Goal: Task Accomplishment & Management: Manage account settings

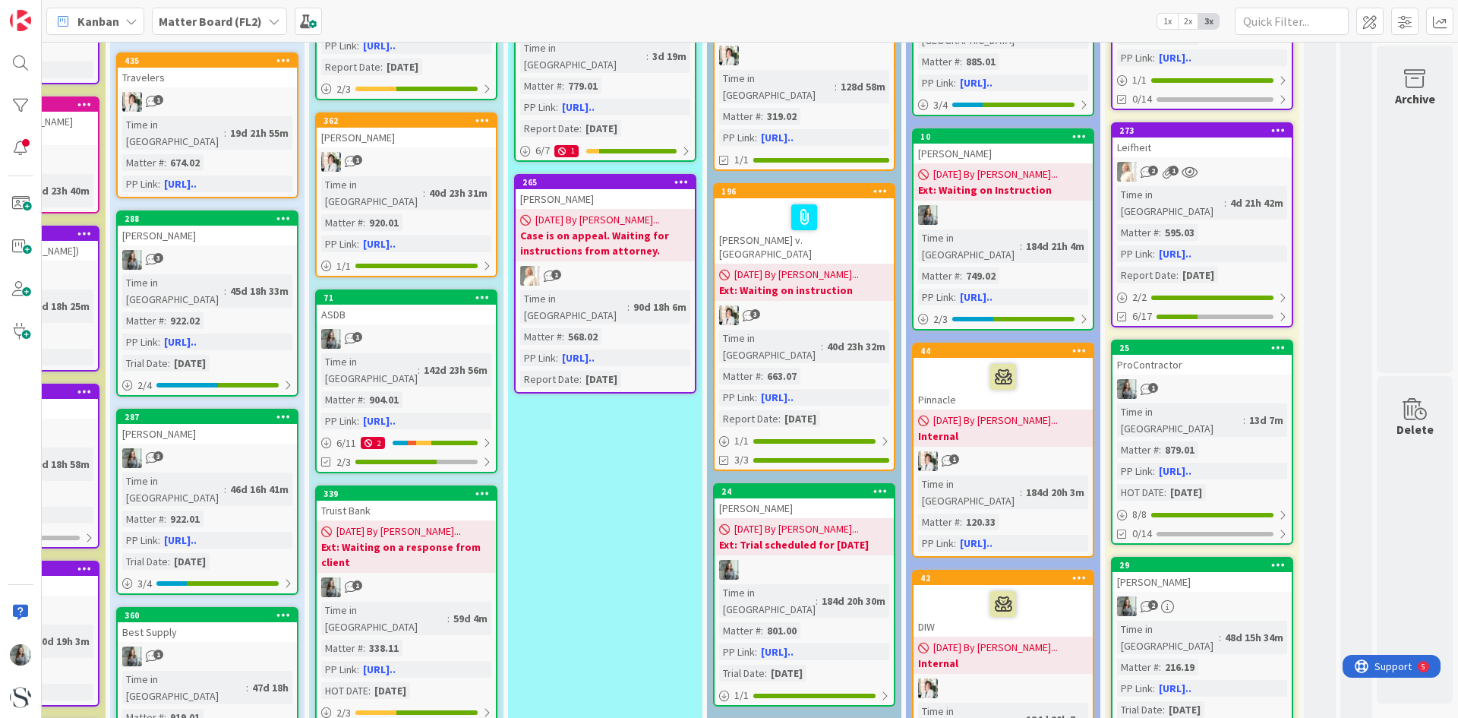
scroll to position [0, 574]
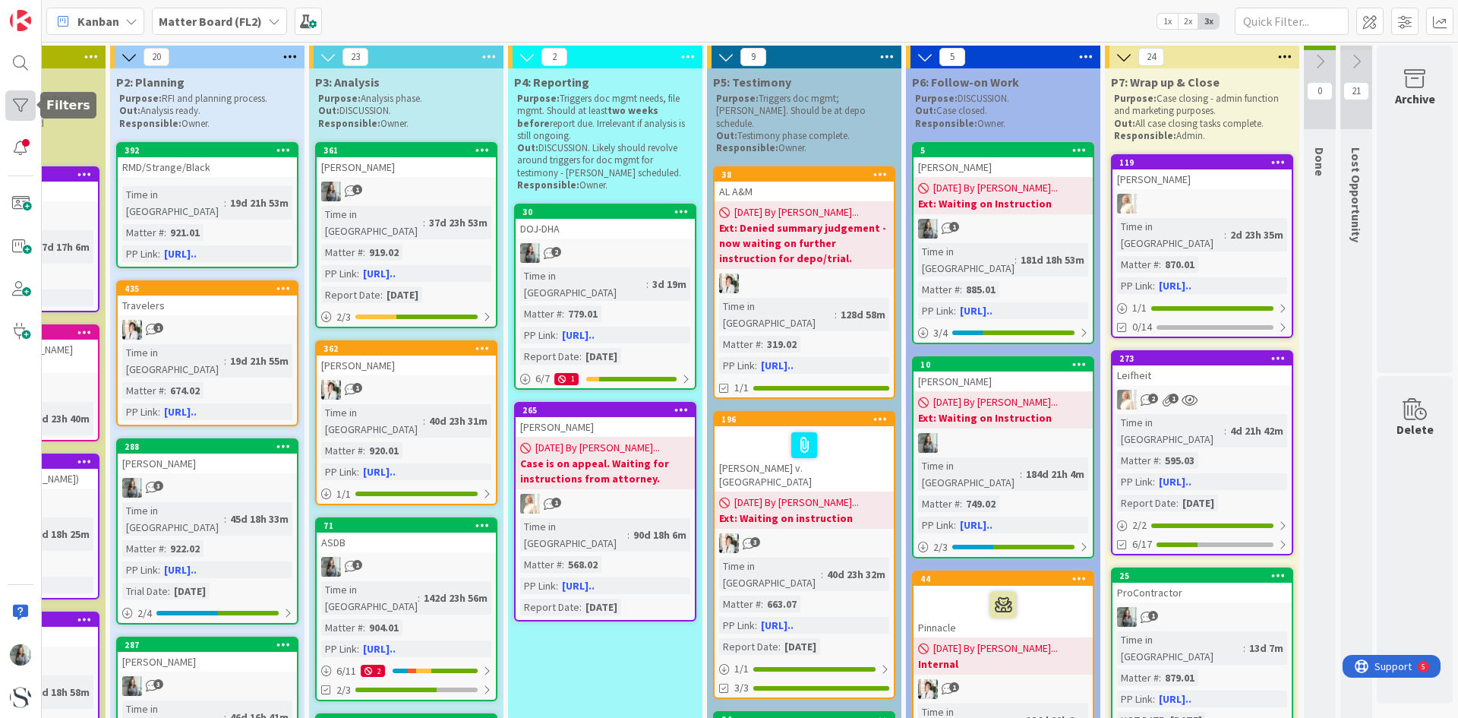
click at [20, 108] on div at bounding box center [20, 105] width 30 height 30
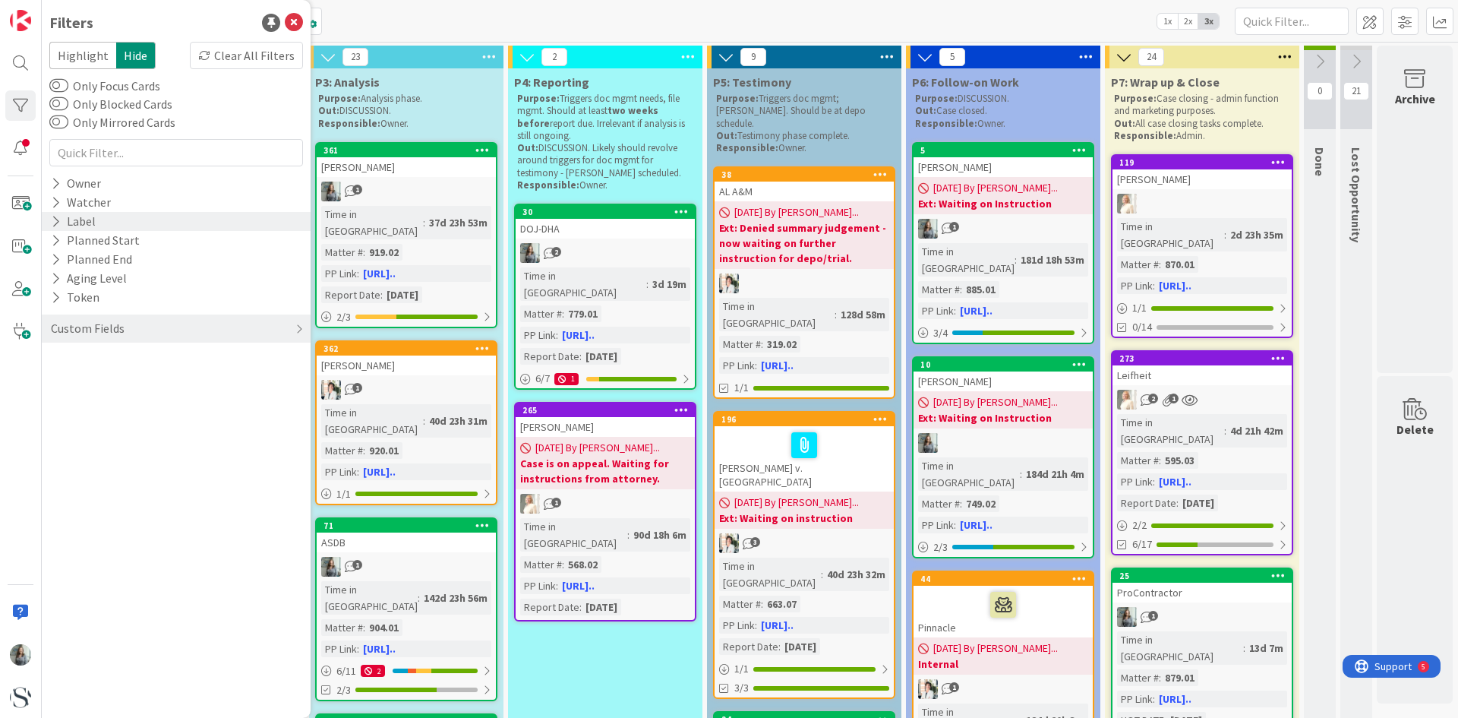
click at [55, 221] on icon at bounding box center [56, 221] width 10 height 13
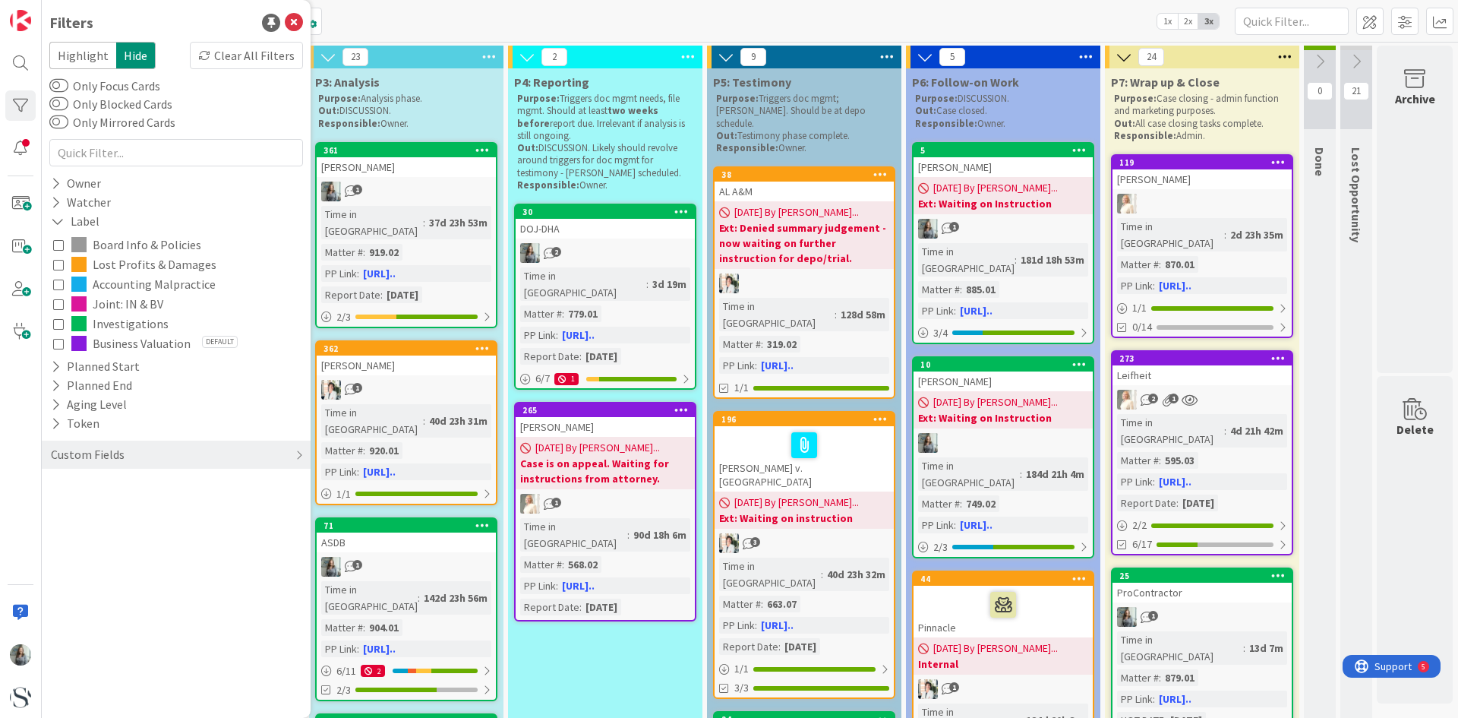
click at [55, 327] on icon at bounding box center [58, 323] width 11 height 11
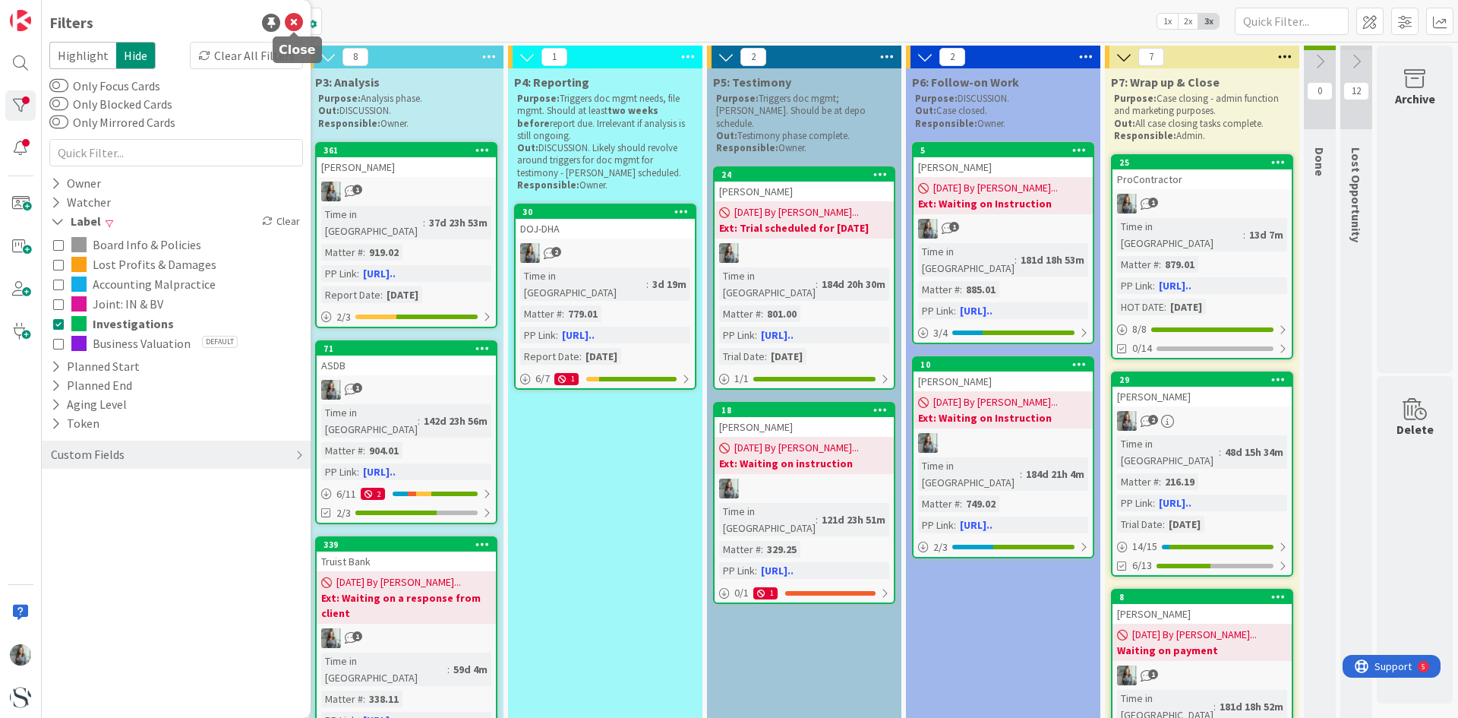
click at [295, 23] on icon at bounding box center [294, 23] width 18 height 18
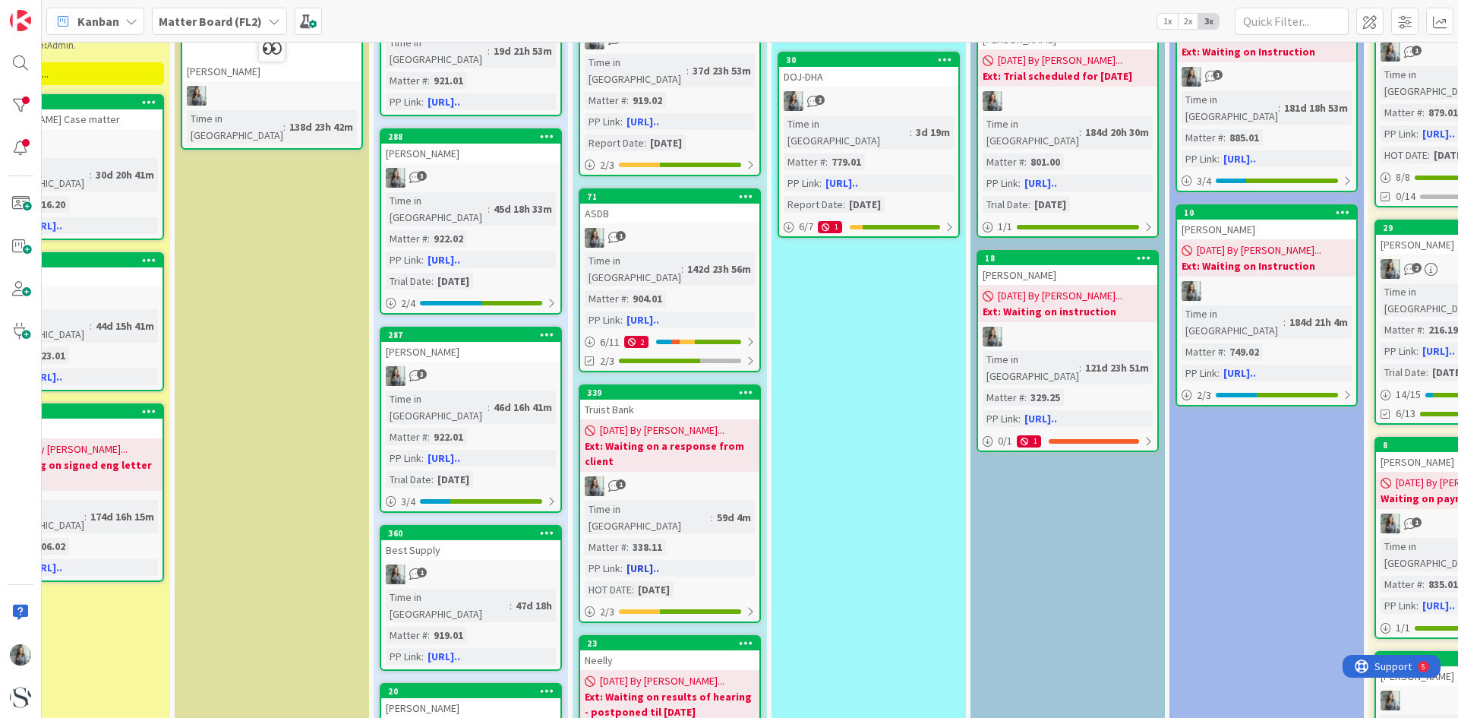
scroll to position [76, 307]
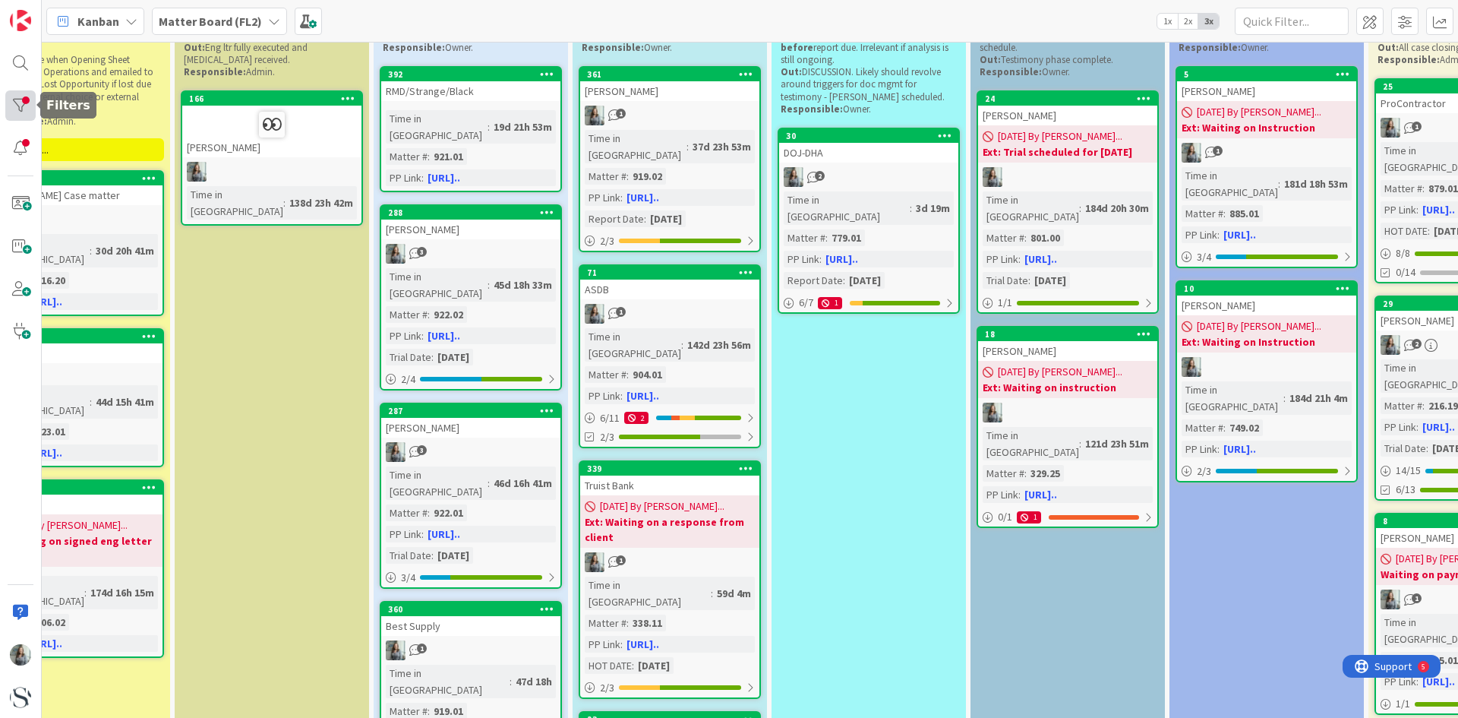
click at [24, 102] on div at bounding box center [20, 105] width 30 height 30
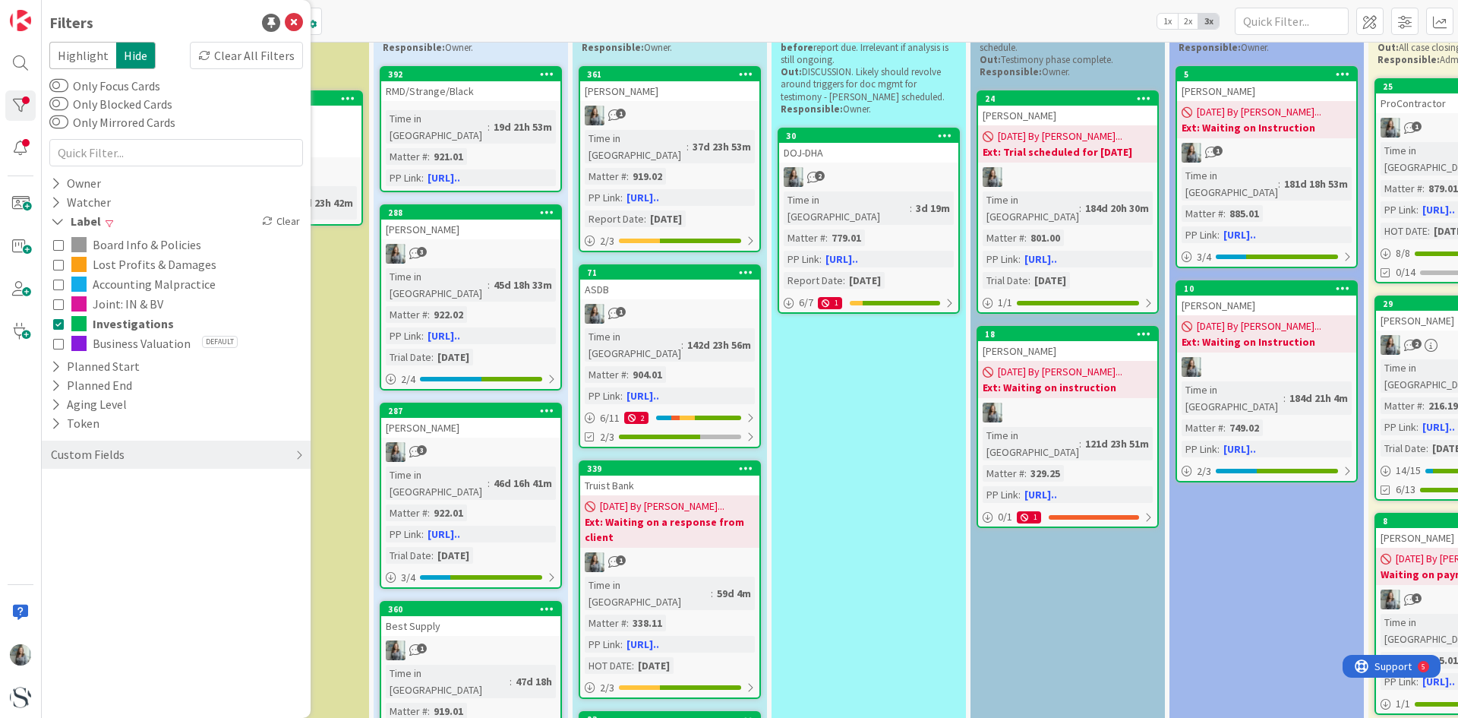
click at [57, 299] on icon at bounding box center [58, 303] width 11 height 11
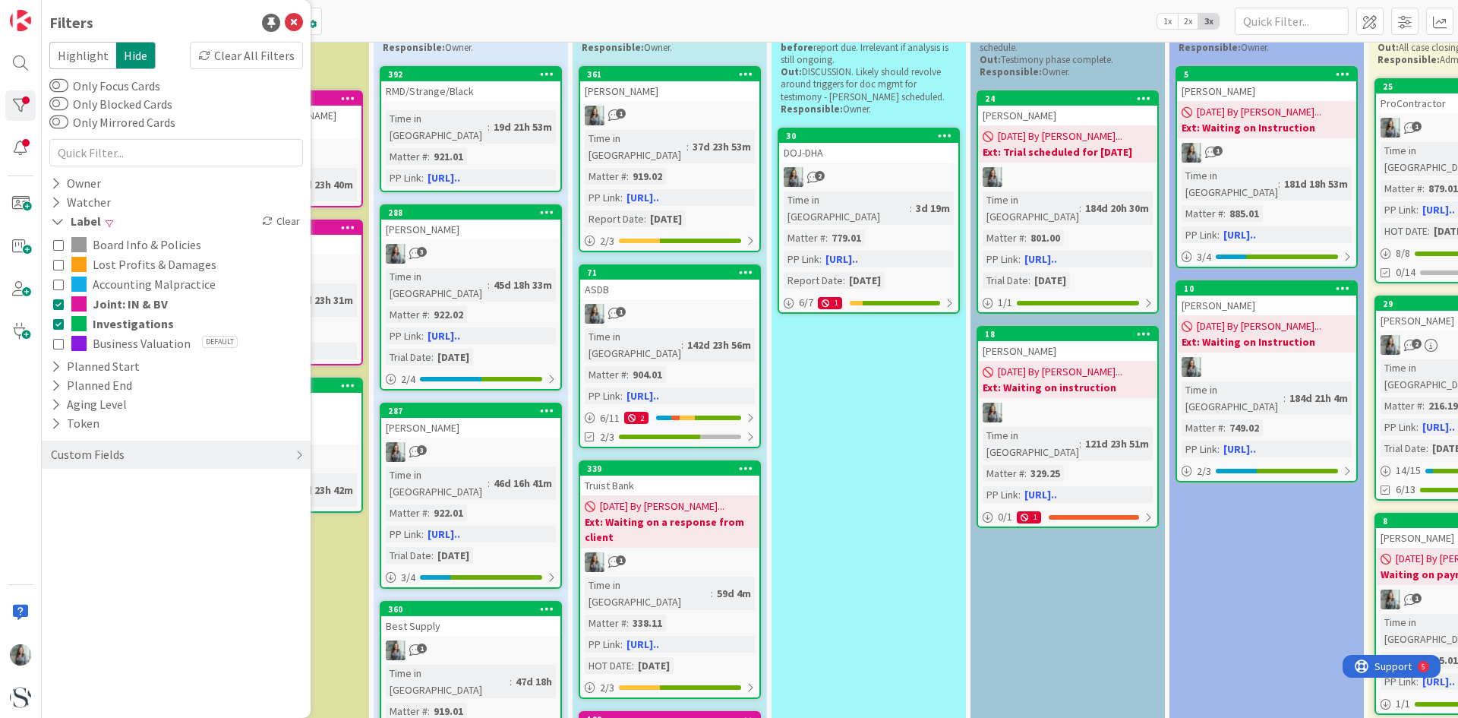
click at [58, 329] on icon at bounding box center [58, 323] width 11 height 11
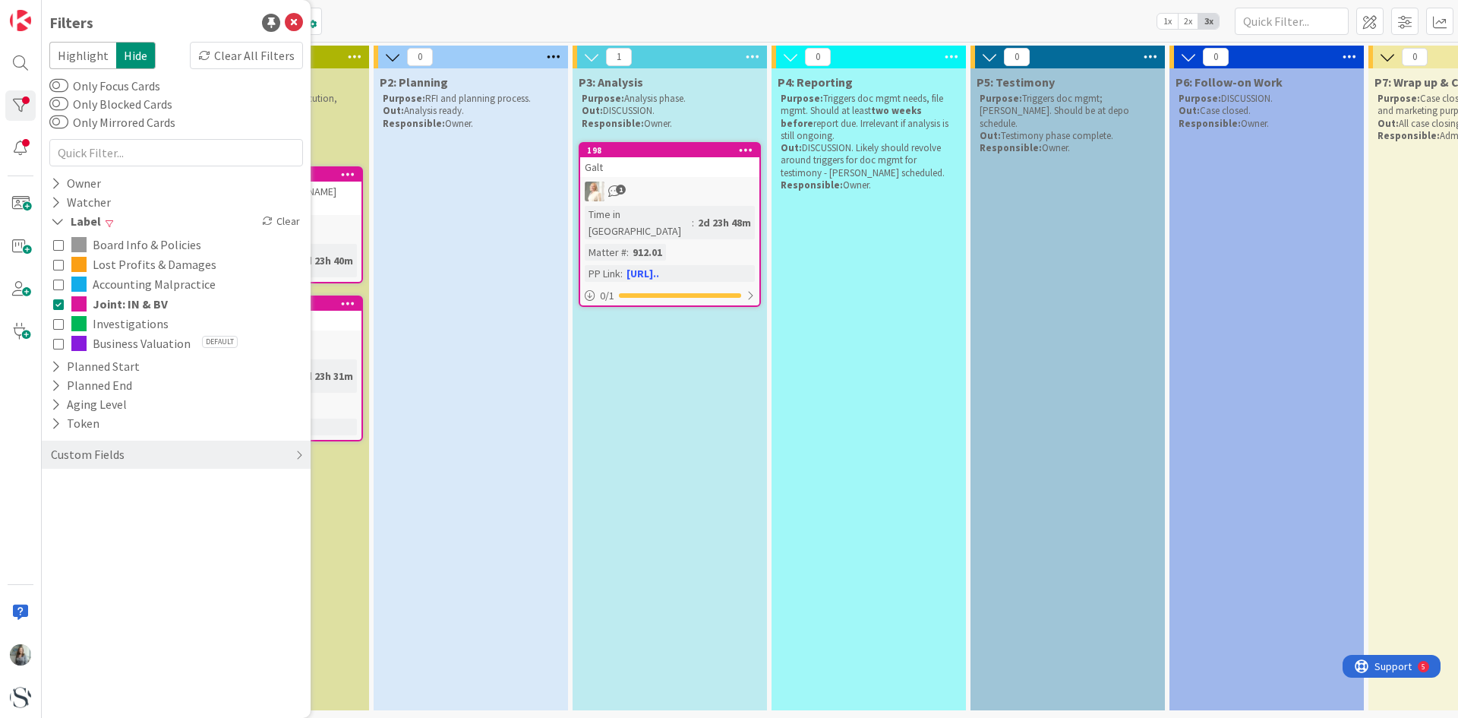
click at [60, 341] on icon at bounding box center [58, 343] width 11 height 11
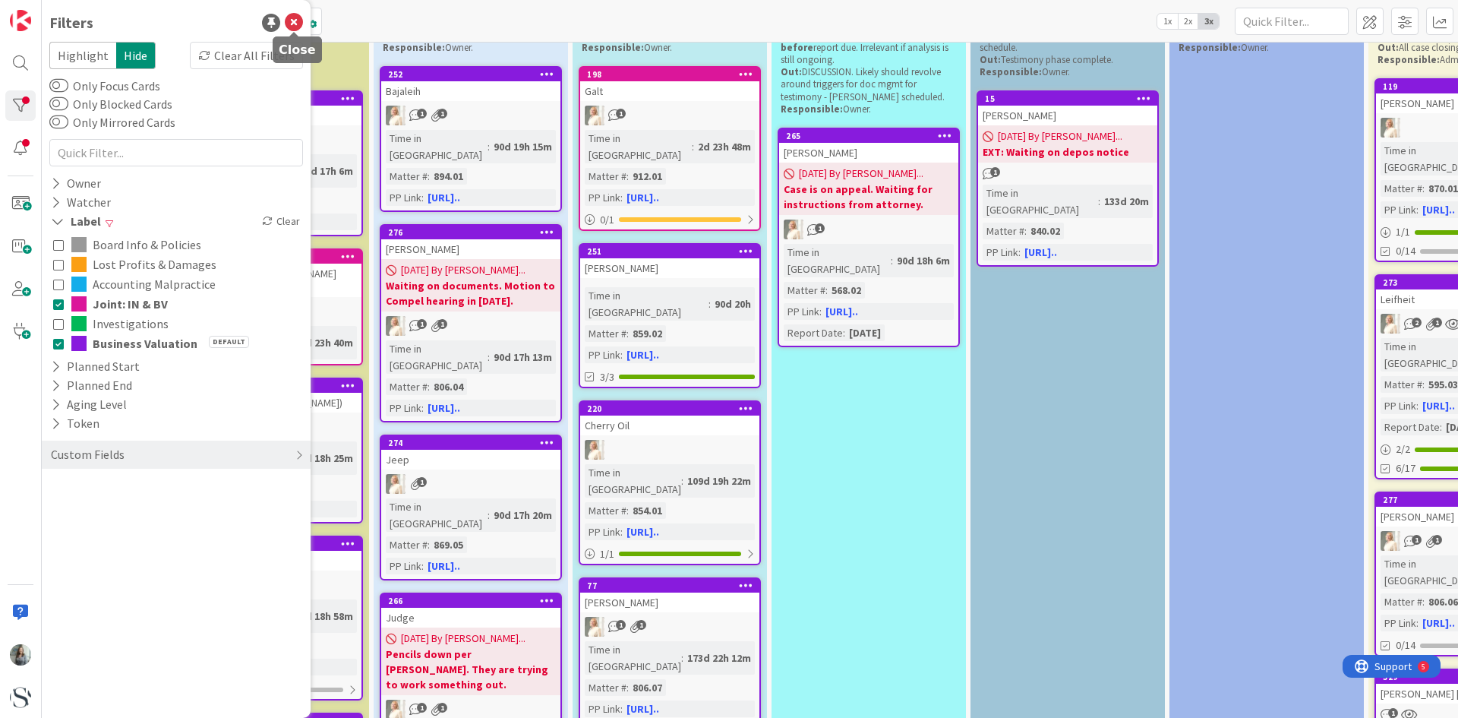
click at [292, 25] on icon at bounding box center [294, 23] width 18 height 18
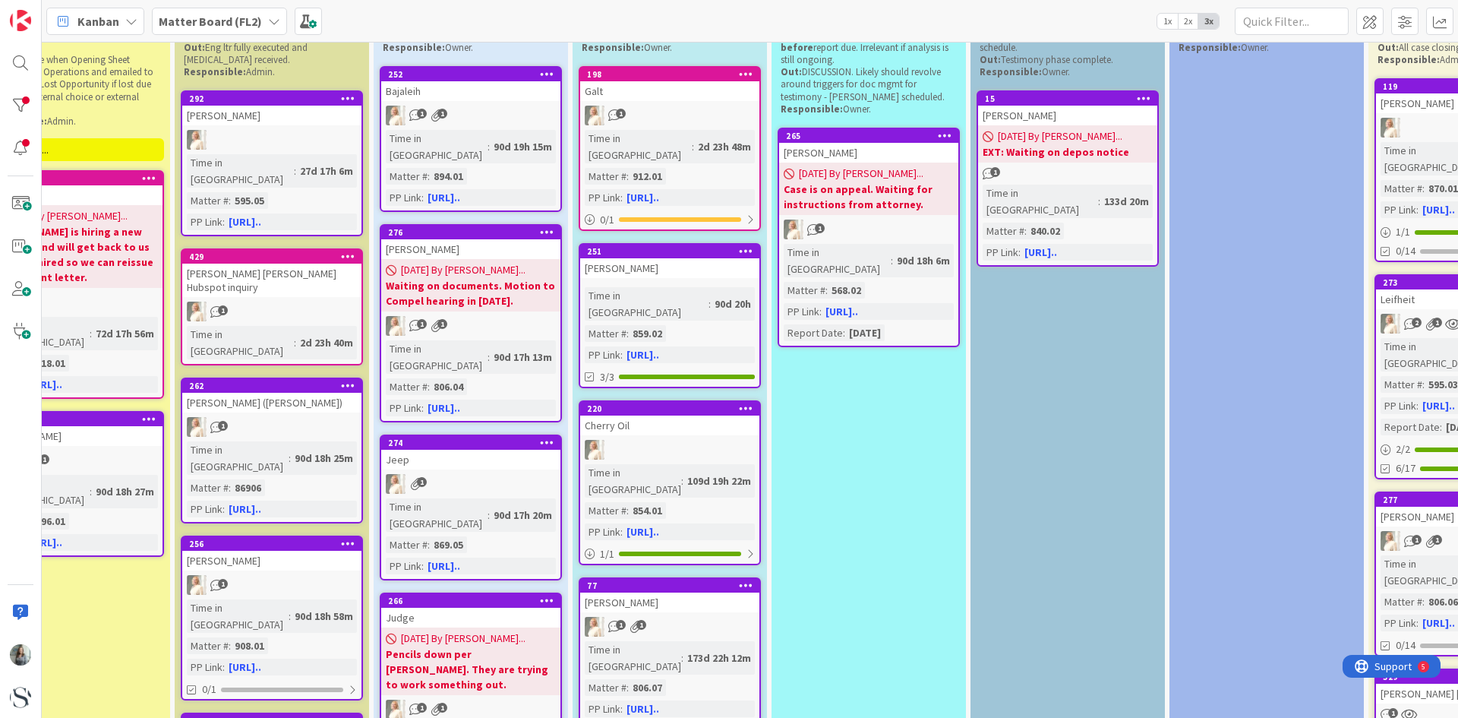
click at [311, 301] on div "1" at bounding box center [271, 311] width 179 height 20
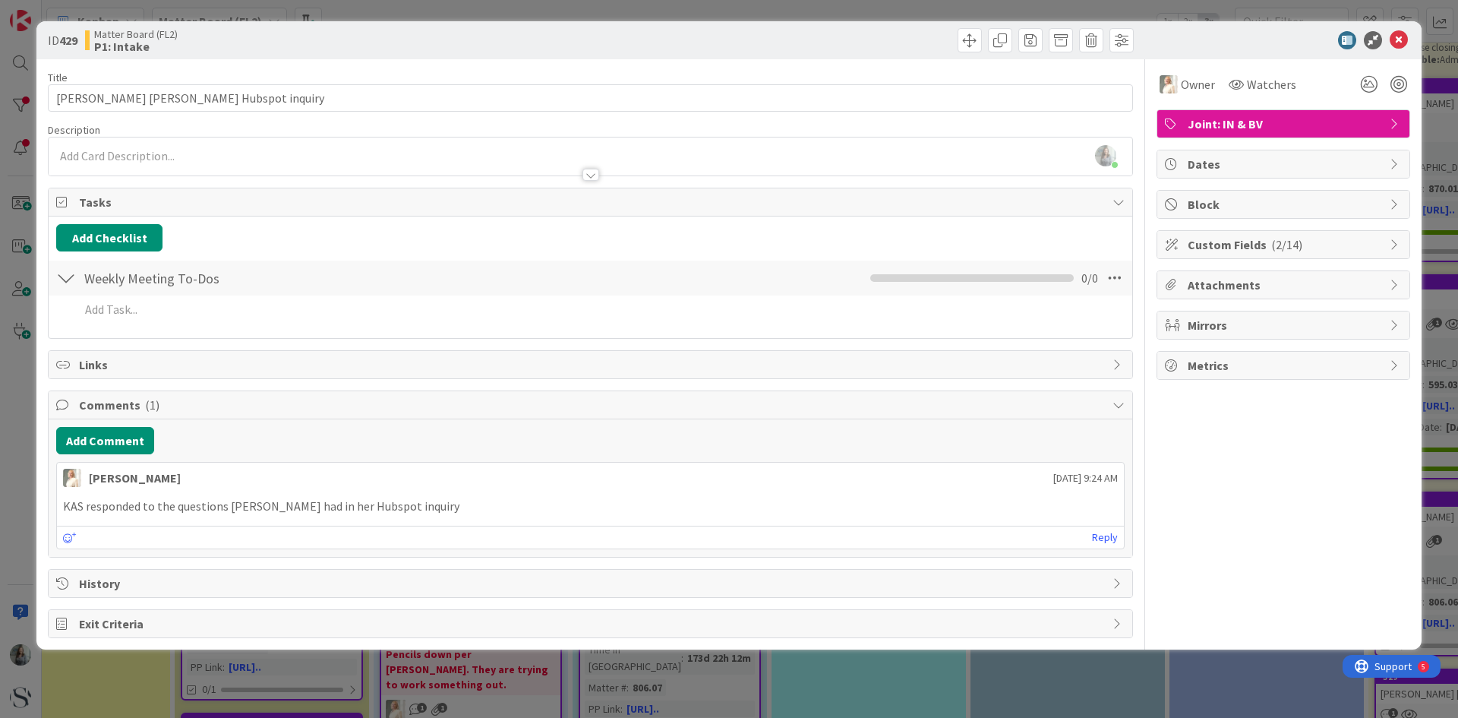
click at [1389, 241] on div "Custom Fields ( 2/14 )" at bounding box center [1283, 244] width 252 height 27
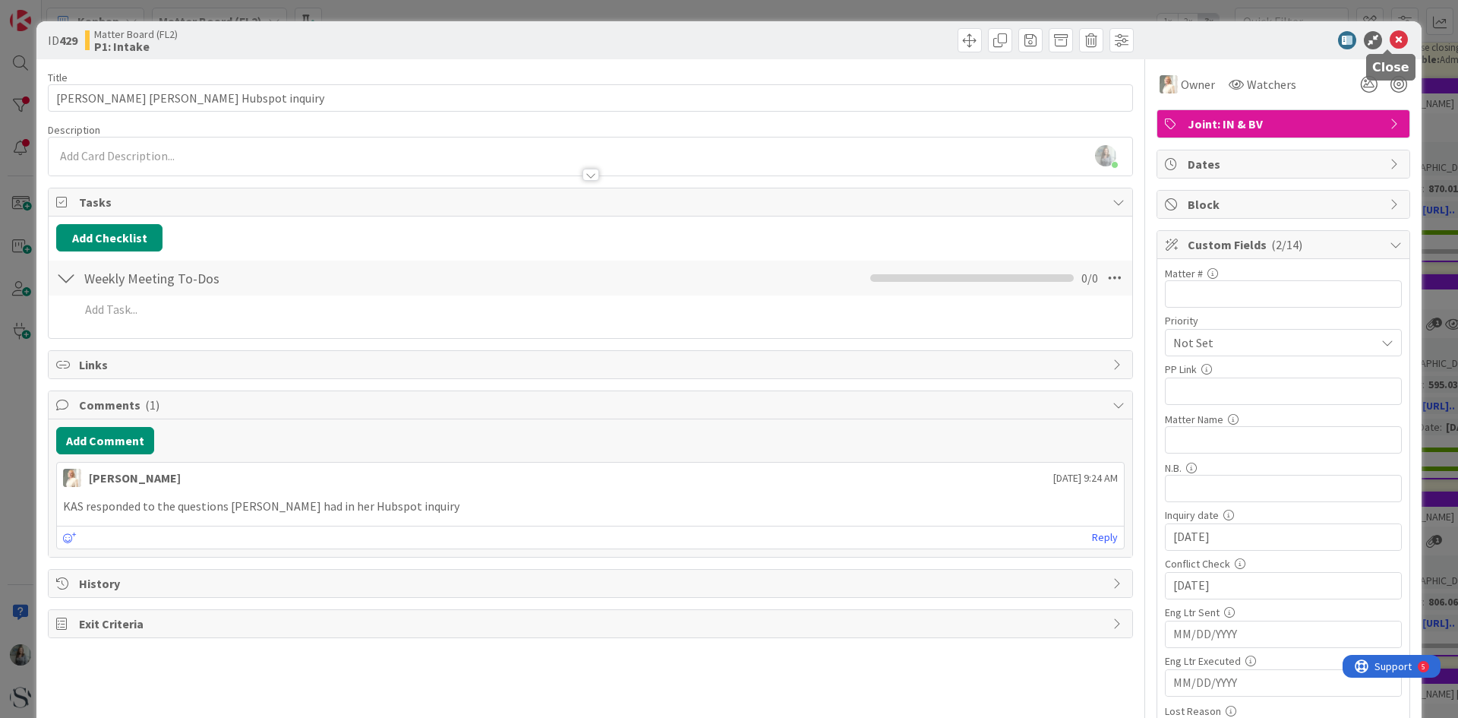
click at [1391, 36] on icon at bounding box center [1399, 40] width 18 height 18
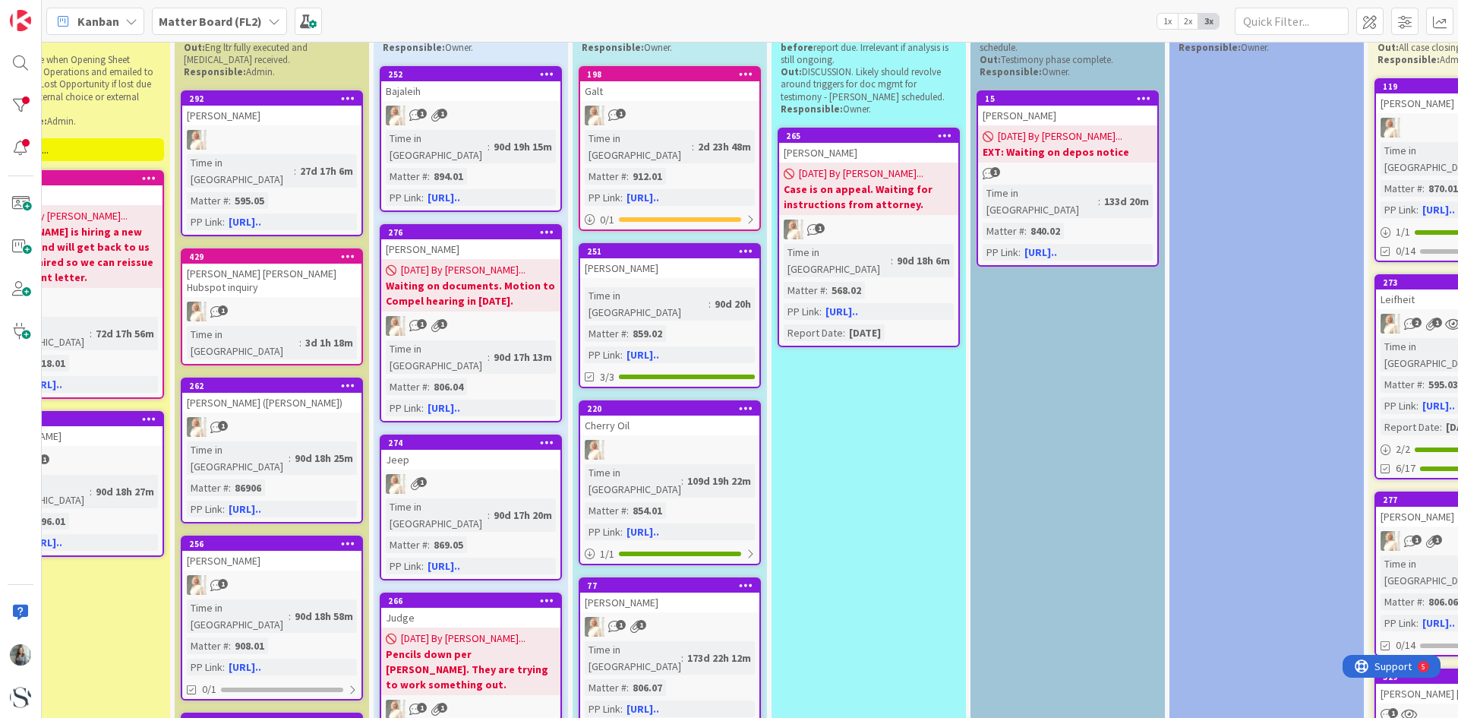
click at [295, 264] on div "[PERSON_NAME] [PERSON_NAME] Hubspot inquiry" at bounding box center [271, 280] width 179 height 33
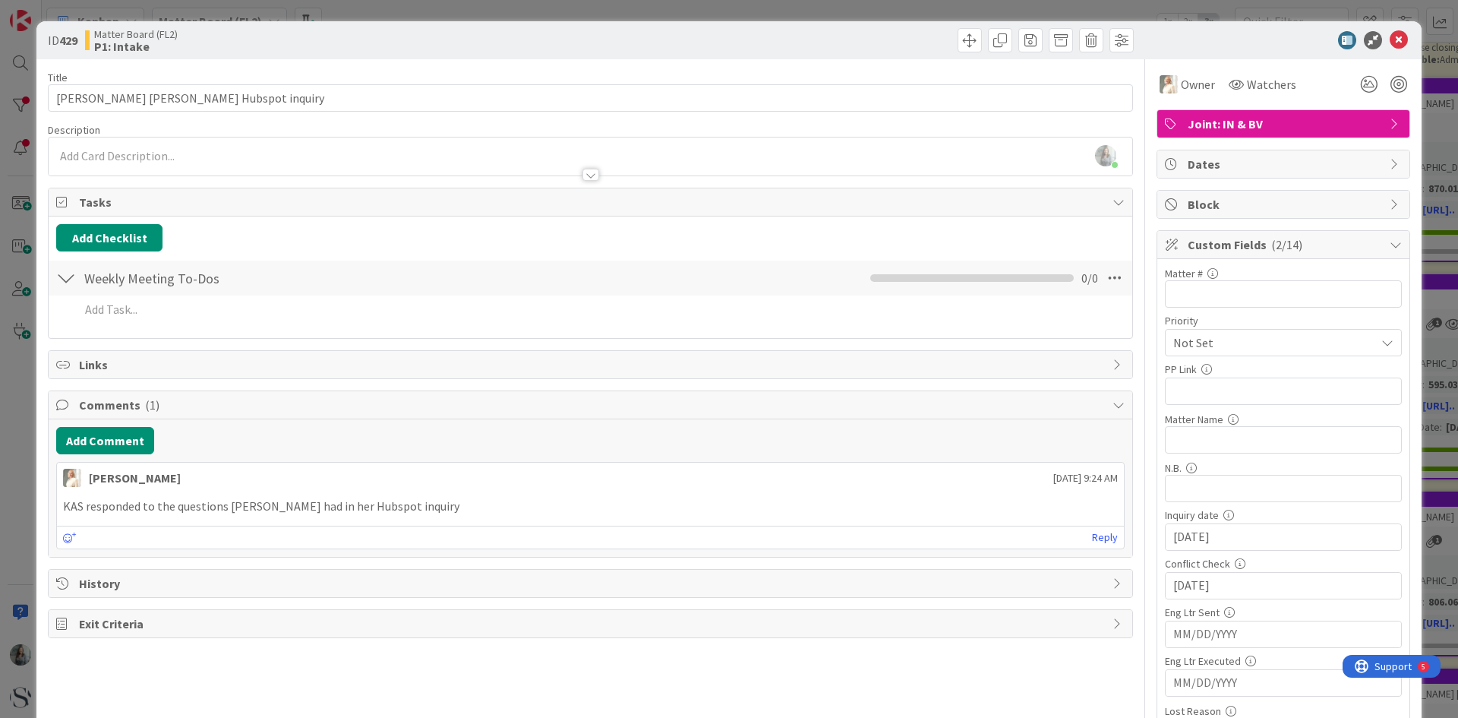
click at [1267, 120] on span "Joint: IN & BV" at bounding box center [1285, 124] width 194 height 18
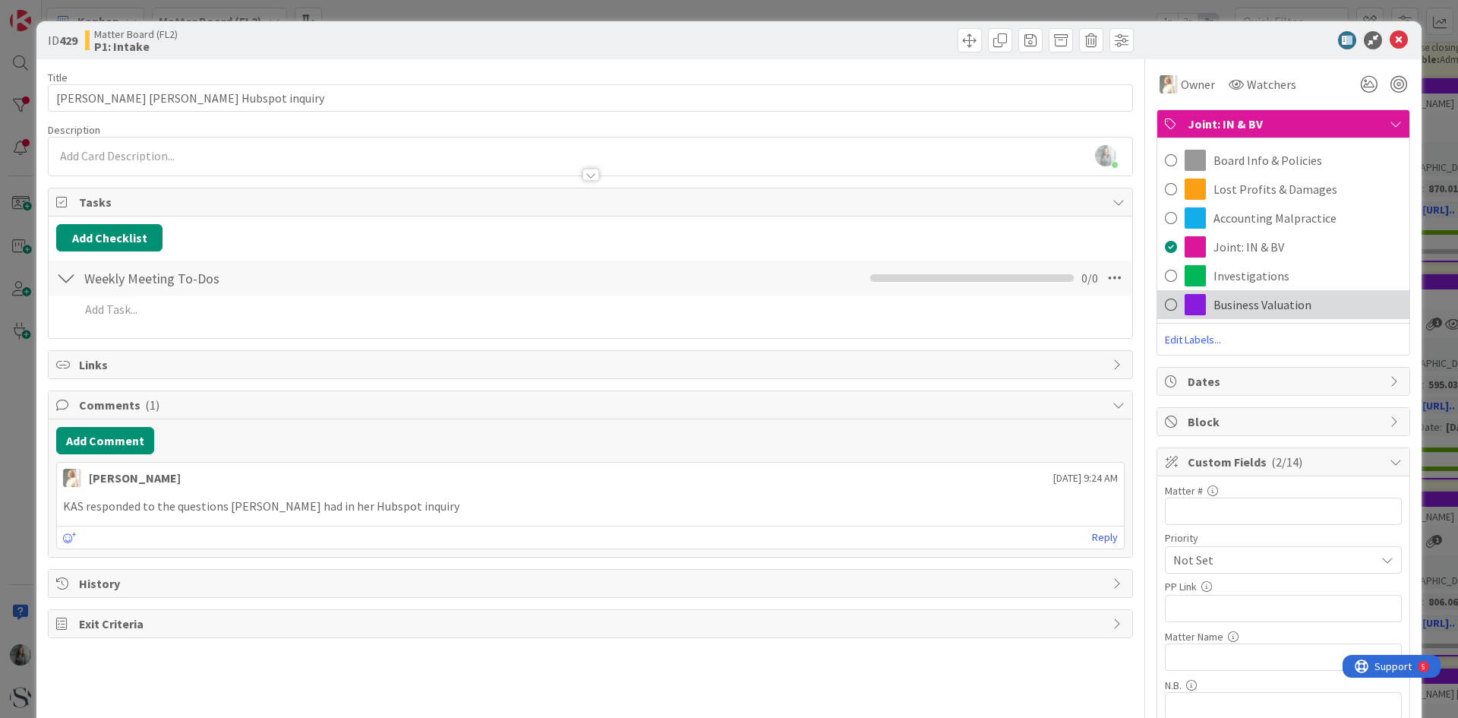
click at [1165, 301] on span at bounding box center [1171, 304] width 12 height 23
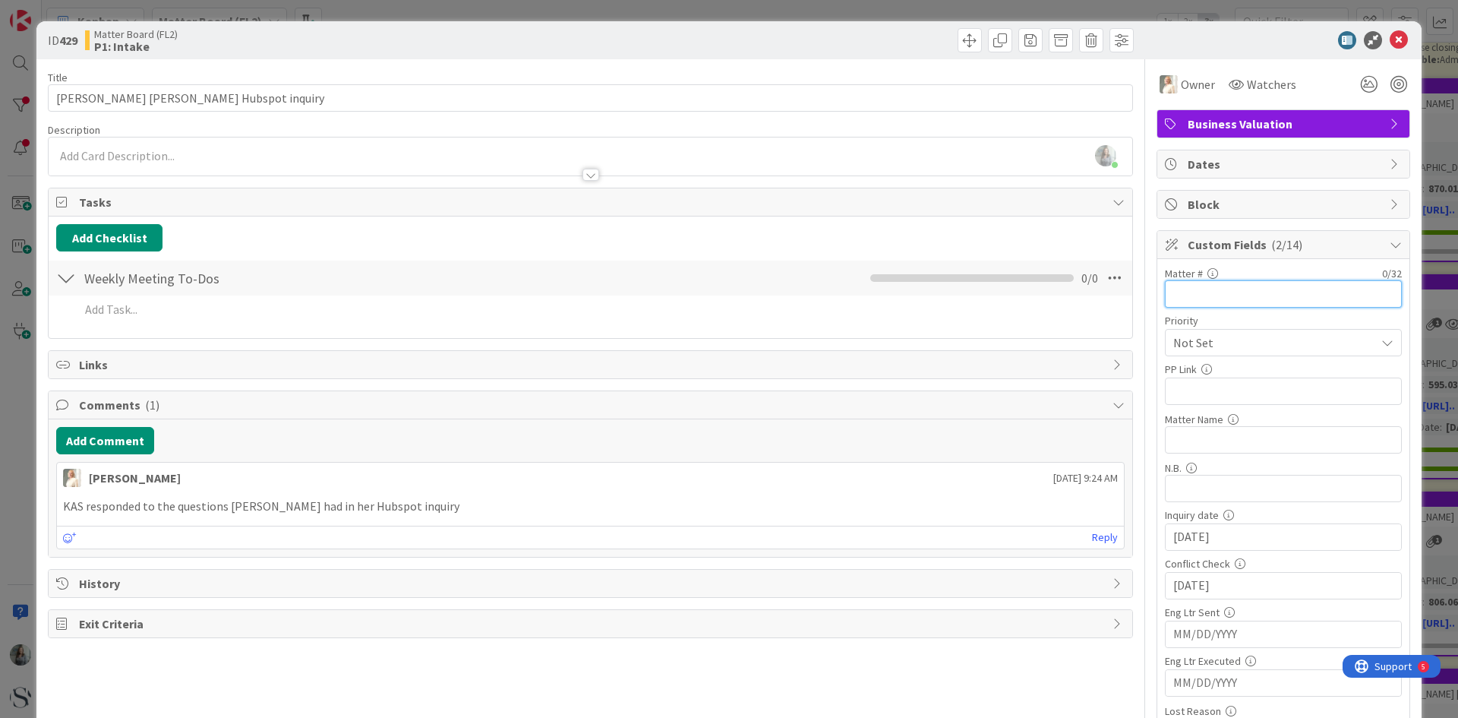
click at [1189, 286] on input "text" at bounding box center [1283, 293] width 237 height 27
type input "924.01"
click at [1169, 396] on input "text" at bounding box center [1283, 390] width 237 height 27
paste input "[URL][DOMAIN_NAME]"
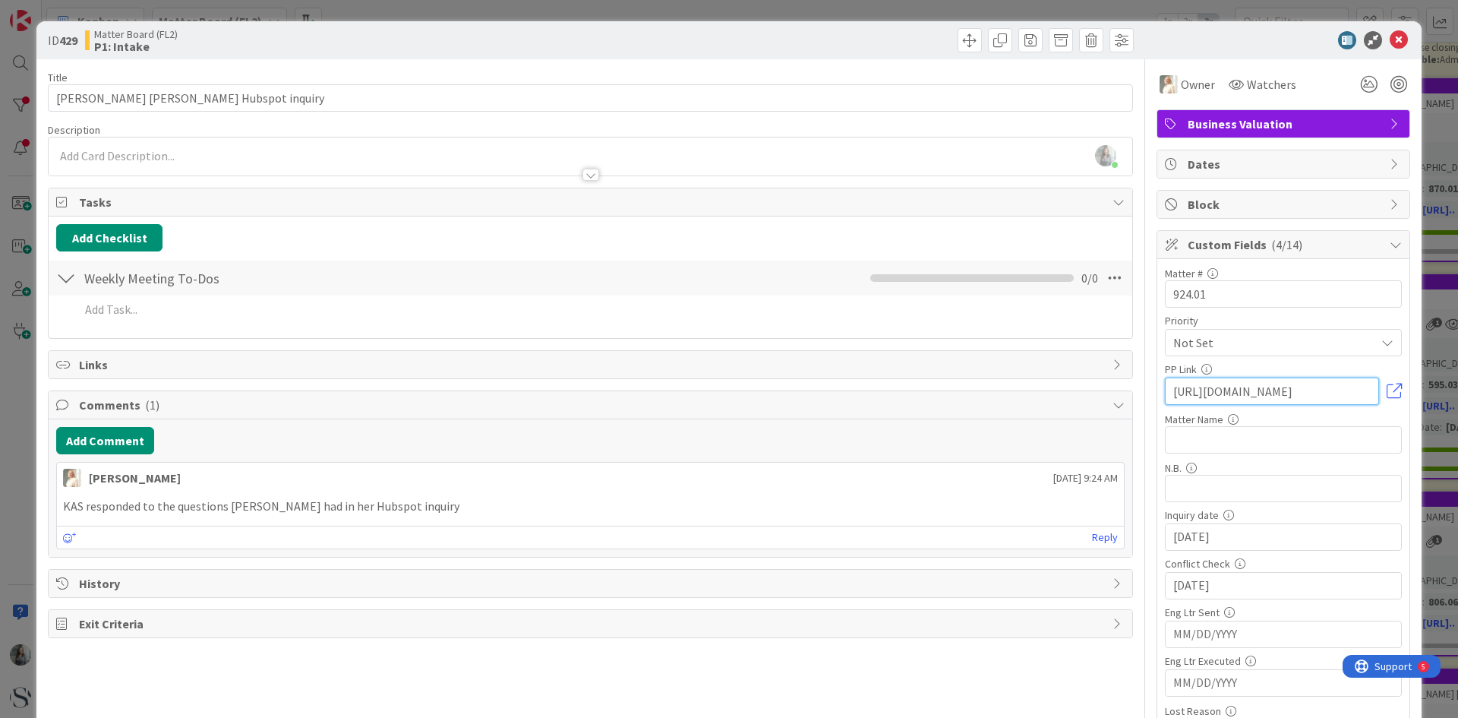
type input "[URL][DOMAIN_NAME]"
click at [1185, 444] on input "text" at bounding box center [1283, 439] width 237 height 27
paste input "[PERSON_NAME] - [PERSON_NAME] v. Kev"
drag, startPoint x: 1328, startPoint y: 451, endPoint x: 1078, endPoint y: 446, distance: 250.6
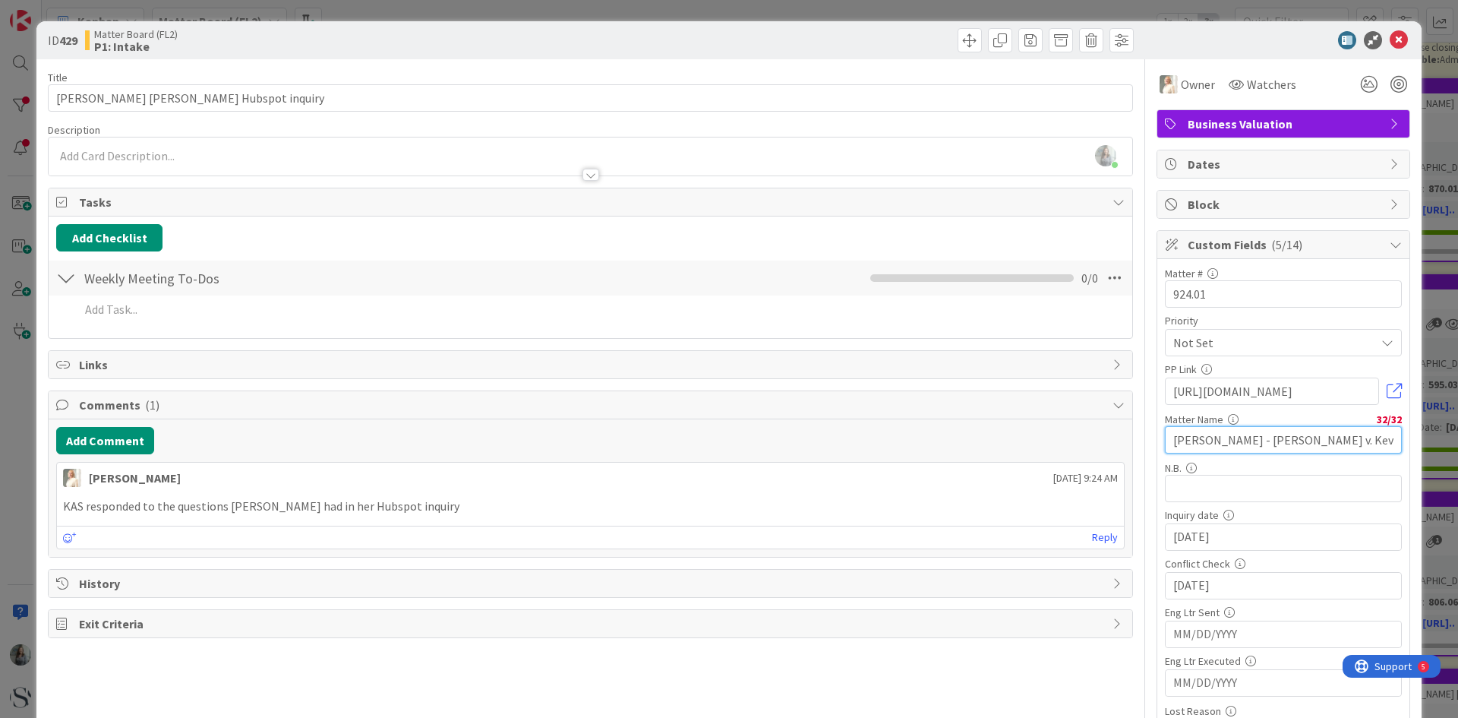
click at [1078, 446] on div "Title 32 / 128 [PERSON_NAME] [PERSON_NAME] Hubspot inquiry Description [PERSON_…" at bounding box center [729, 563] width 1362 height 1009
paste input "[PERSON_NAME] - APA Analysis"
type input "[PERSON_NAME] - APA Analysis"
click at [1390, 36] on icon at bounding box center [1399, 40] width 18 height 18
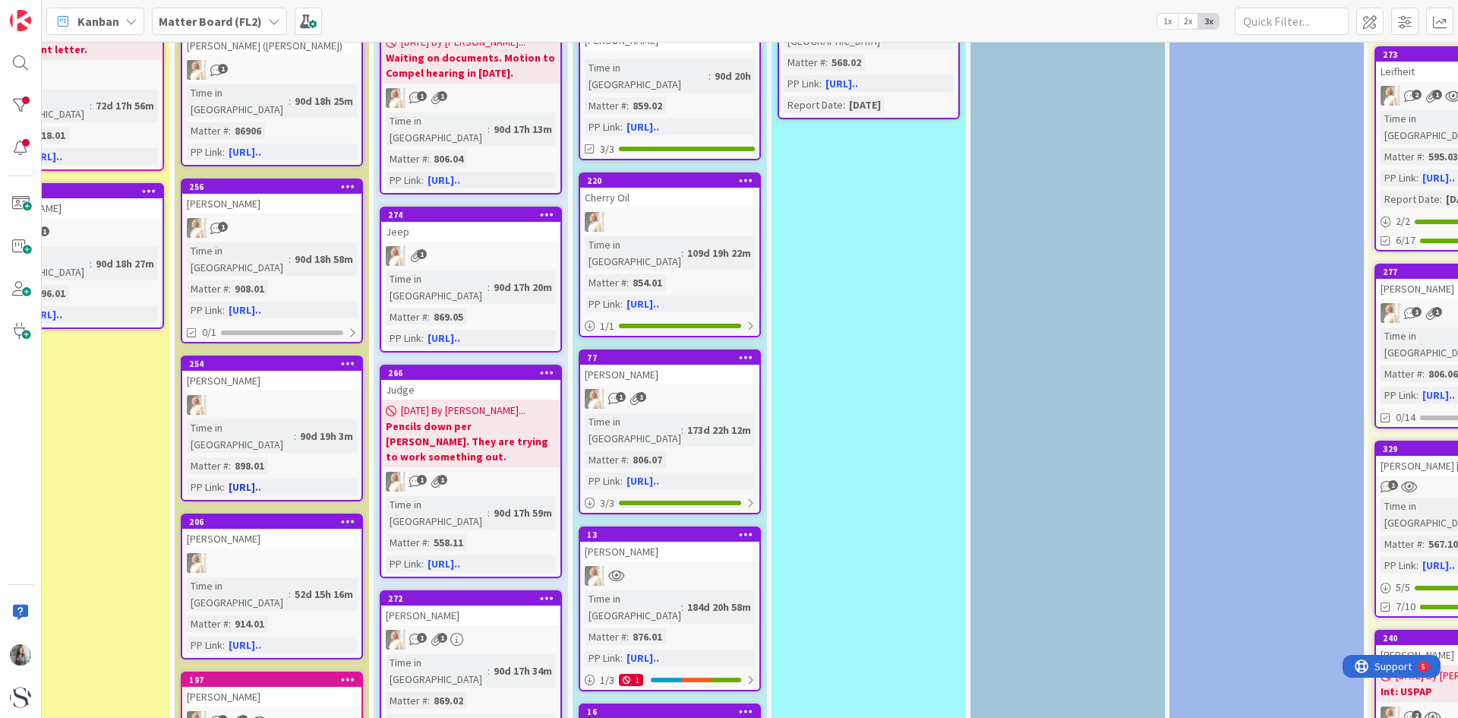
scroll to position [380, 307]
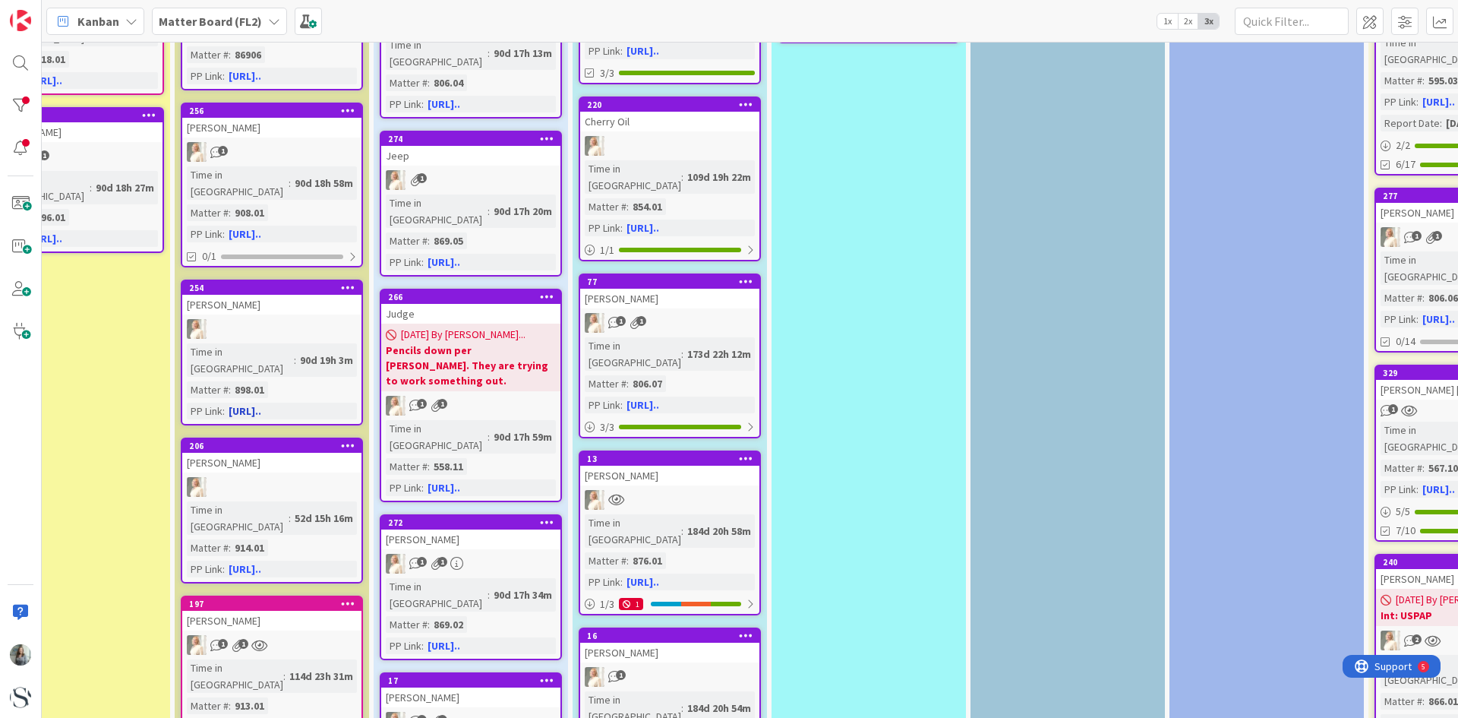
click at [276, 477] on div at bounding box center [271, 487] width 179 height 20
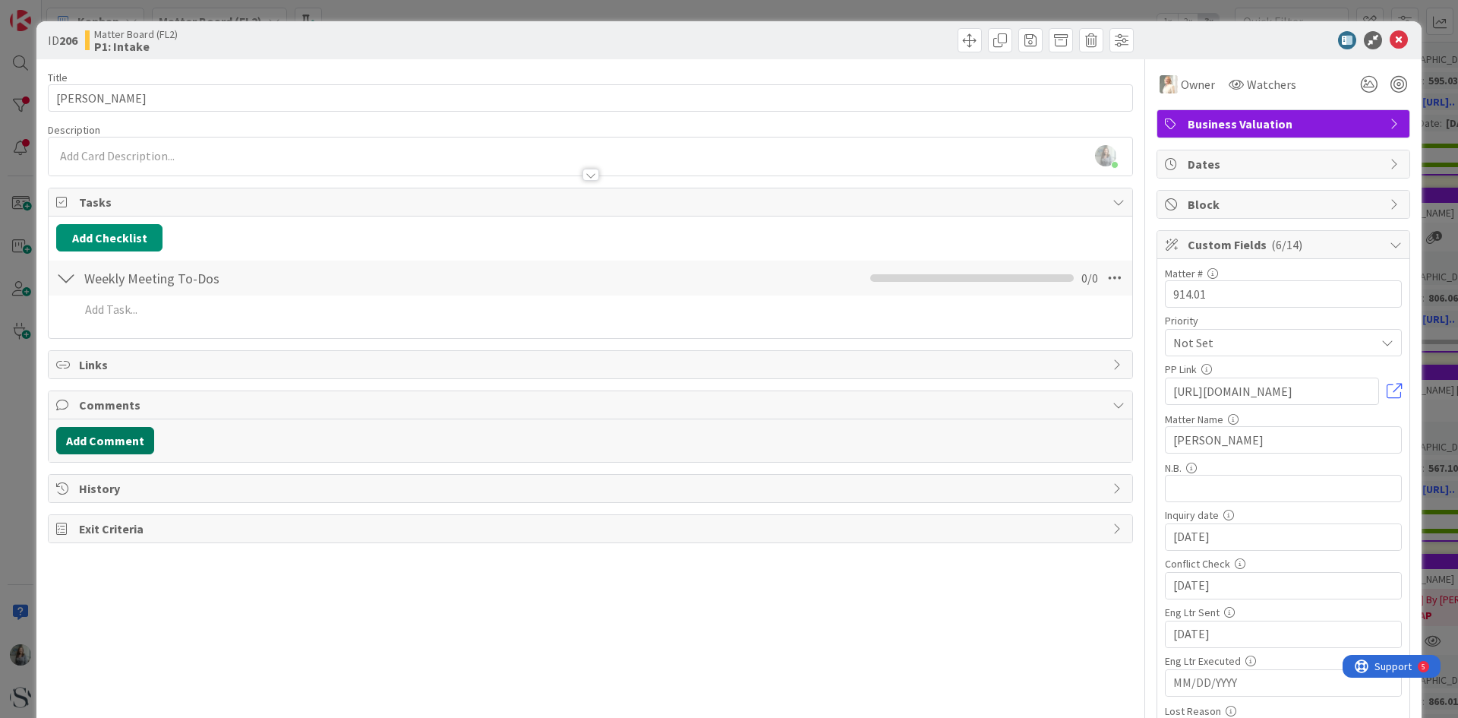
click at [110, 434] on button "Add Comment" at bounding box center [105, 440] width 98 height 27
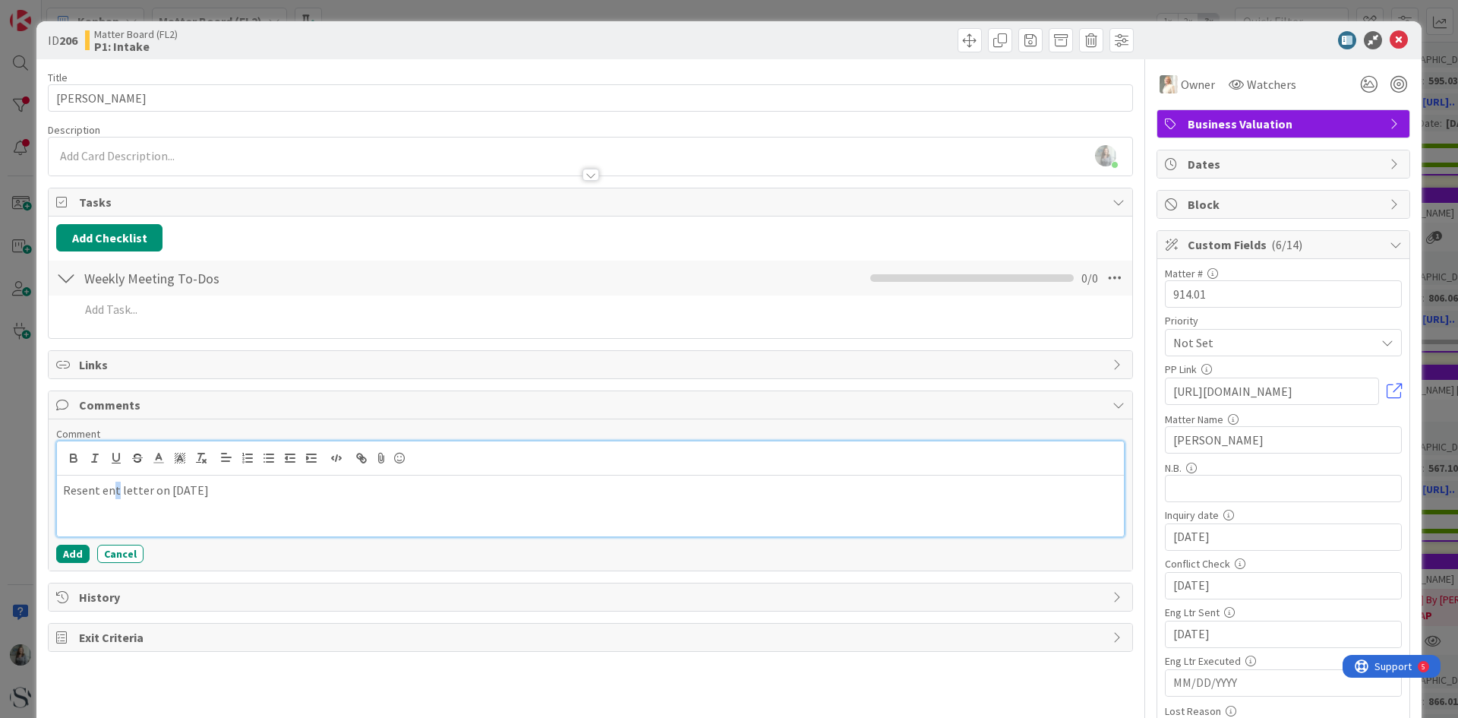
click at [115, 494] on p "Resent ent letter on [DATE]" at bounding box center [590, 489] width 1055 height 17
click at [70, 554] on button "Add" at bounding box center [72, 553] width 33 height 18
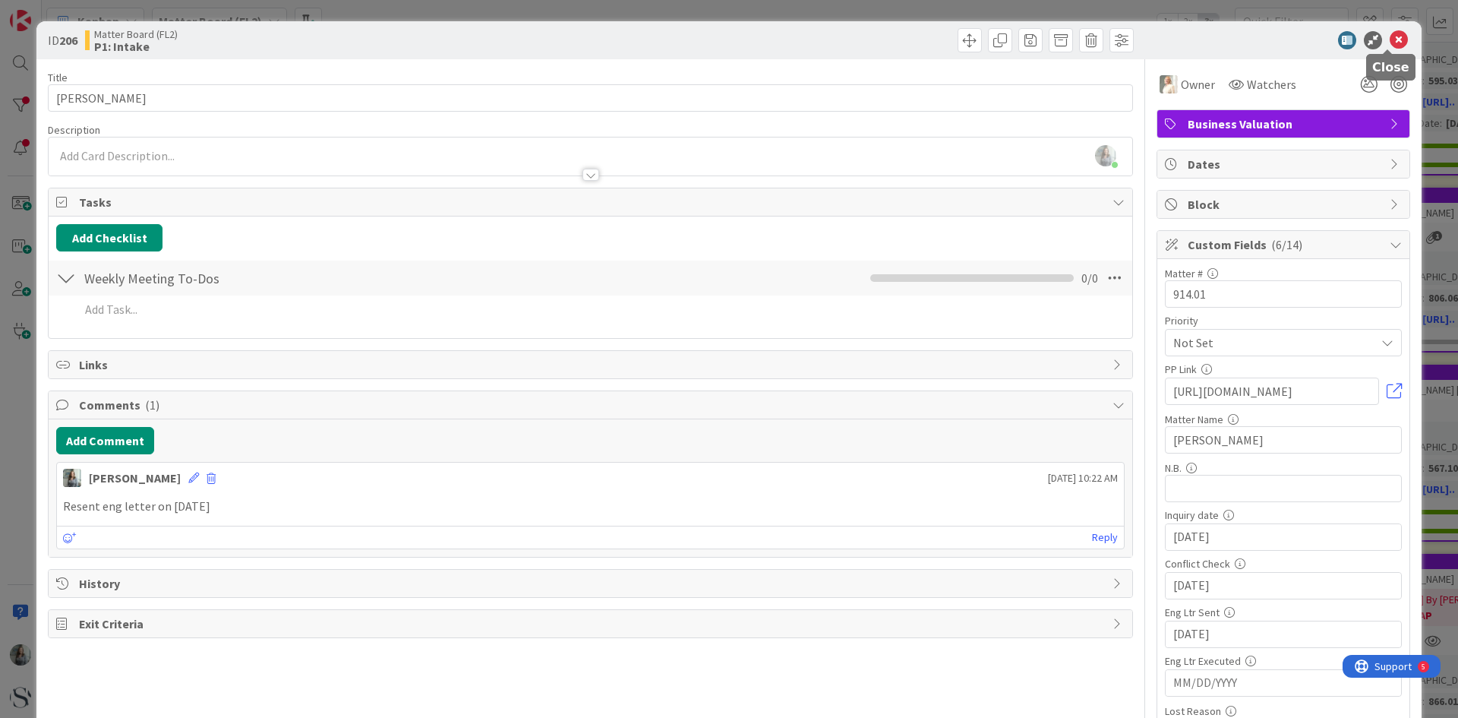
click at [1392, 36] on icon at bounding box center [1399, 40] width 18 height 18
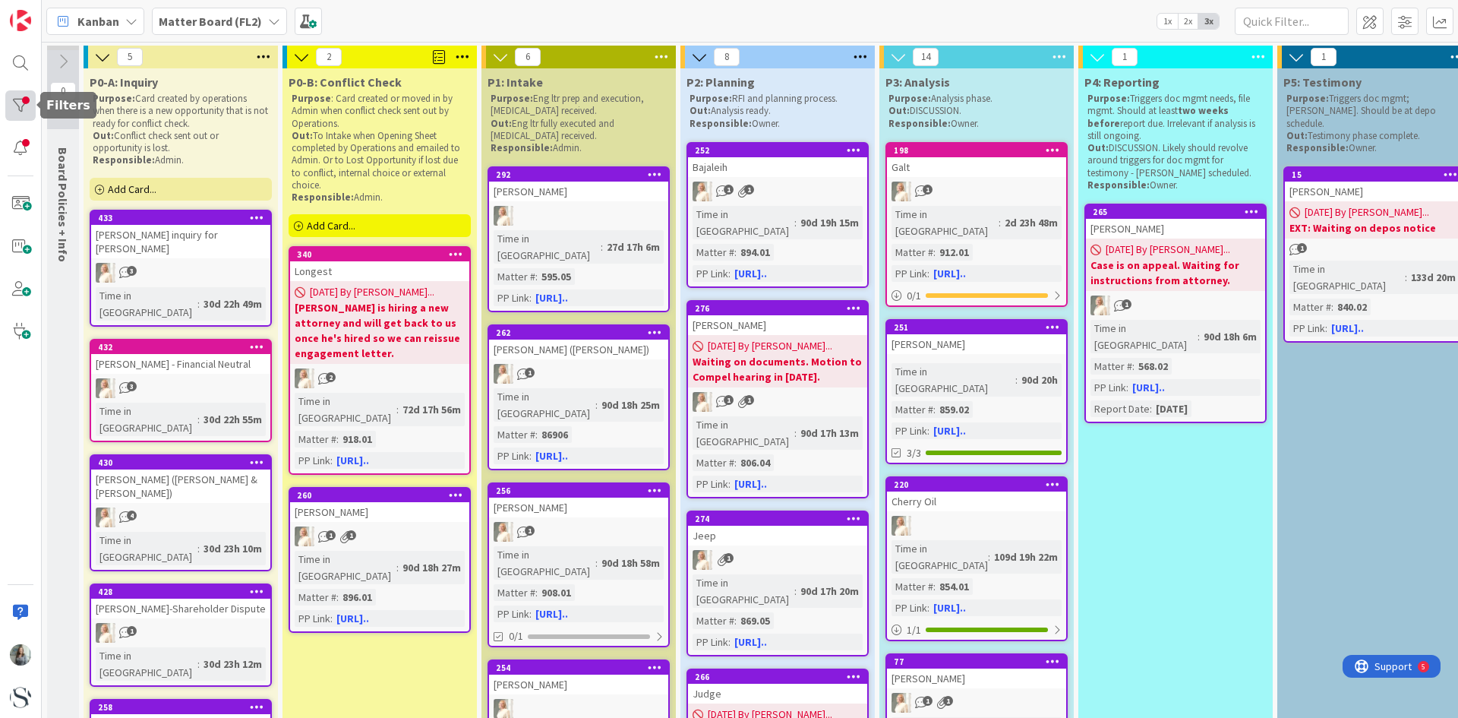
click at [17, 107] on div at bounding box center [20, 105] width 30 height 30
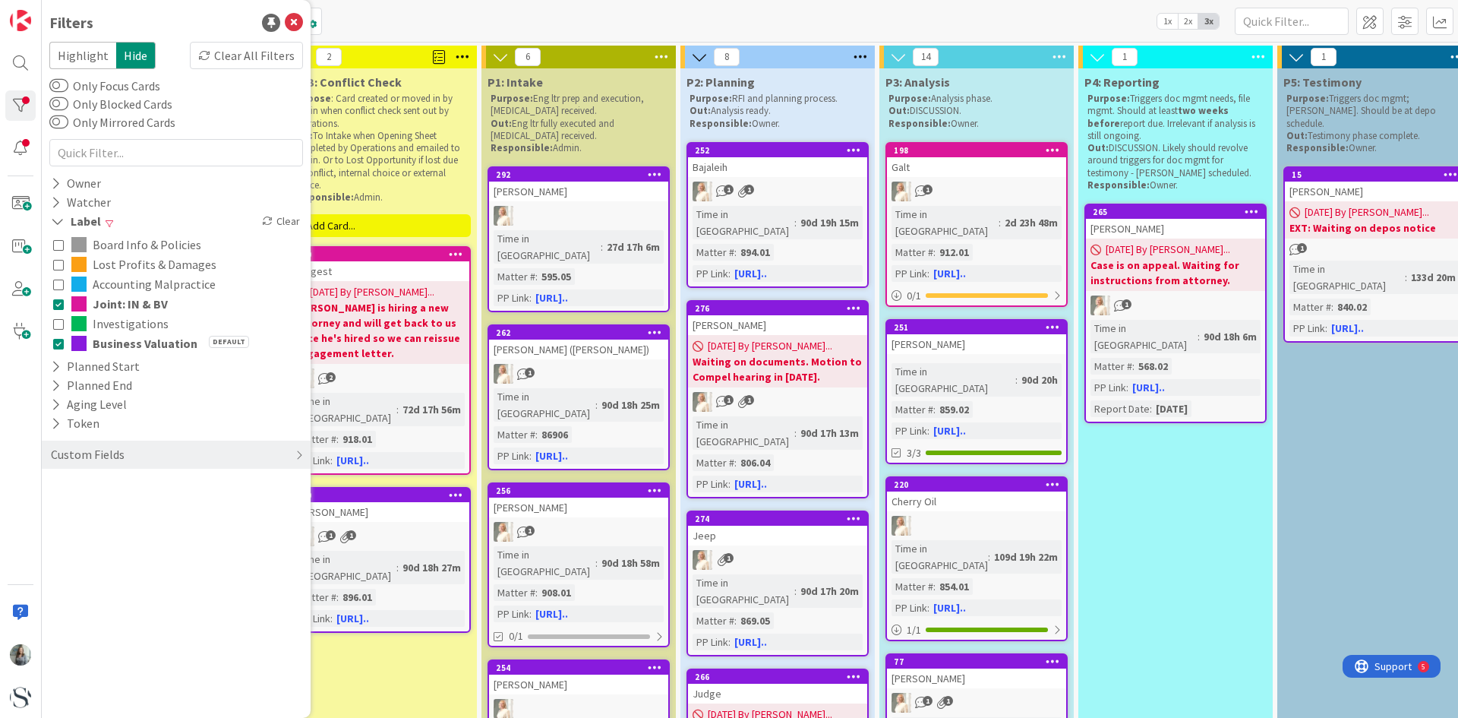
click at [62, 322] on icon at bounding box center [58, 323] width 11 height 11
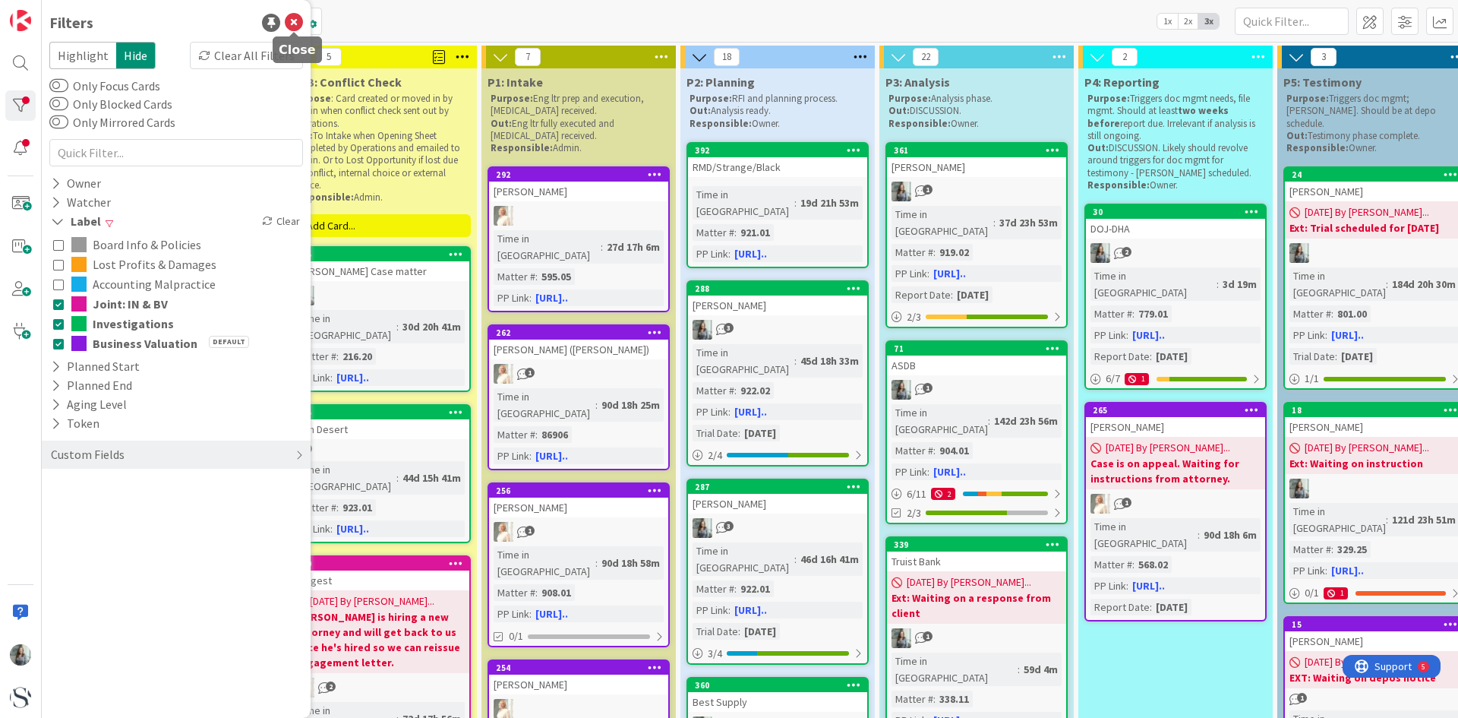
click at [292, 25] on icon at bounding box center [294, 23] width 18 height 18
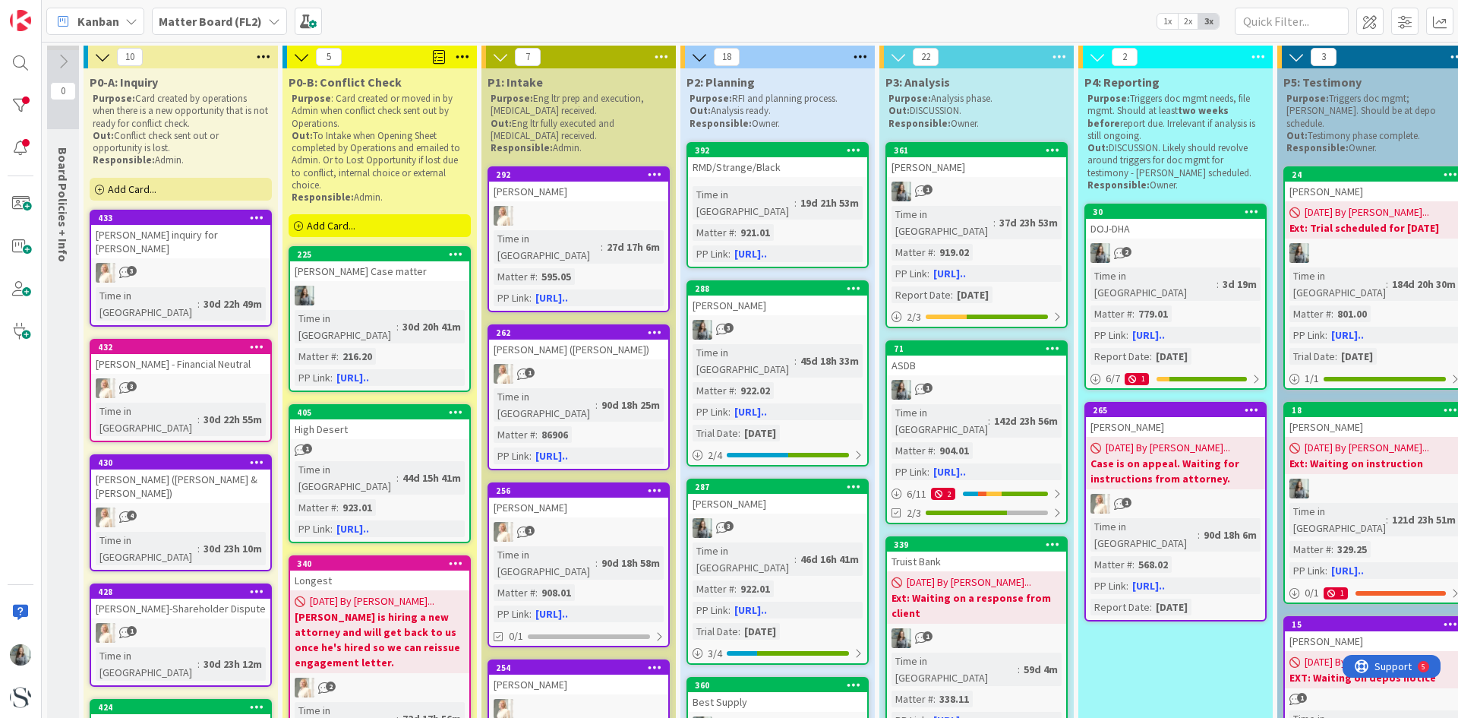
click at [866, 18] on div "Kanban Matter Board (FL2) 1x 2x 3x" at bounding box center [750, 21] width 1416 height 42
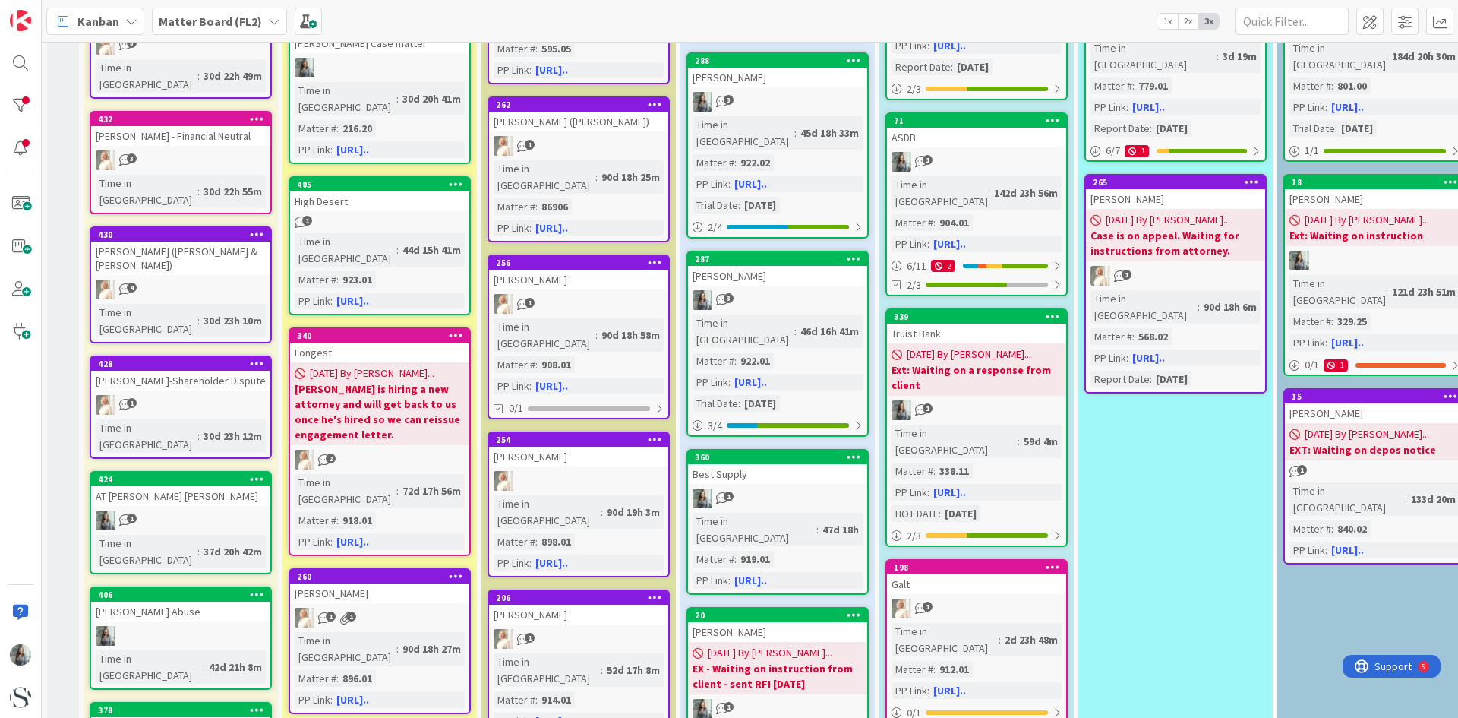
scroll to position [76, 0]
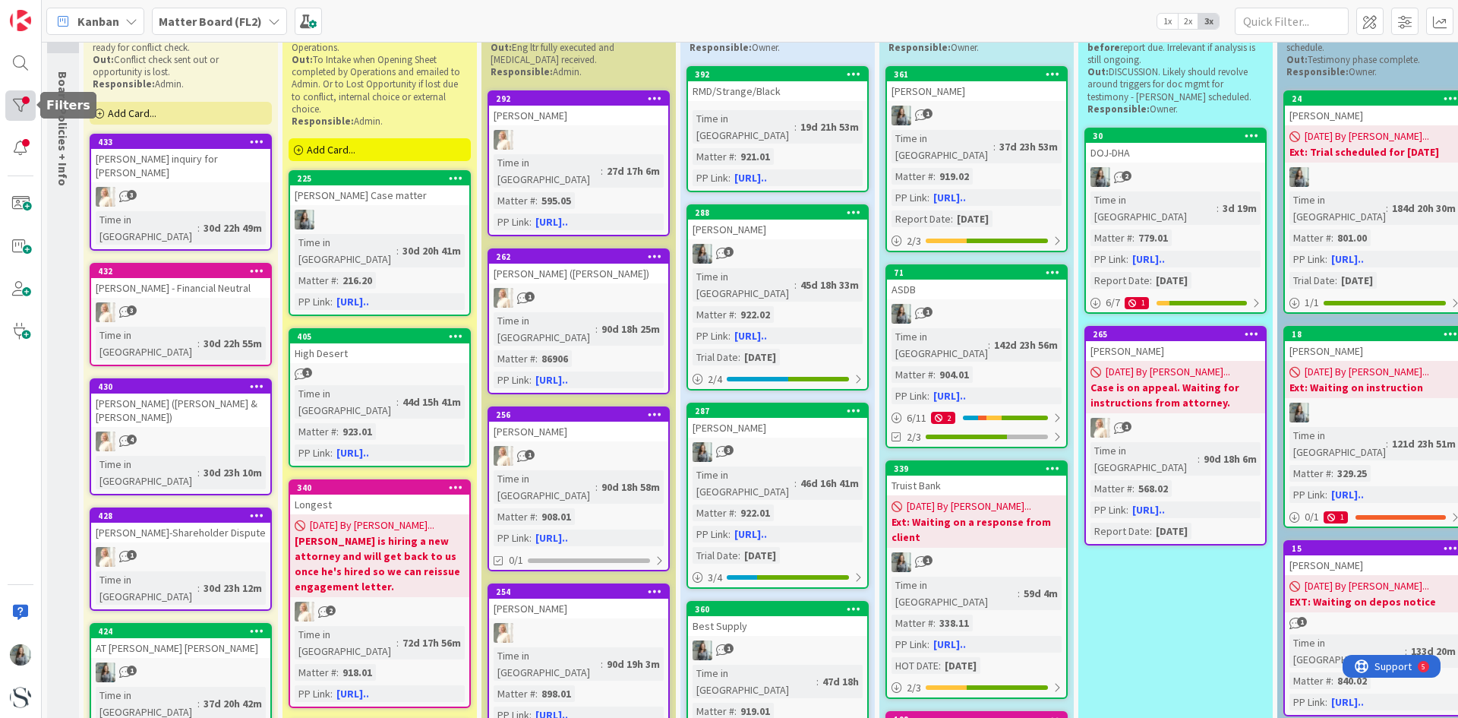
click at [20, 106] on div at bounding box center [20, 105] width 30 height 30
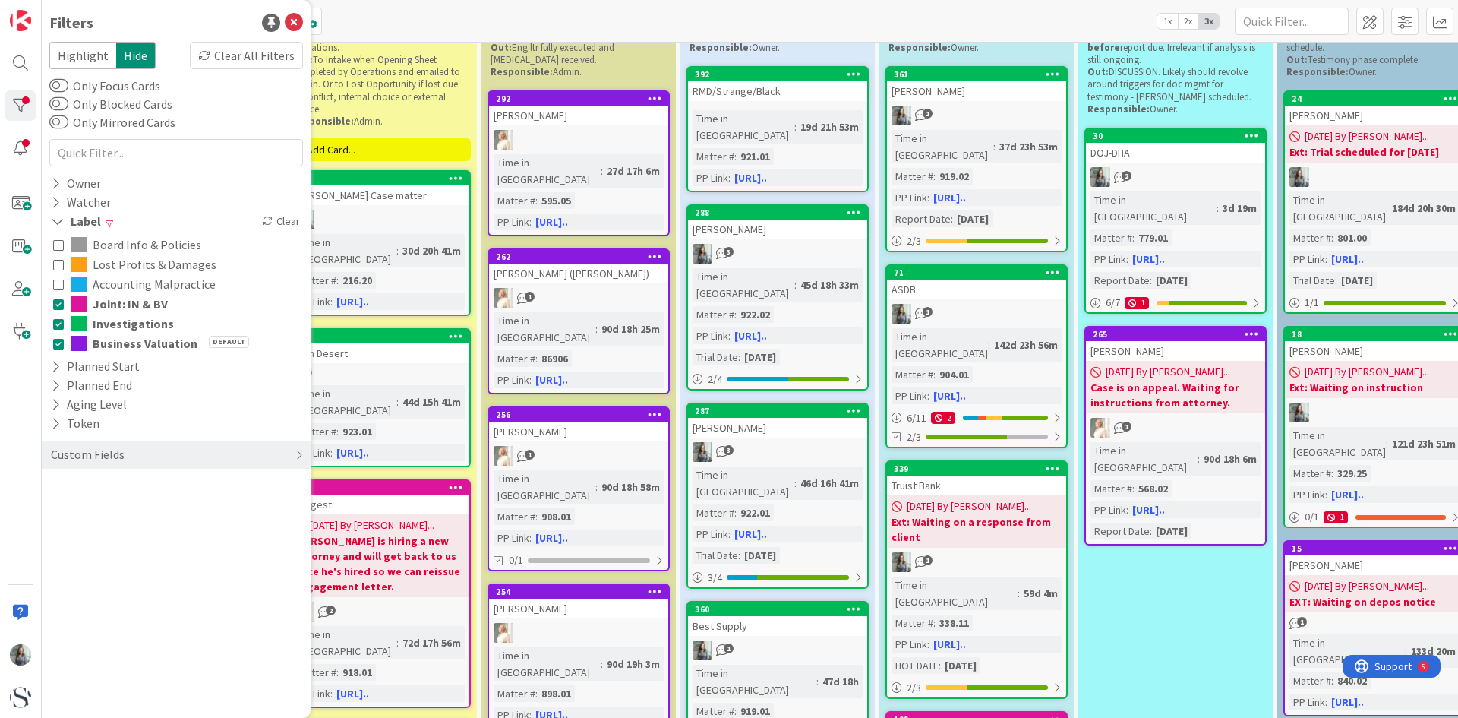
click at [58, 327] on icon at bounding box center [58, 323] width 11 height 11
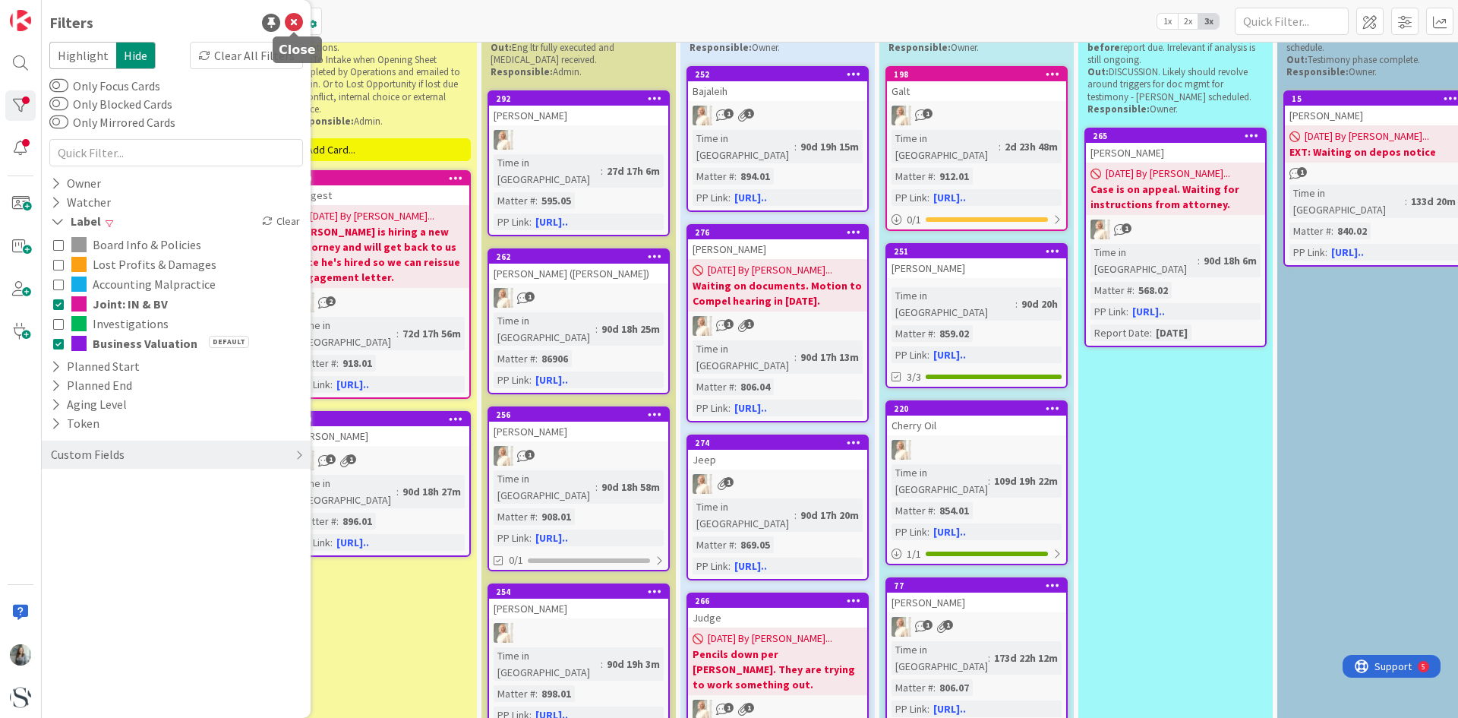
click at [297, 21] on icon at bounding box center [294, 23] width 18 height 18
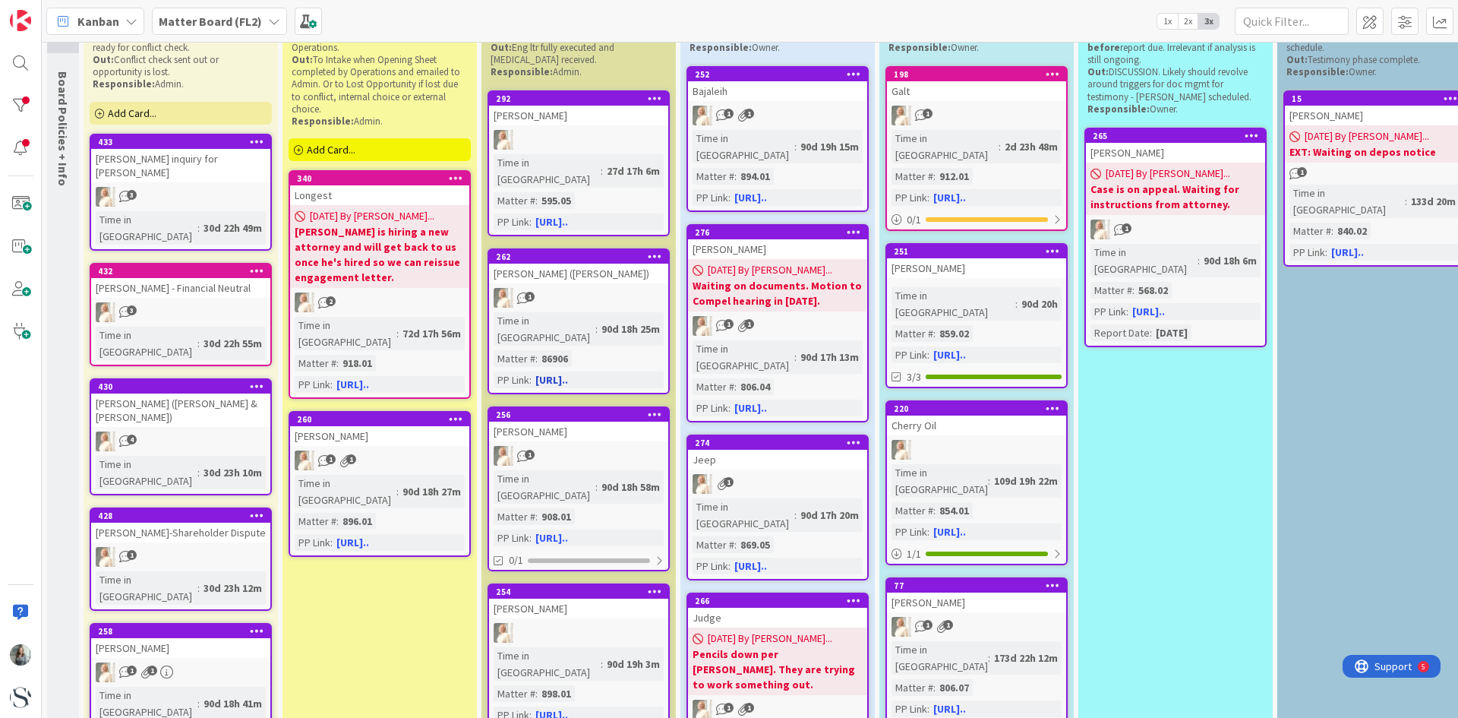
scroll to position [0, 0]
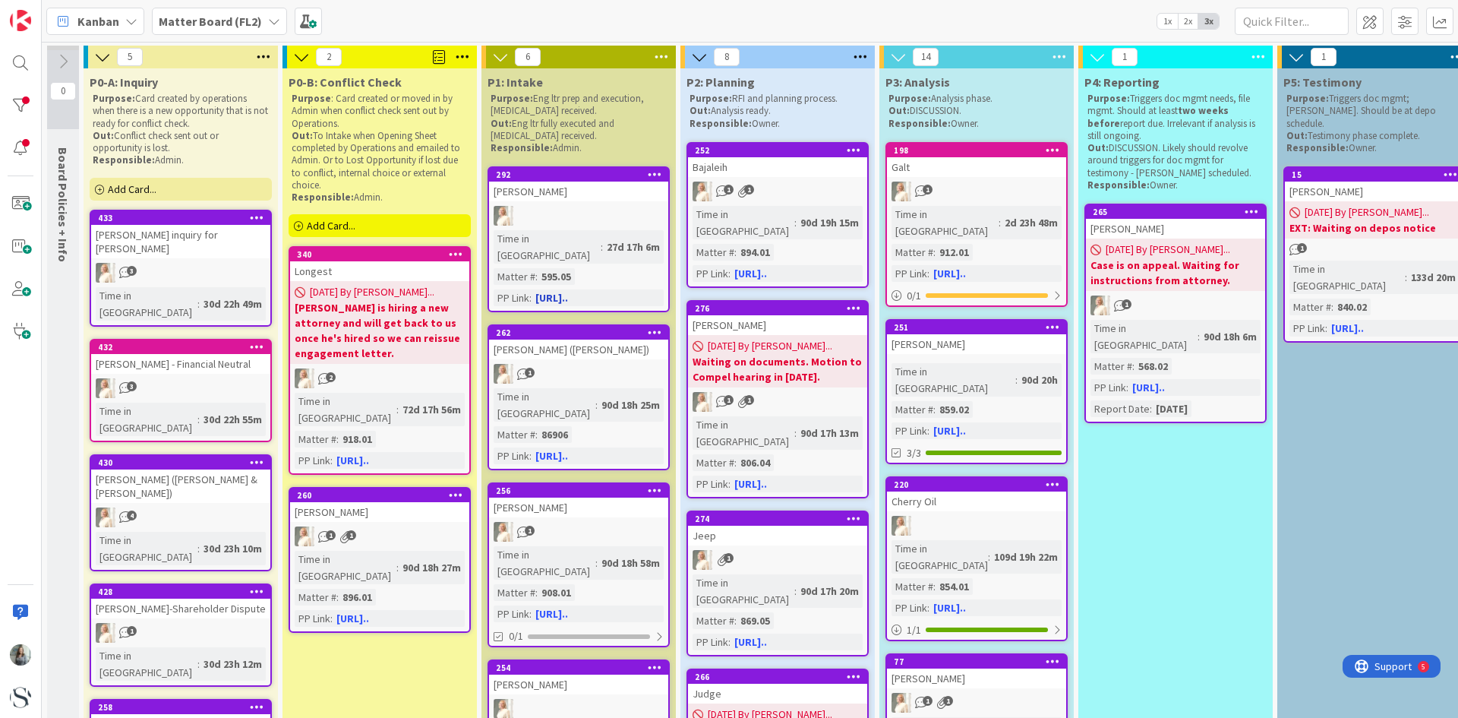
click at [605, 198] on div "[PERSON_NAME]" at bounding box center [578, 191] width 179 height 20
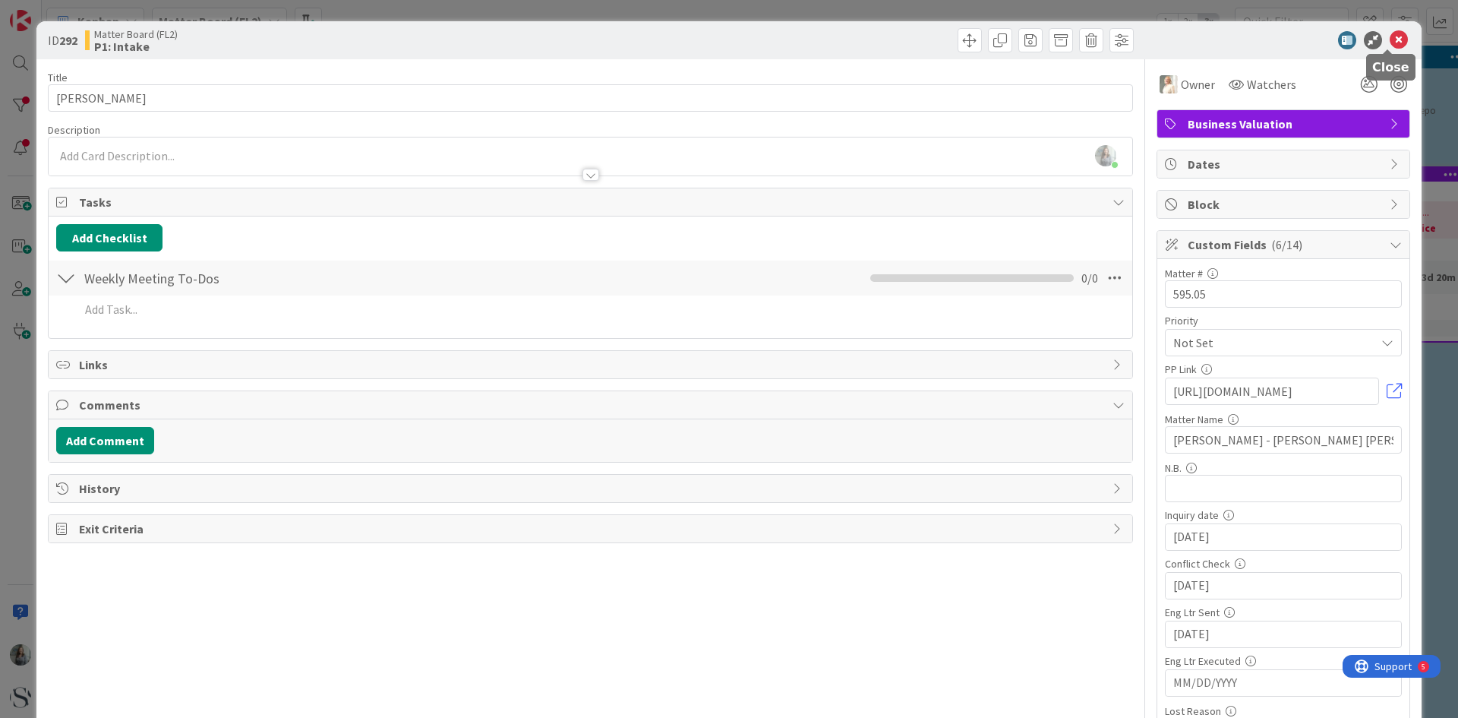
click at [1392, 39] on icon at bounding box center [1399, 40] width 18 height 18
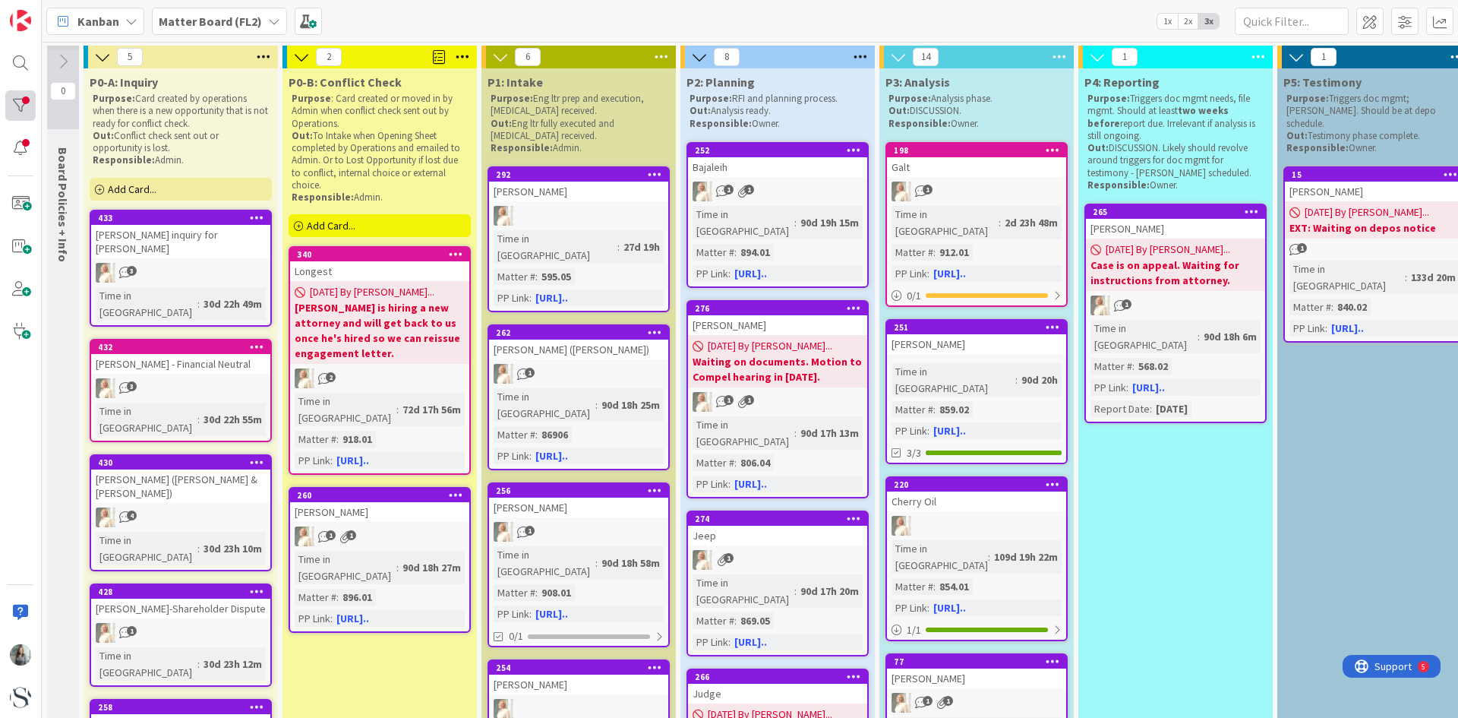
click at [25, 108] on div at bounding box center [20, 105] width 30 height 30
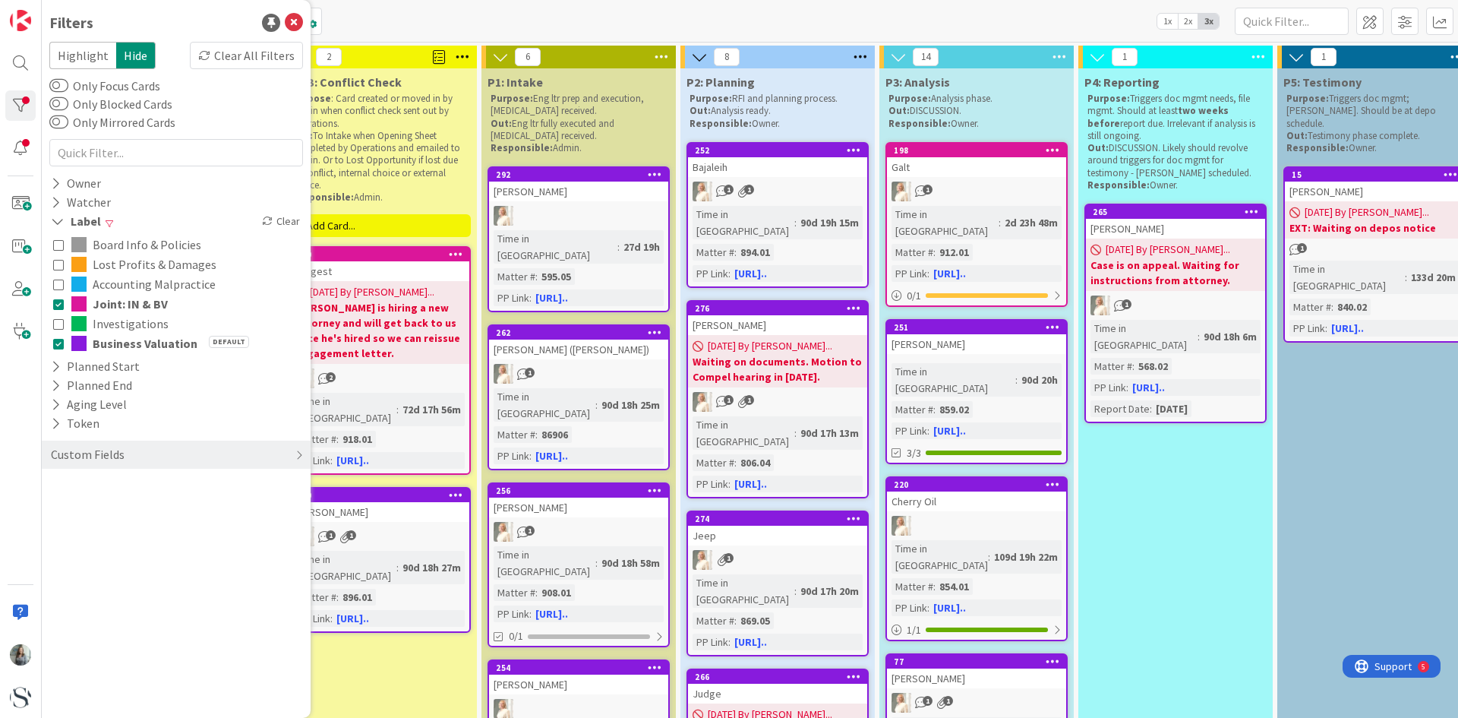
click at [60, 269] on icon at bounding box center [58, 264] width 11 height 11
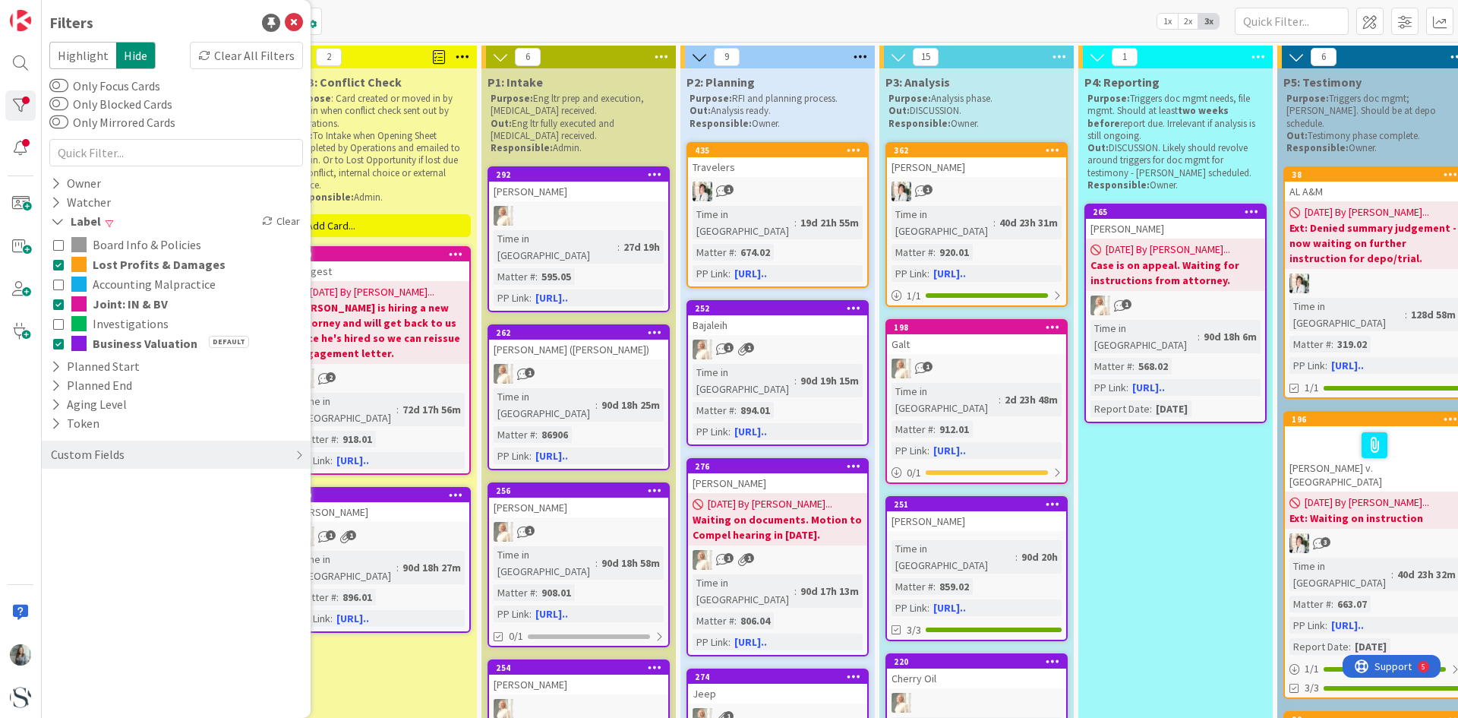
click at [56, 289] on icon at bounding box center [58, 284] width 11 height 11
click at [57, 331] on button "Investigations" at bounding box center [176, 324] width 246 height 20
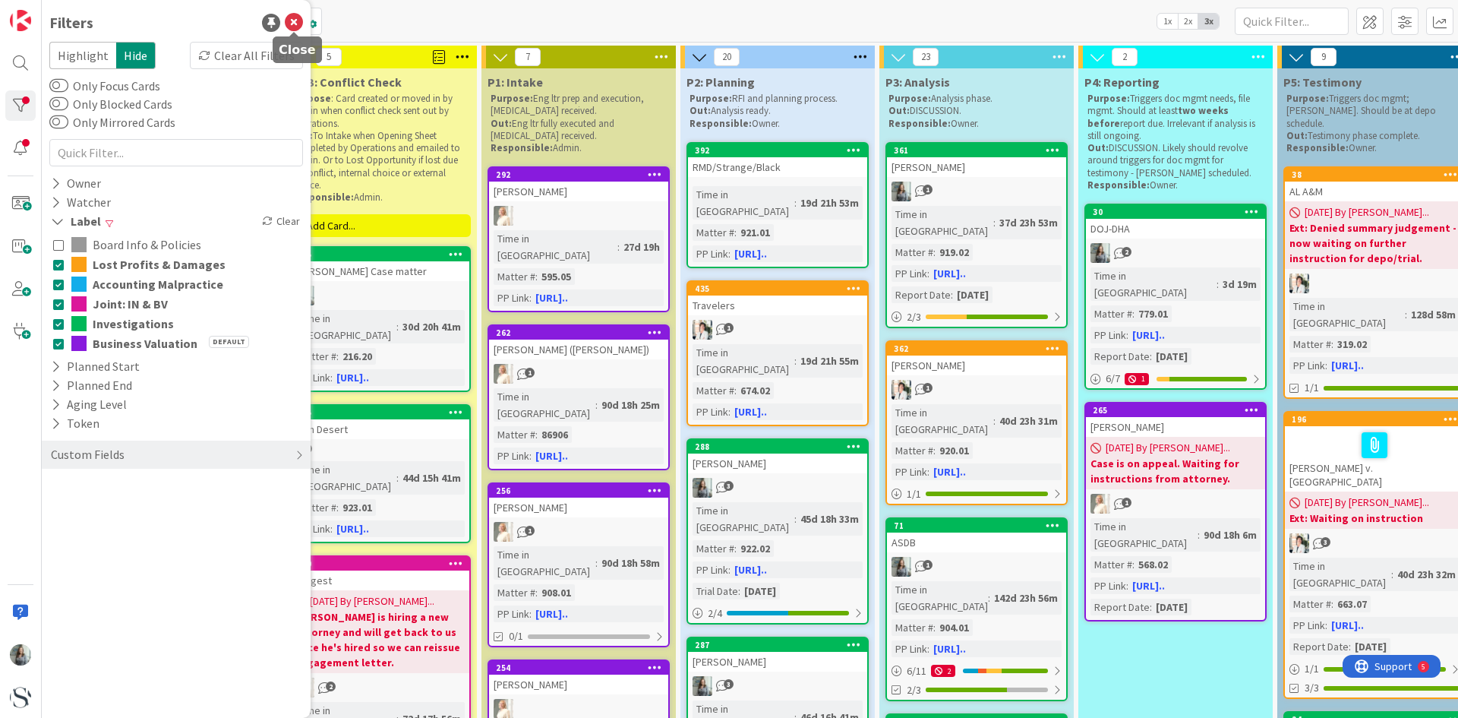
click at [293, 24] on icon at bounding box center [294, 23] width 18 height 18
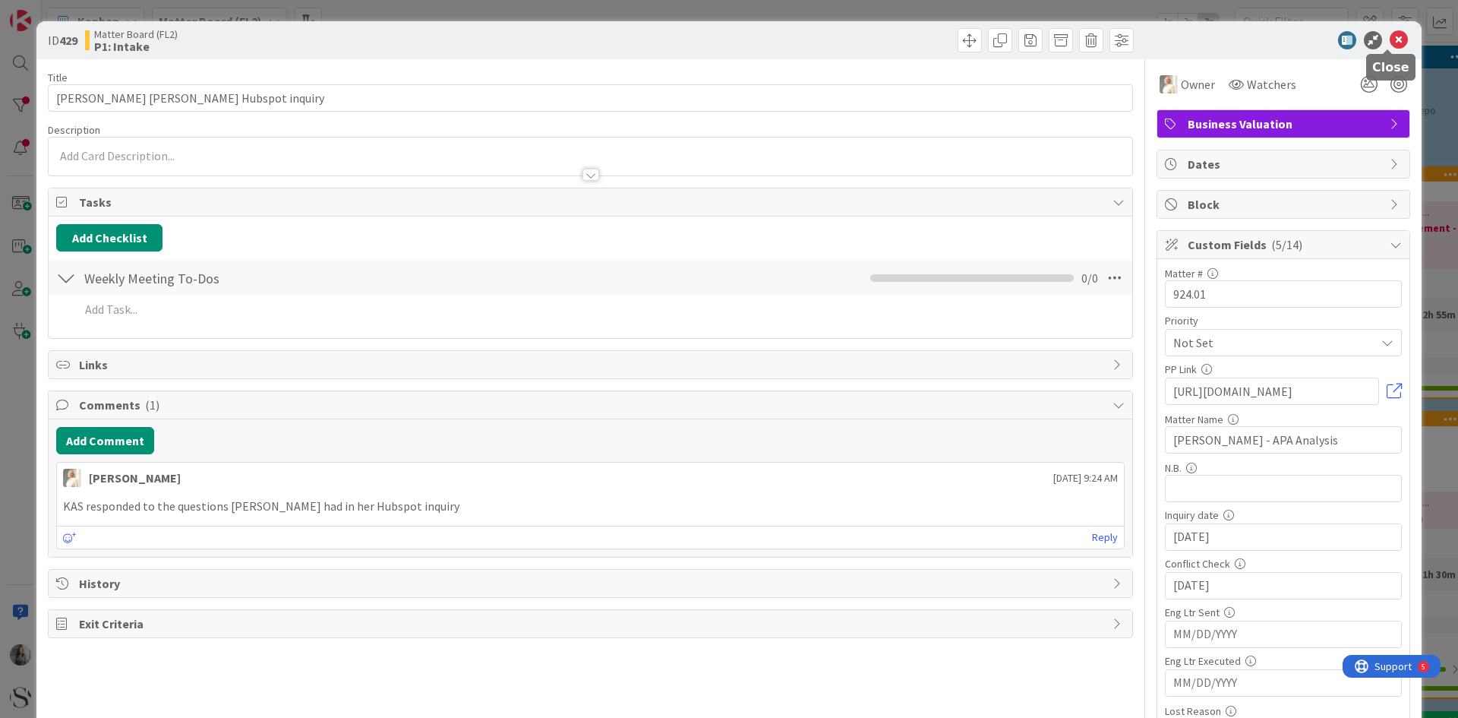
click at [1390, 40] on icon at bounding box center [1399, 40] width 18 height 18
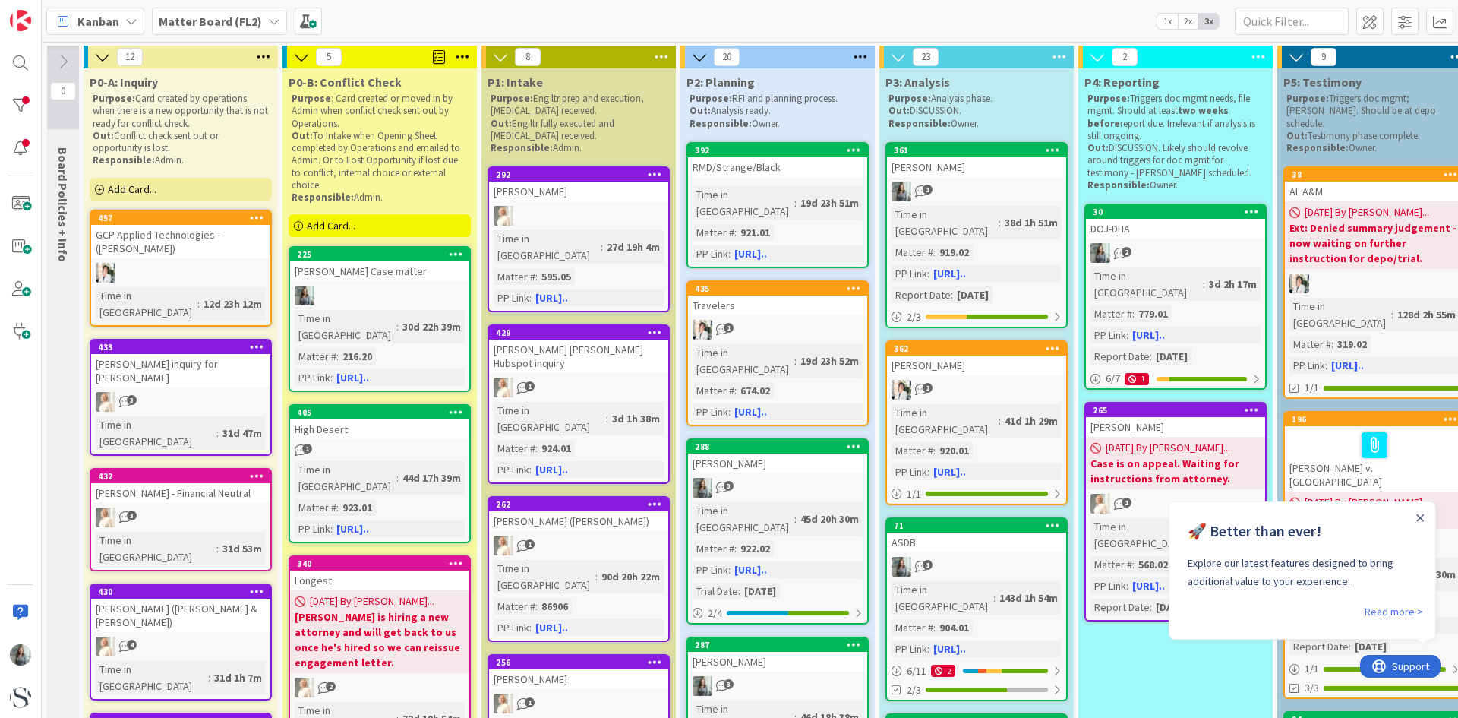
click at [352, 228] on span "Add Card..." at bounding box center [331, 226] width 49 height 14
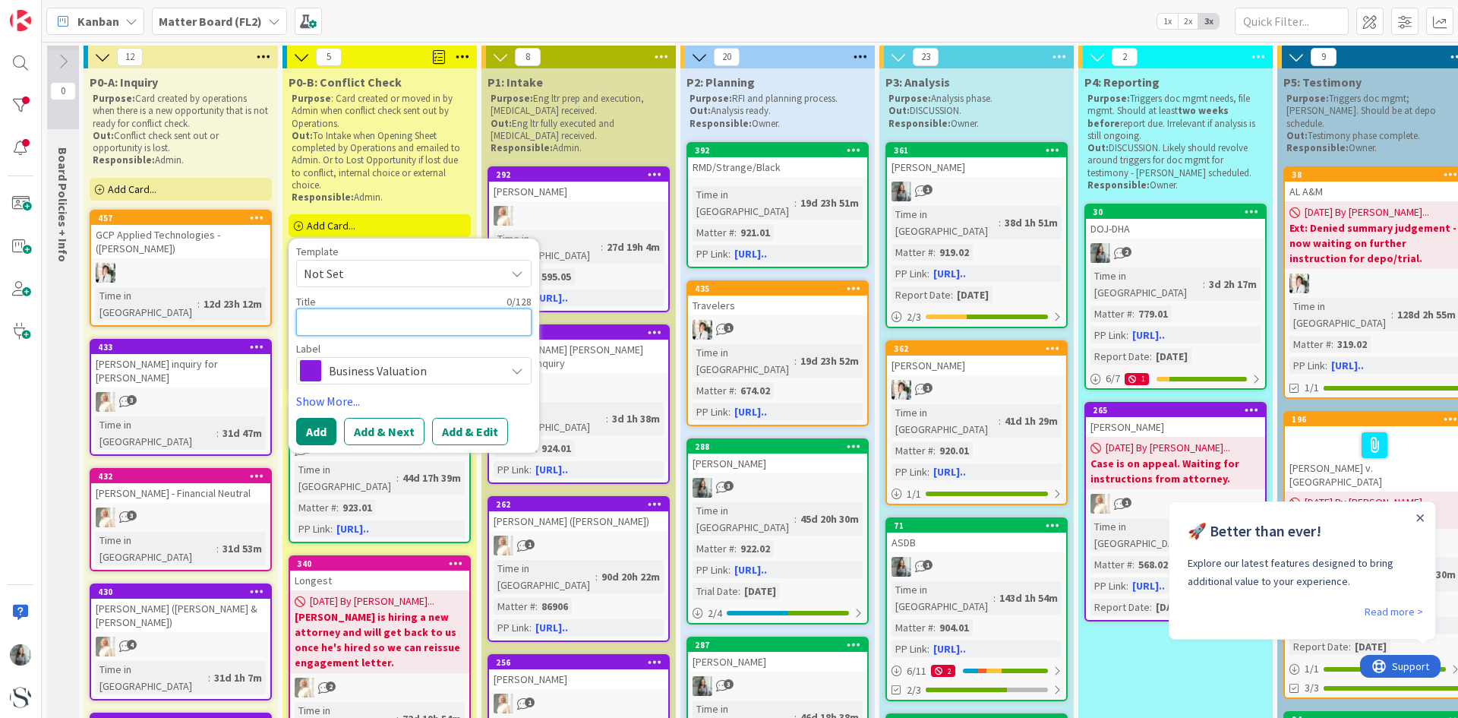
paste textarea "Shore Lori - Lori Shore v. Michael Patrick Smith"
type textarea "x"
type textarea "Shore Lori - Lori Shore v. Michael Patrick Smith"
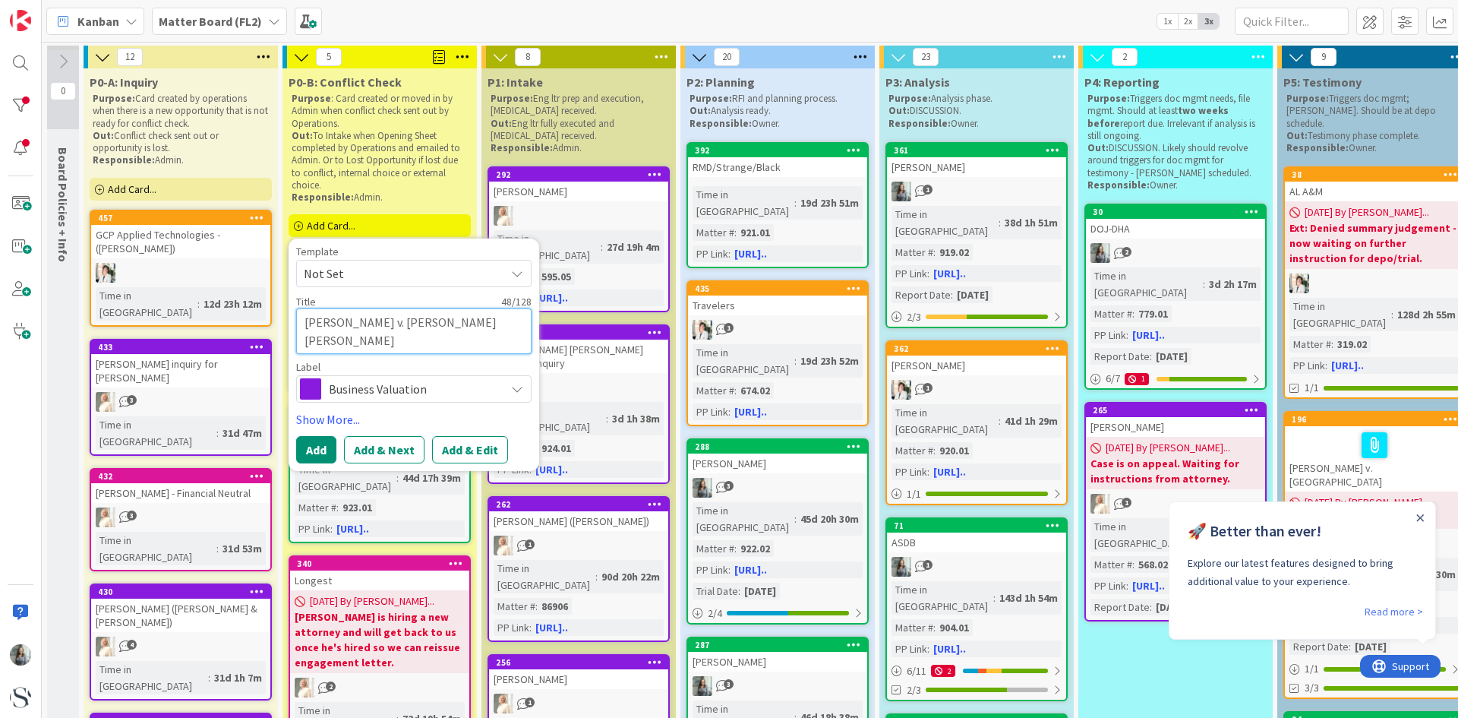
drag, startPoint x: 355, startPoint y: 338, endPoint x: 265, endPoint y: 310, distance: 94.6
type textarea "x"
type textarea "L"
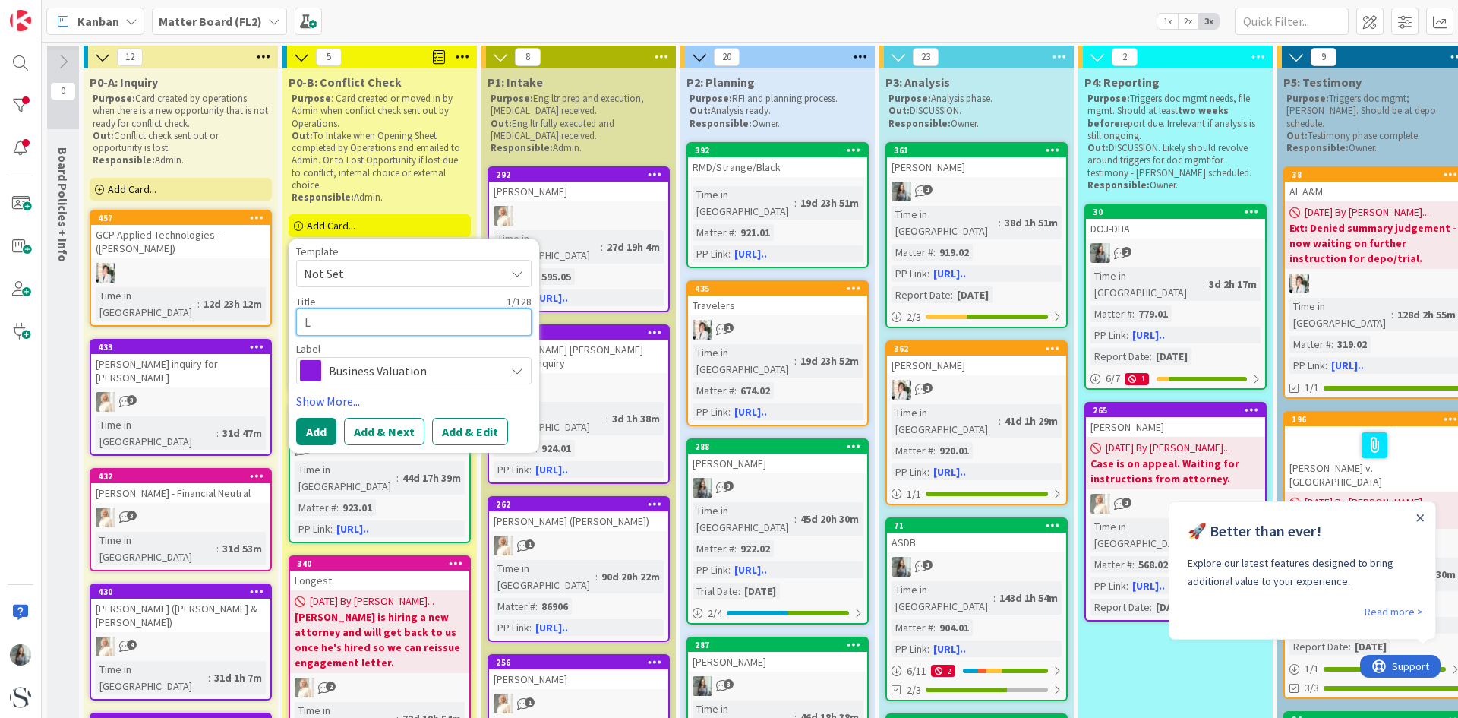
type textarea "x"
type textarea "Lo"
type textarea "x"
type textarea "Lor"
type textarea "x"
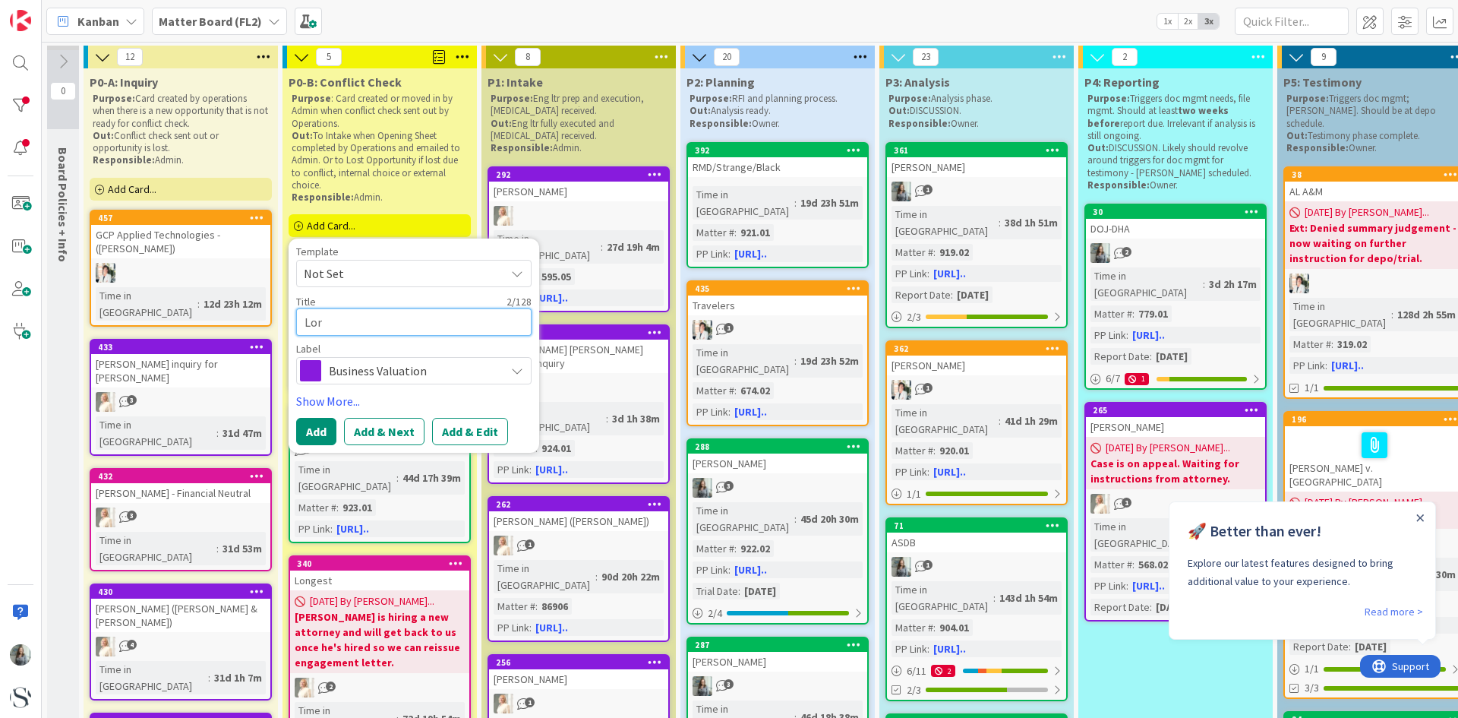
type textarea "Lor"
type textarea "x"
type textarea "Lor"
type textarea "x"
type textarea "Lori"
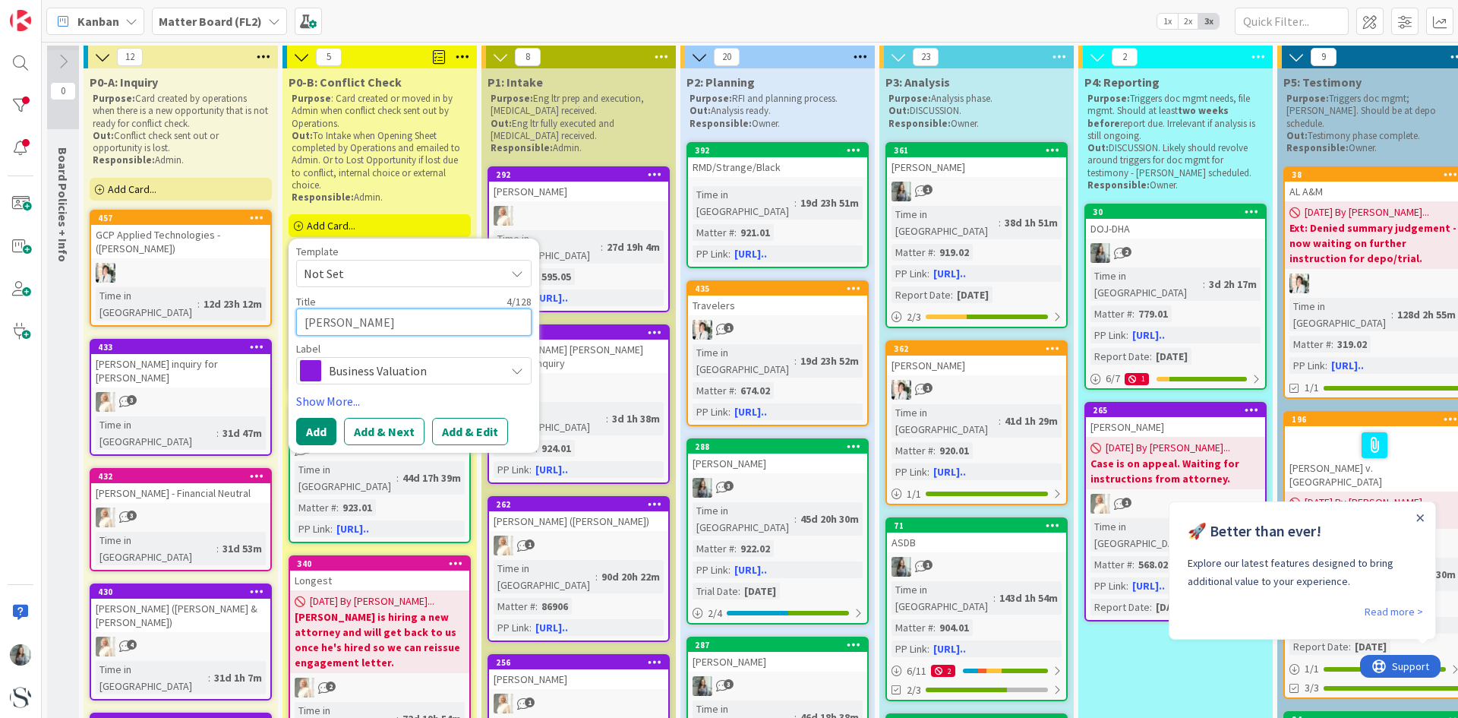
type textarea "x"
type textarea "Lori"
type textarea "x"
type textarea "Lori S"
type textarea "x"
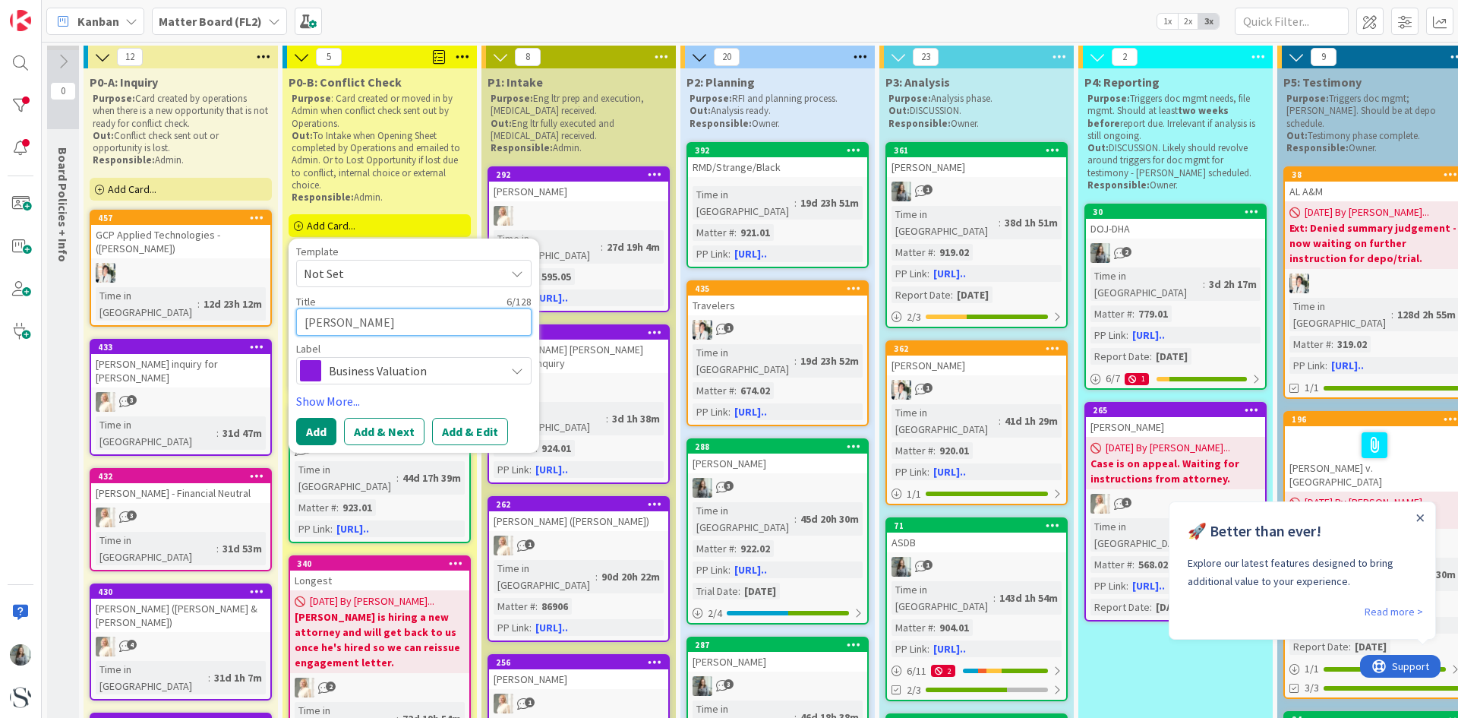
type textarea "Lori Sh"
type textarea "x"
type textarea "Lori Sho"
type textarea "x"
type textarea "Lori Shor"
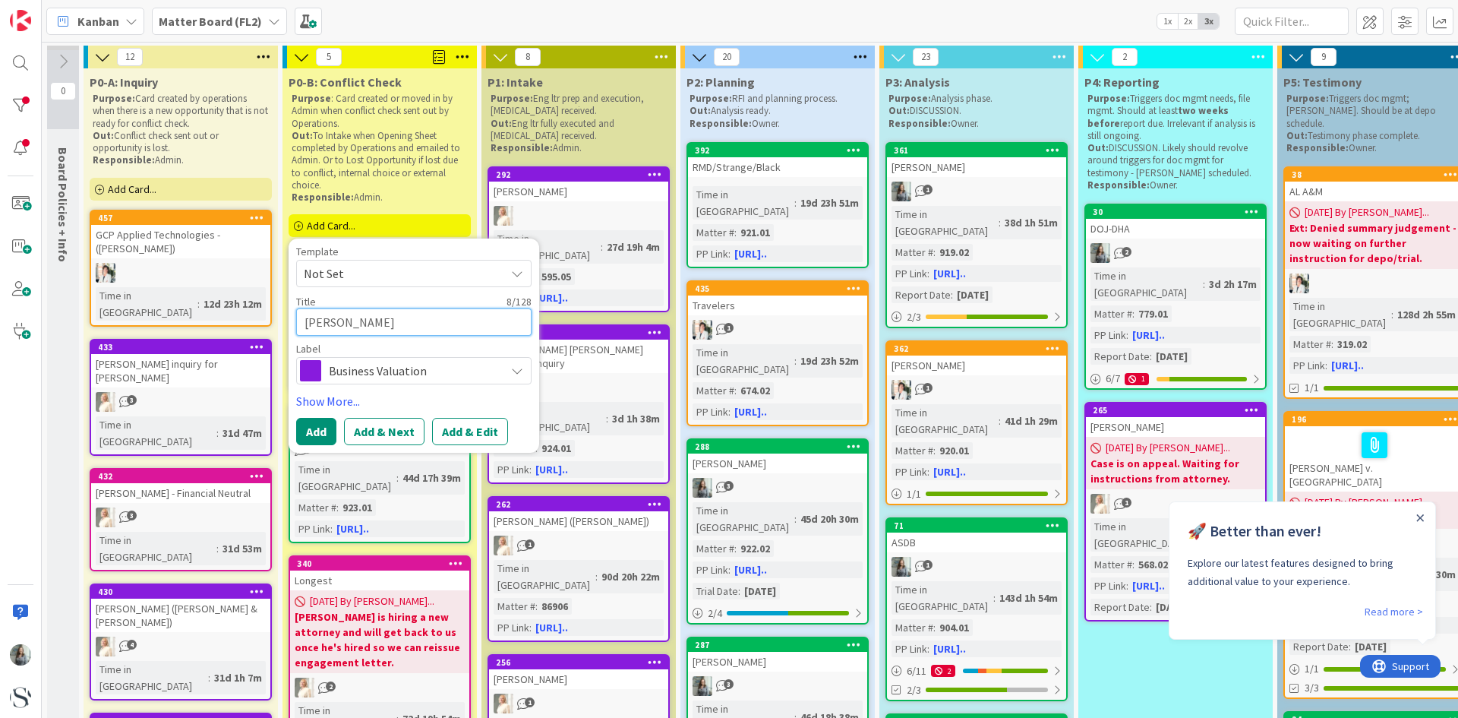
type textarea "x"
type textarea "Lori Shore"
click at [309, 429] on button "Add" at bounding box center [316, 431] width 40 height 27
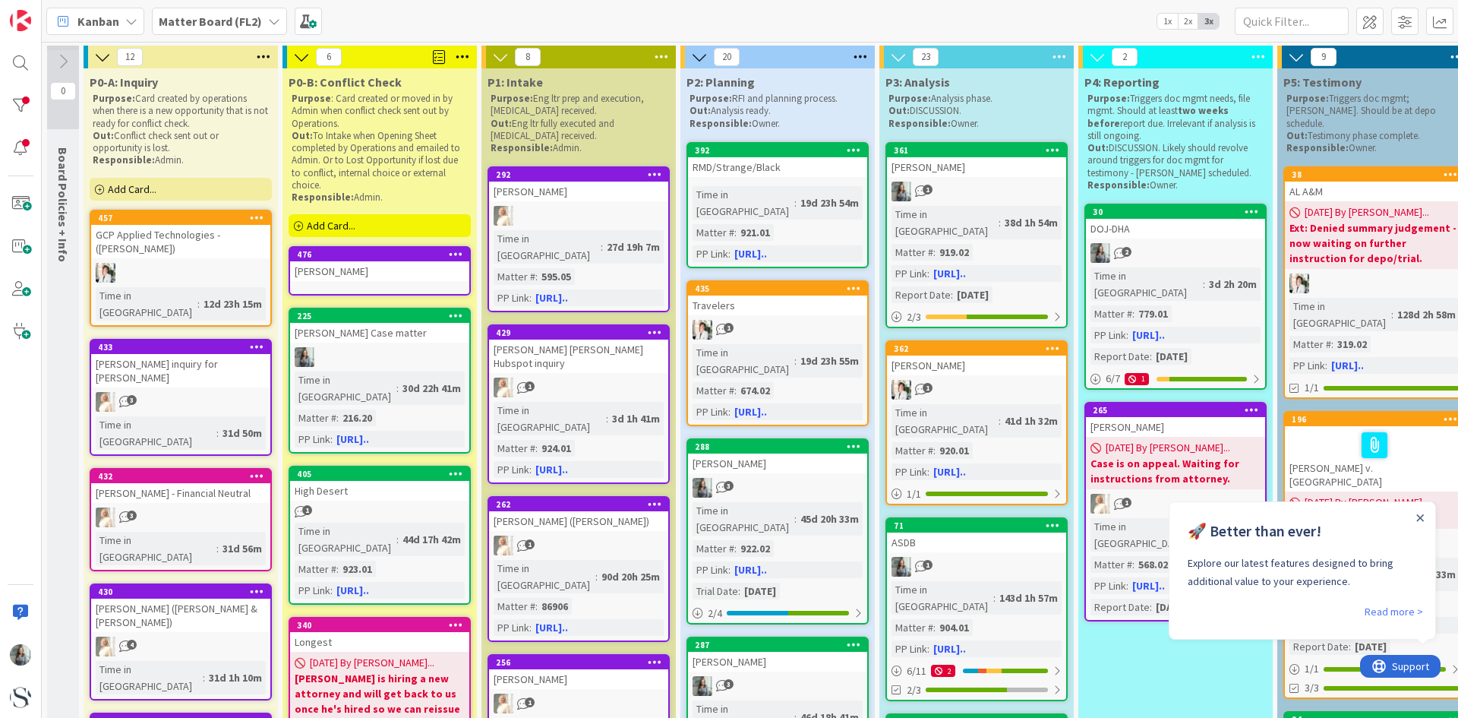
click at [345, 272] on div "Lori Shore" at bounding box center [379, 271] width 179 height 20
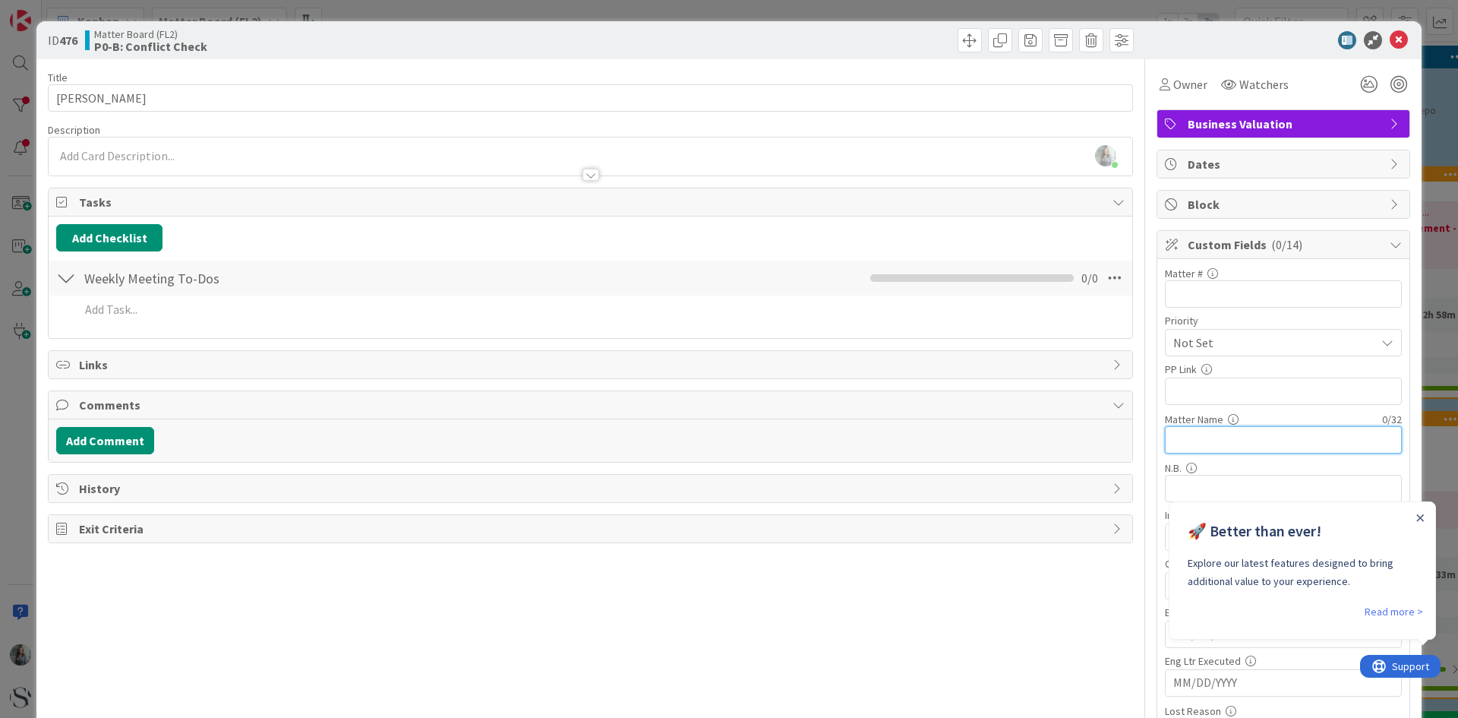
click at [1172, 440] on input "text" at bounding box center [1283, 439] width 237 height 27
paste input "Shore Lori - Lori Shore v. Micha"
type input "Shore Lori - Lori Shore v. Micha"
click at [1165, 303] on input "text" at bounding box center [1283, 293] width 237 height 27
type input "PENDING 100.12"
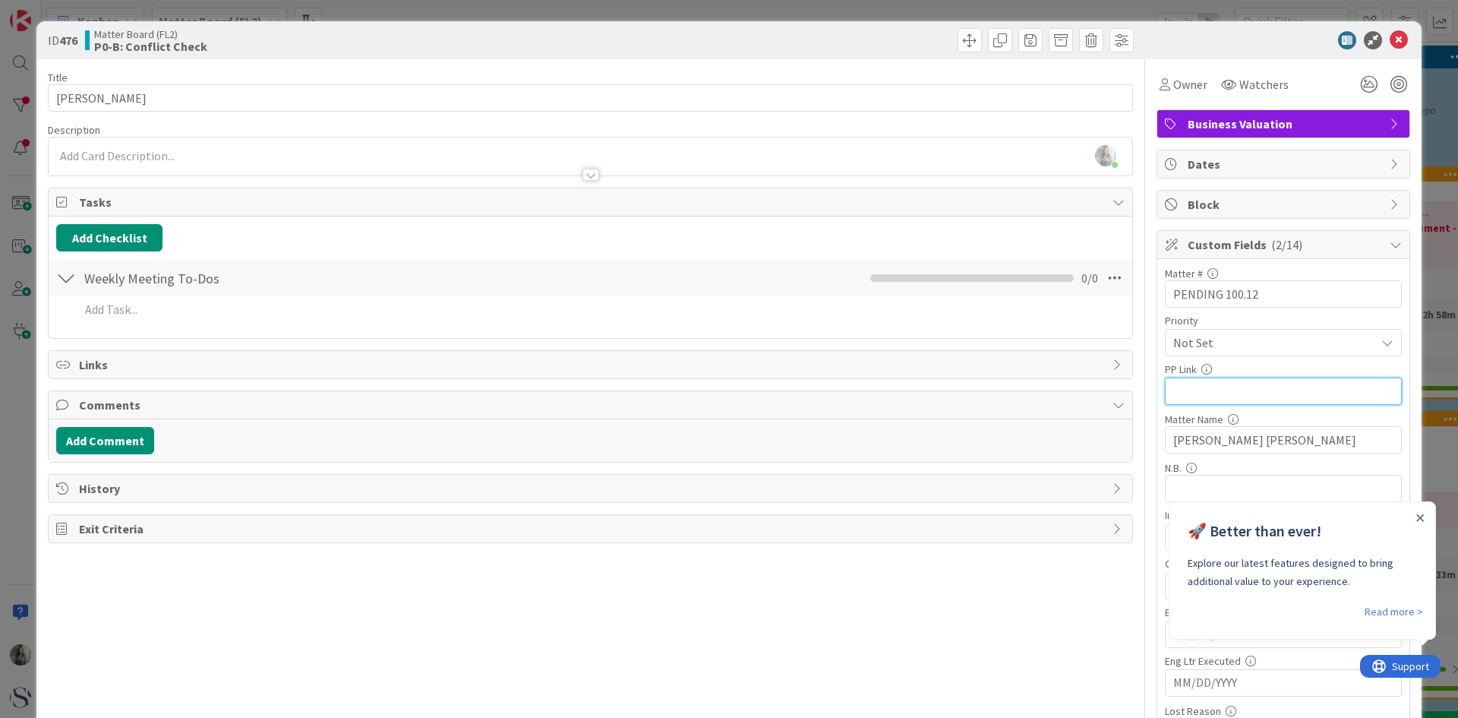
click at [1193, 392] on input "text" at bounding box center [1283, 390] width 237 height 27
paste input "https://app.practicepanther.com/Project/Details/3f1dc8a3-d91e-4d97-afb1-2ef98b4…"
type input "https://app.practicepanther.com/Project/Details/3f1dc8a3-d91e-4d97-afb1-2ef98b4…"
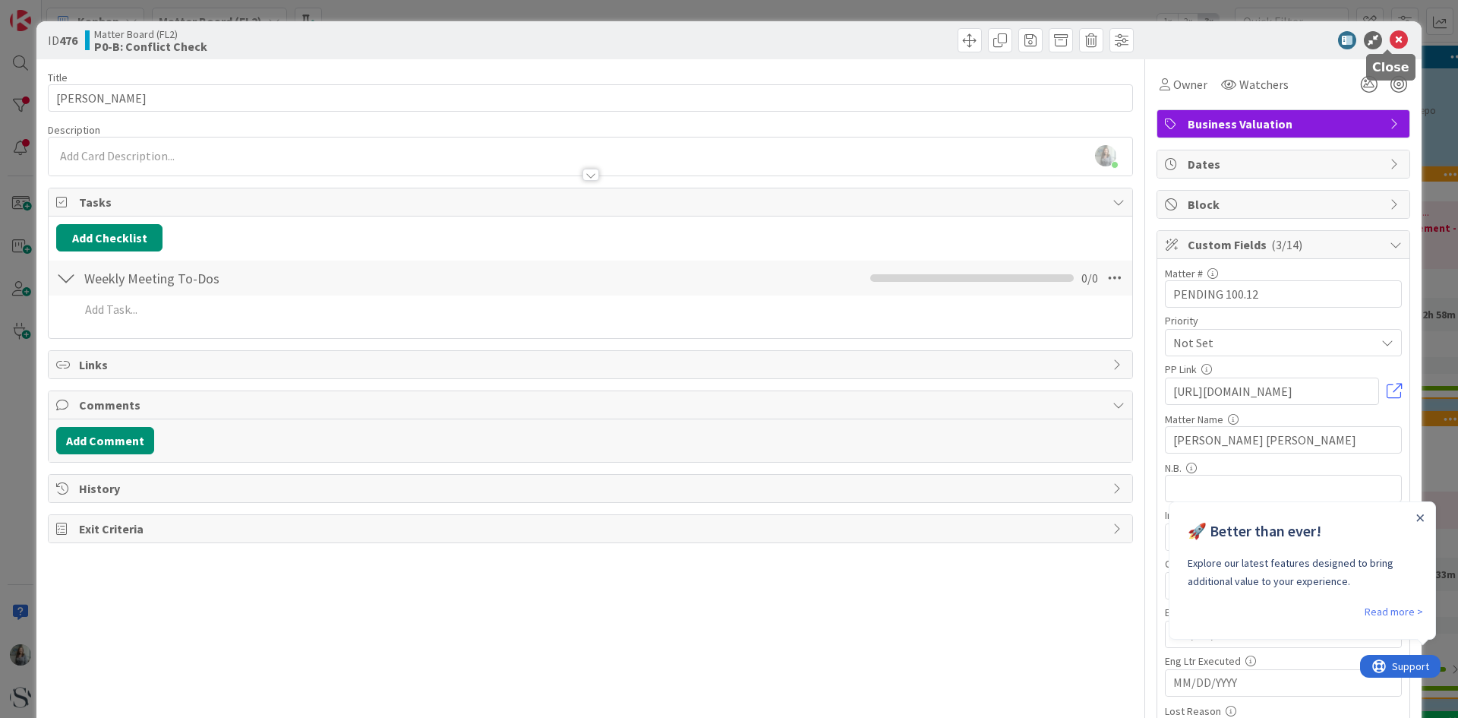
click at [1390, 41] on icon at bounding box center [1399, 40] width 18 height 18
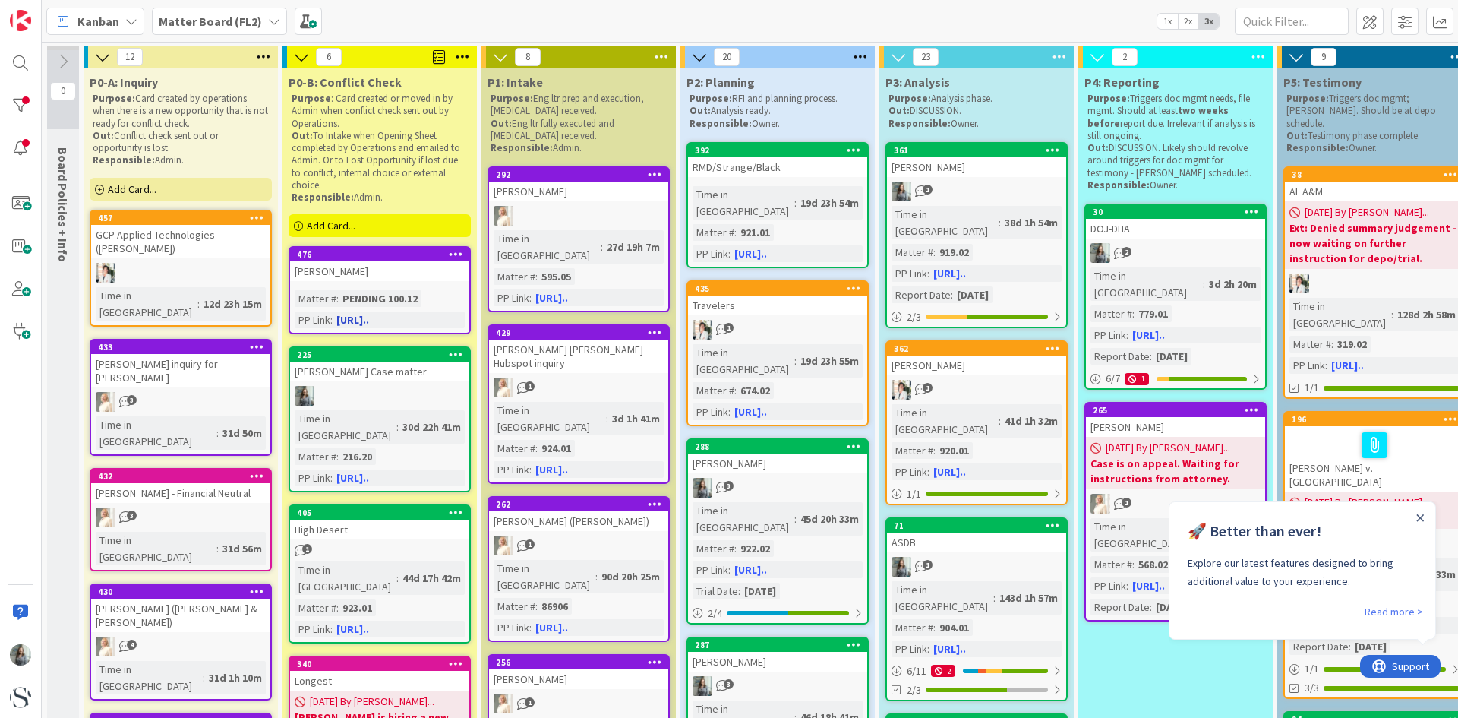
click at [311, 282] on link "476 Lori Shore Matter # : PENDING 100.12 PP Link : https://app.practice..." at bounding box center [380, 290] width 182 height 88
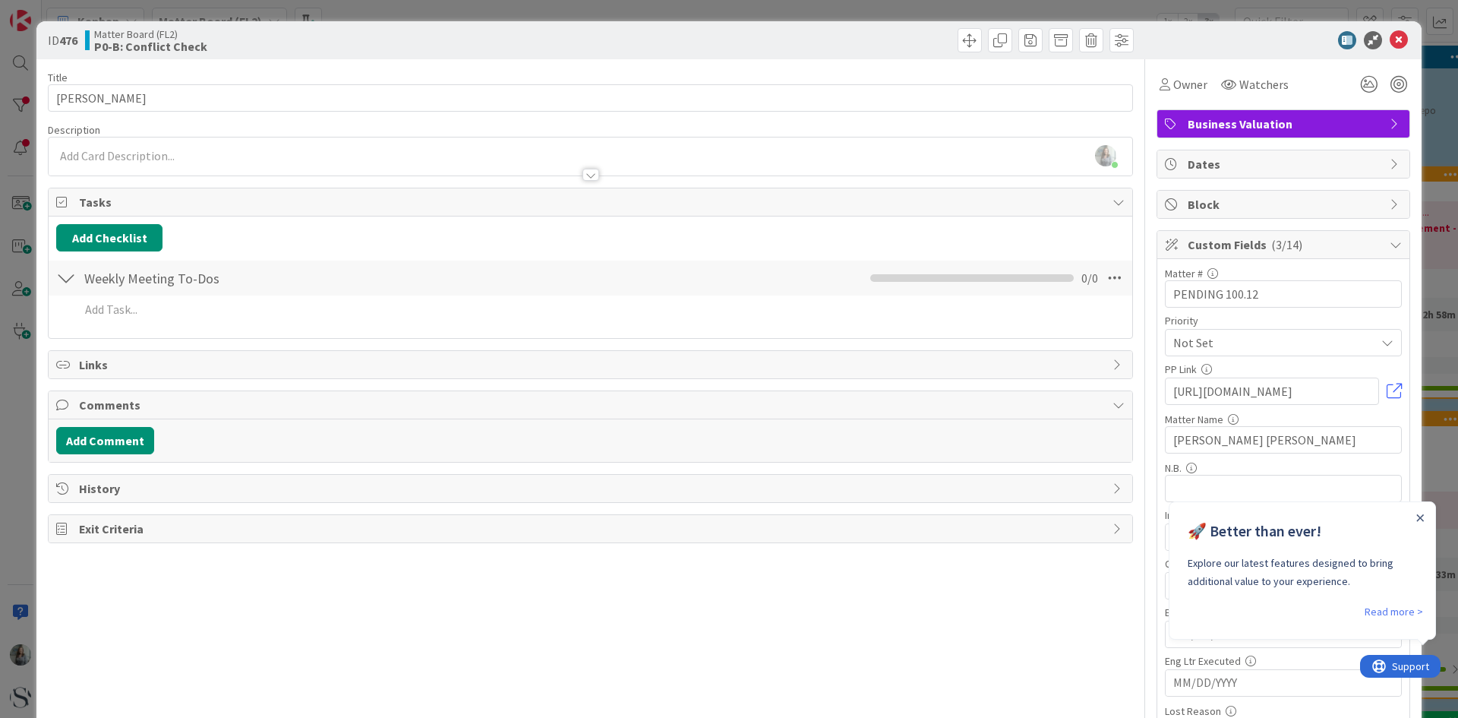
scroll to position [76, 0]
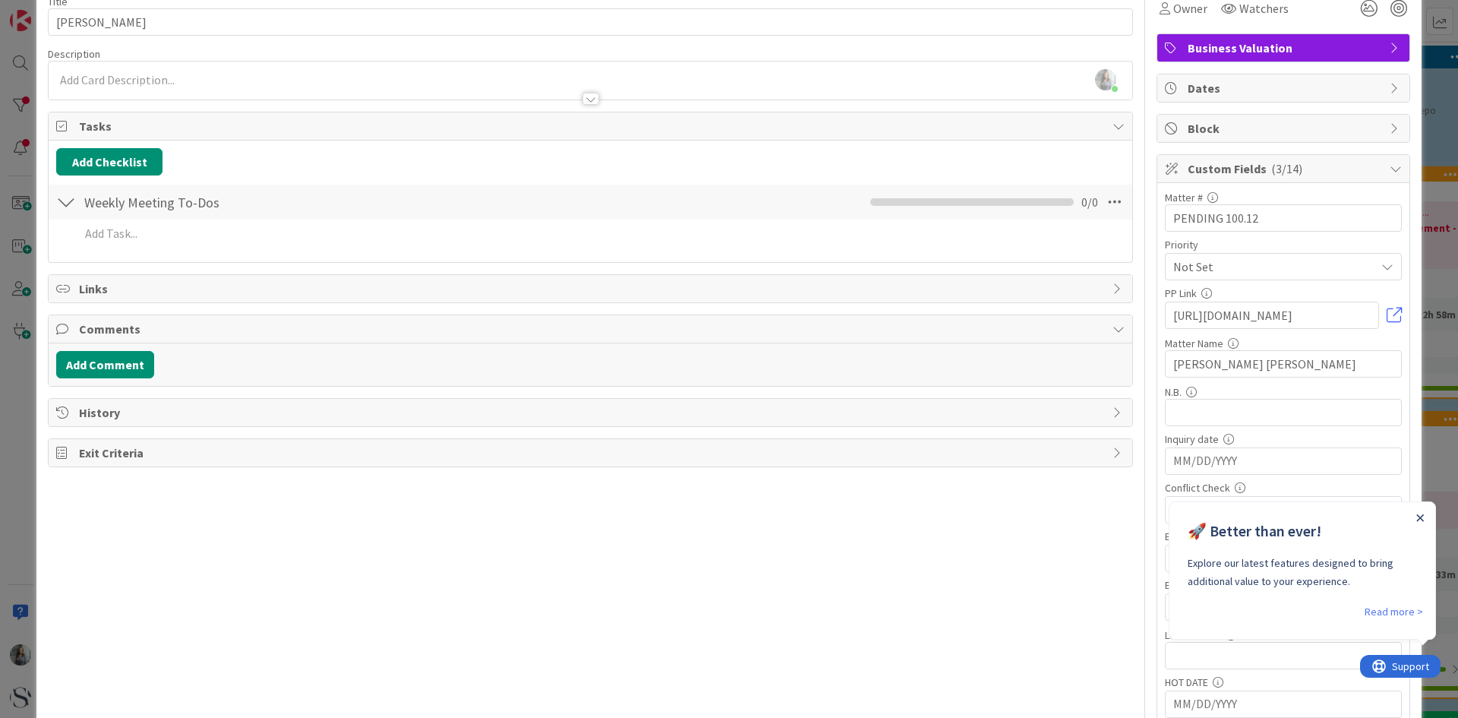
click at [1421, 517] on icon "Close Announcement" at bounding box center [1420, 517] width 7 height 7
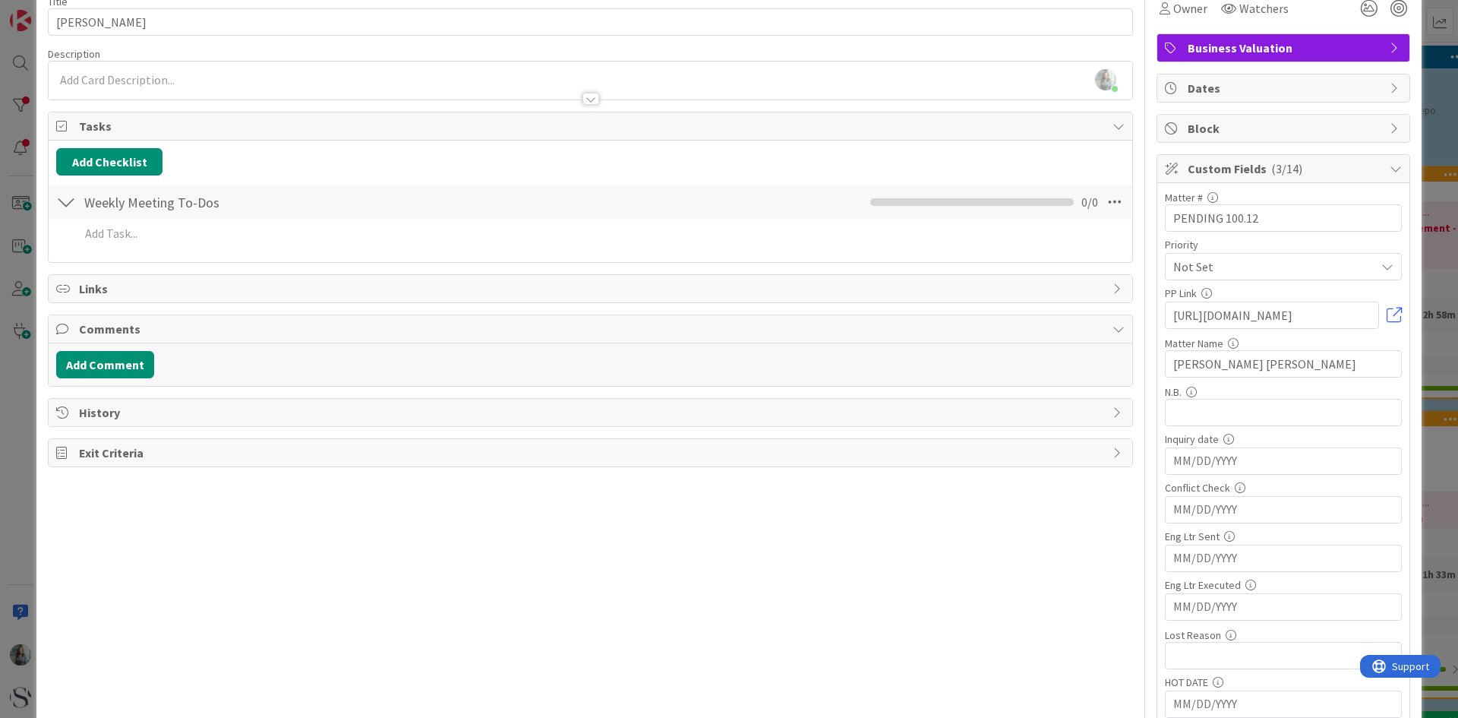
scroll to position [0, 0]
click at [1185, 502] on input "MM/DD/YYYY" at bounding box center [1283, 510] width 220 height 26
click at [1247, 605] on td "2" at bounding box center [1257, 603] width 30 height 29
type input "09/02/2025"
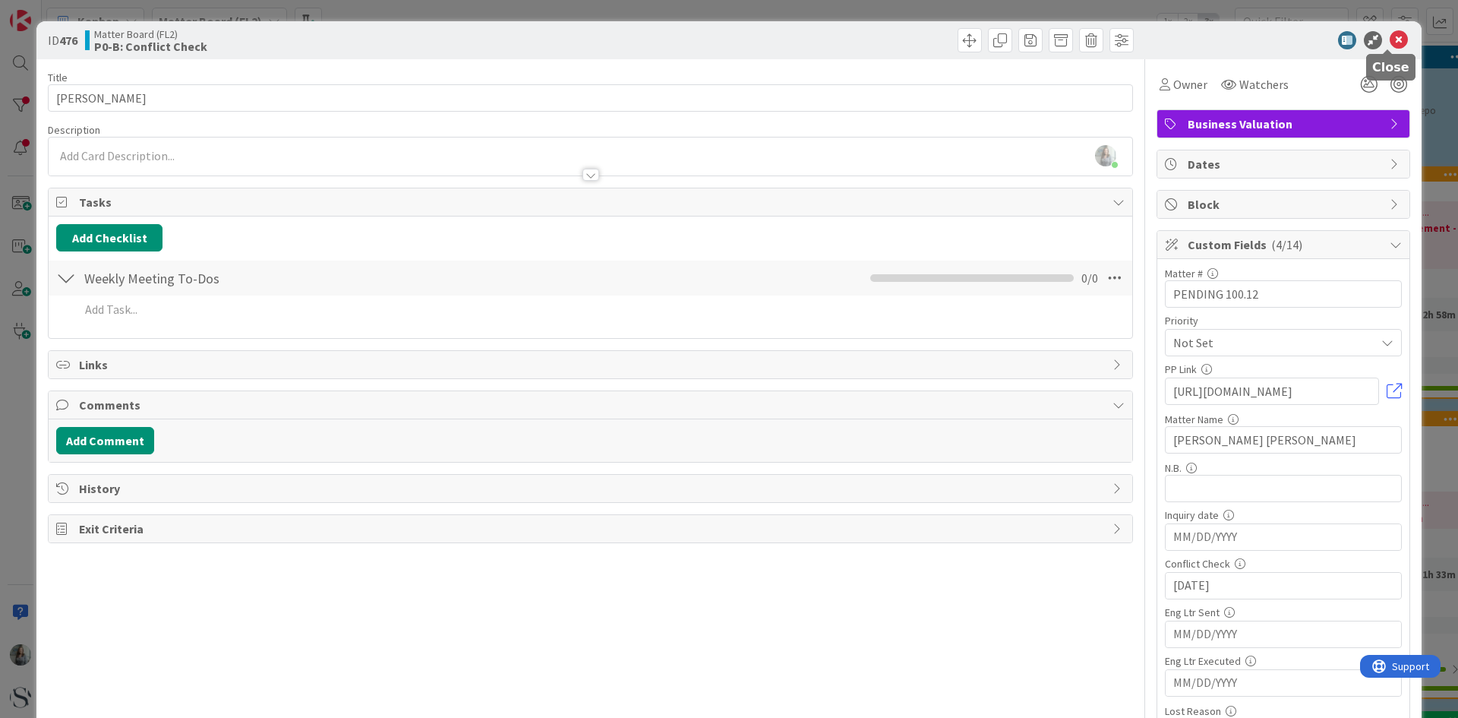
click at [1393, 40] on icon at bounding box center [1399, 40] width 18 height 18
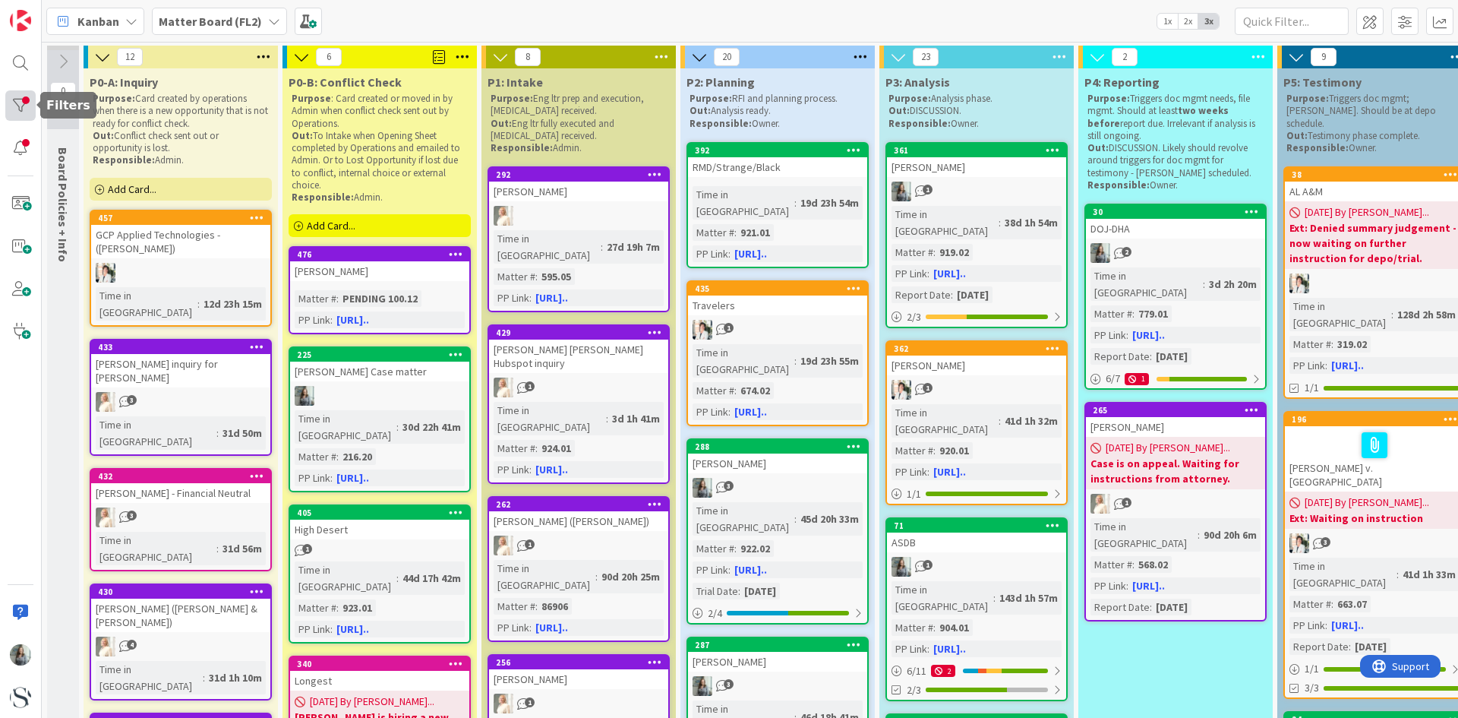
click at [30, 99] on div at bounding box center [20, 105] width 30 height 30
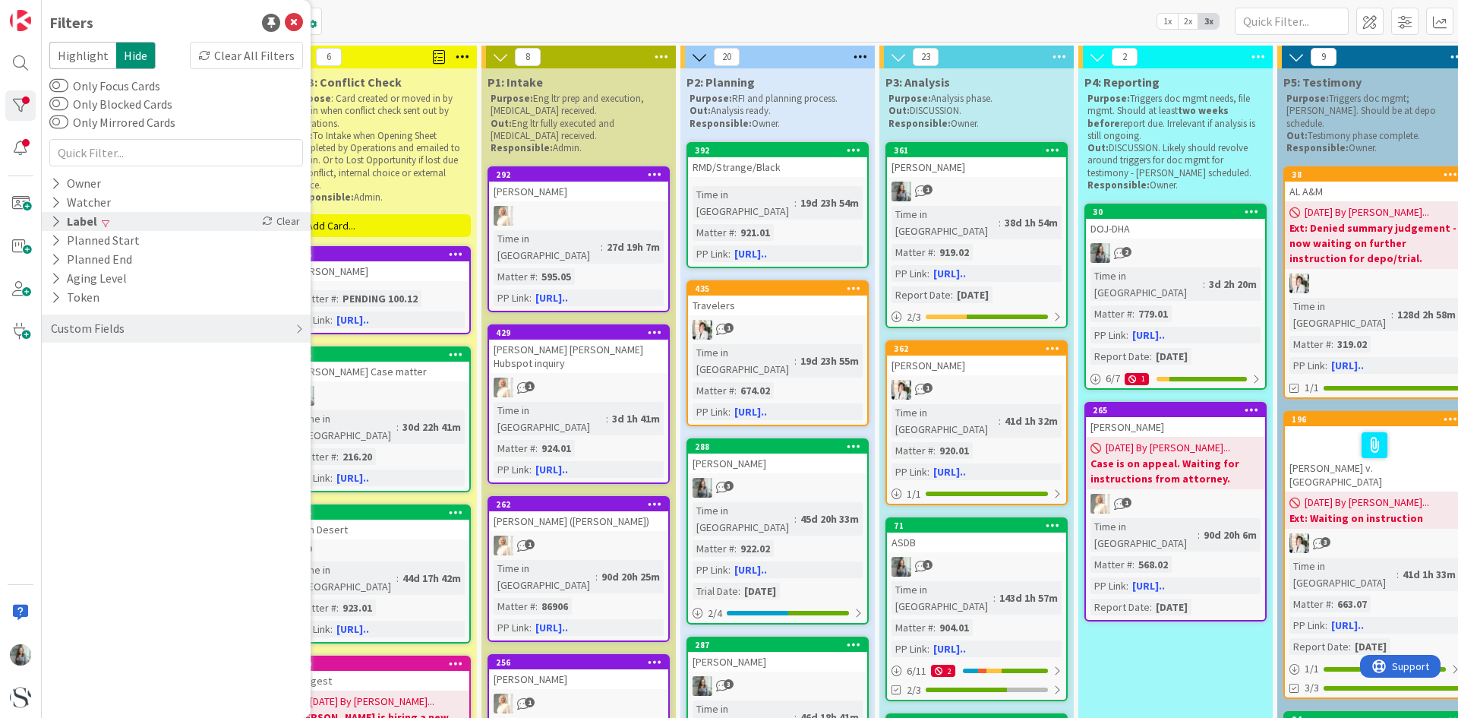
click at [68, 223] on div "Label" at bounding box center [73, 221] width 49 height 19
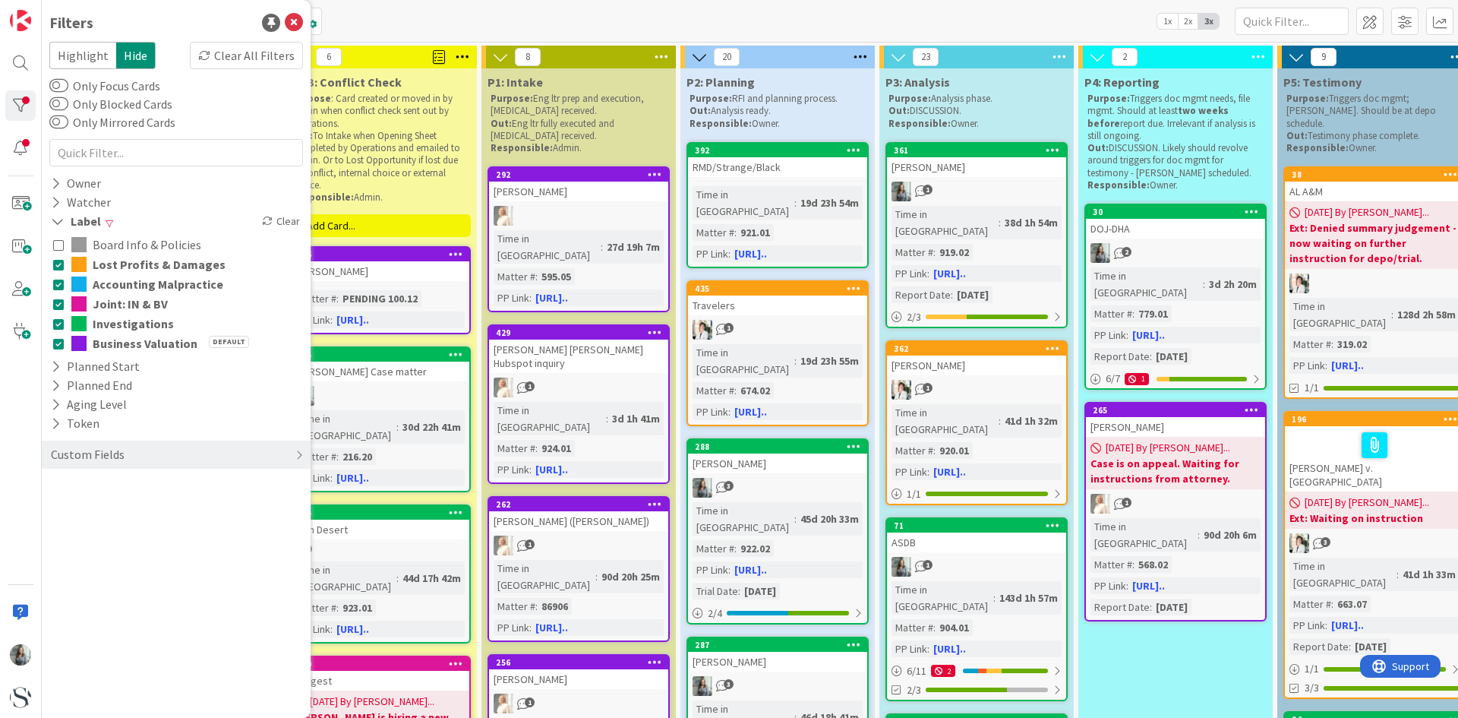
click at [59, 245] on icon at bounding box center [58, 244] width 11 height 11
click at [292, 18] on icon at bounding box center [294, 23] width 18 height 18
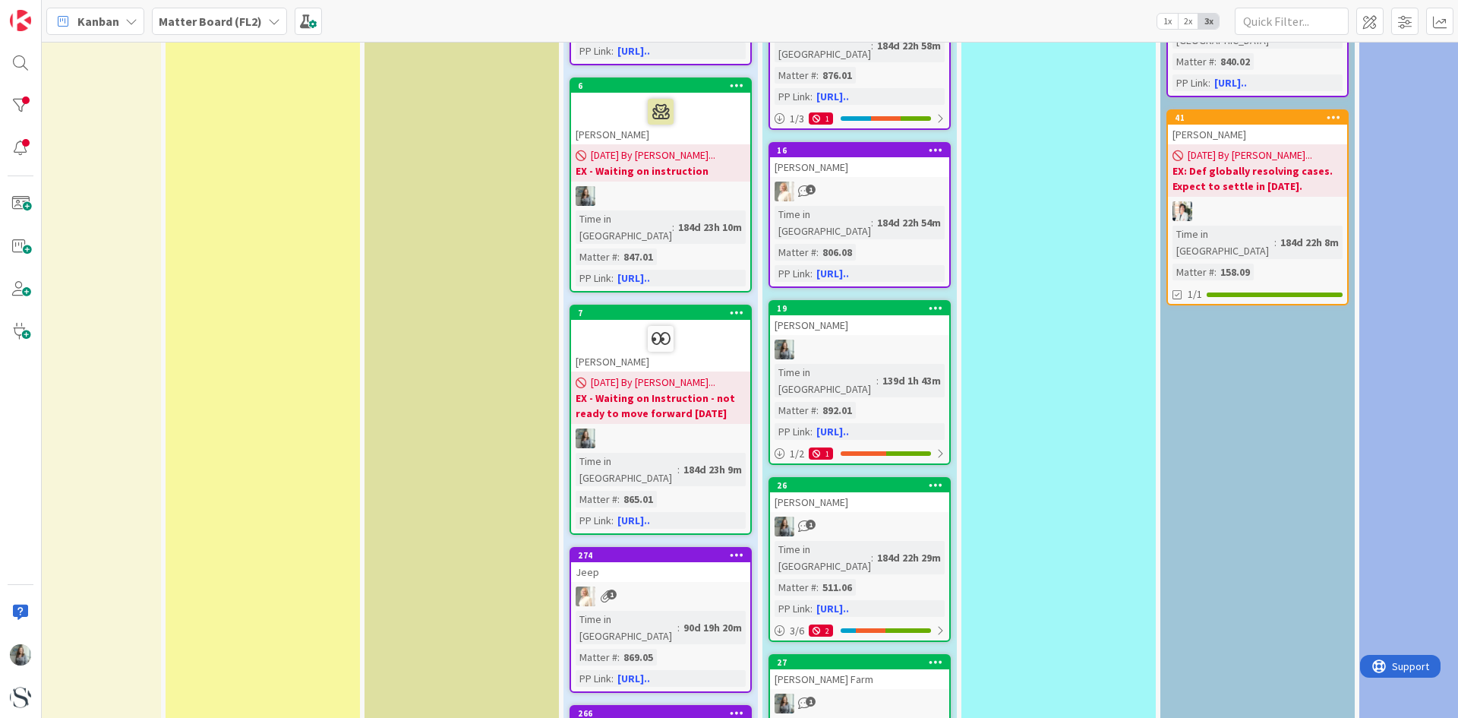
scroll to position [1937, 0]
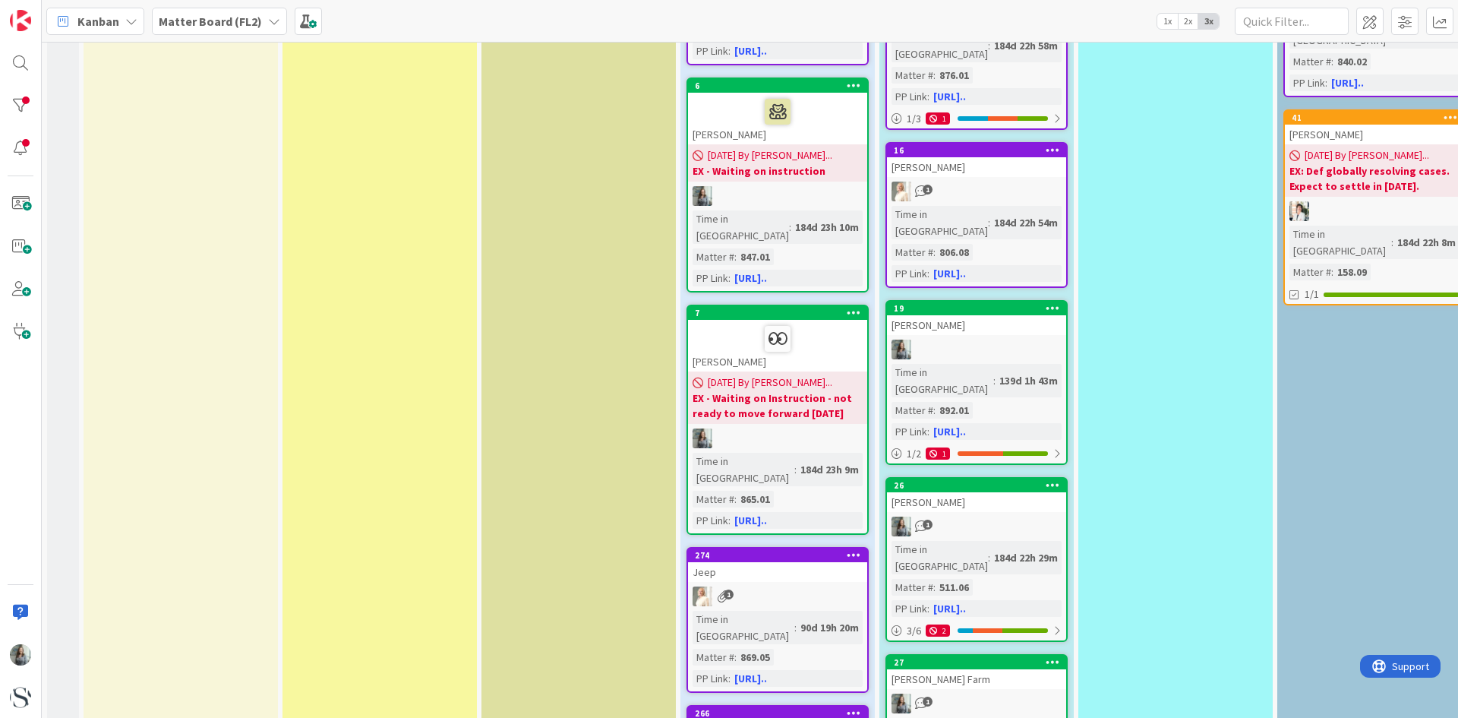
click at [140, 614] on div "P0-A: Inquiry Purpose: Card created by operations when there is a new opportuni…" at bounding box center [181, 616] width 194 height 4970
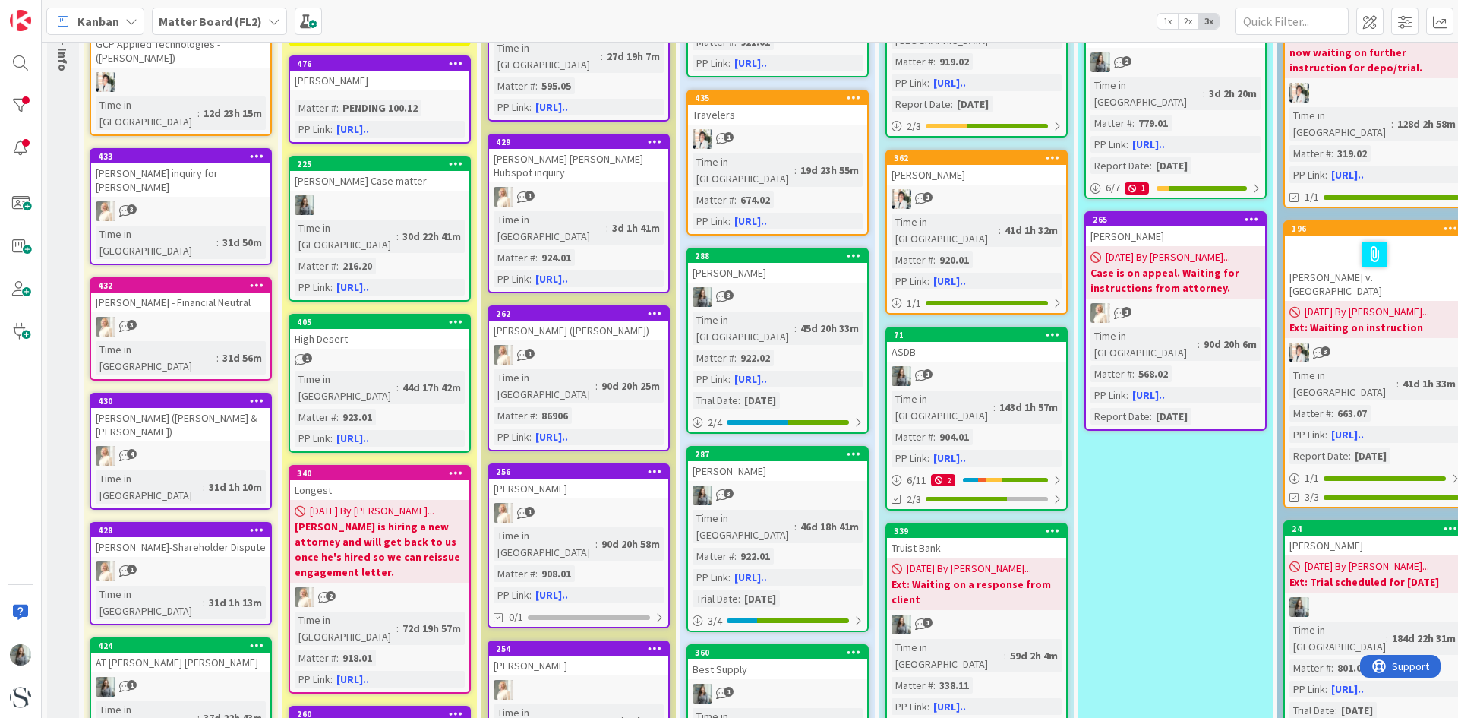
scroll to position [0, 0]
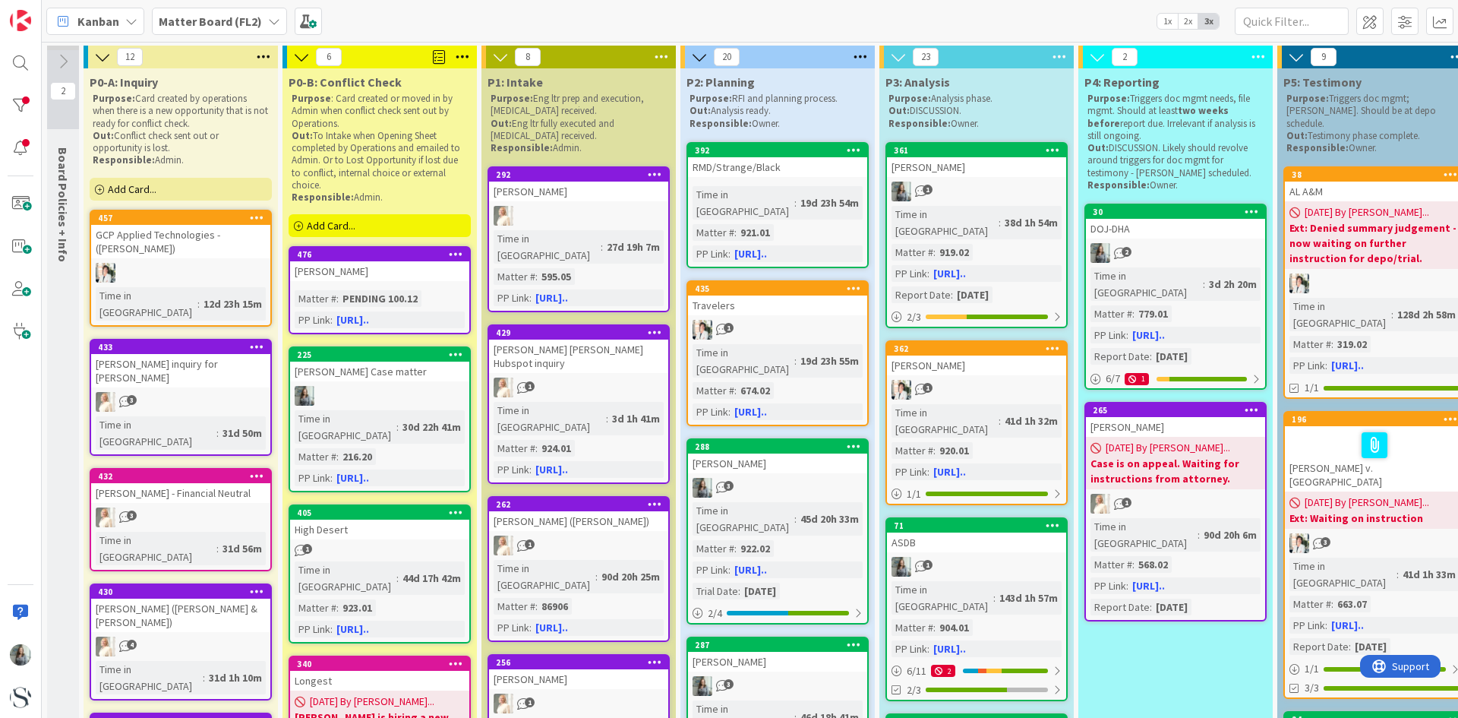
click at [335, 226] on span "Add Card..." at bounding box center [331, 226] width 49 height 14
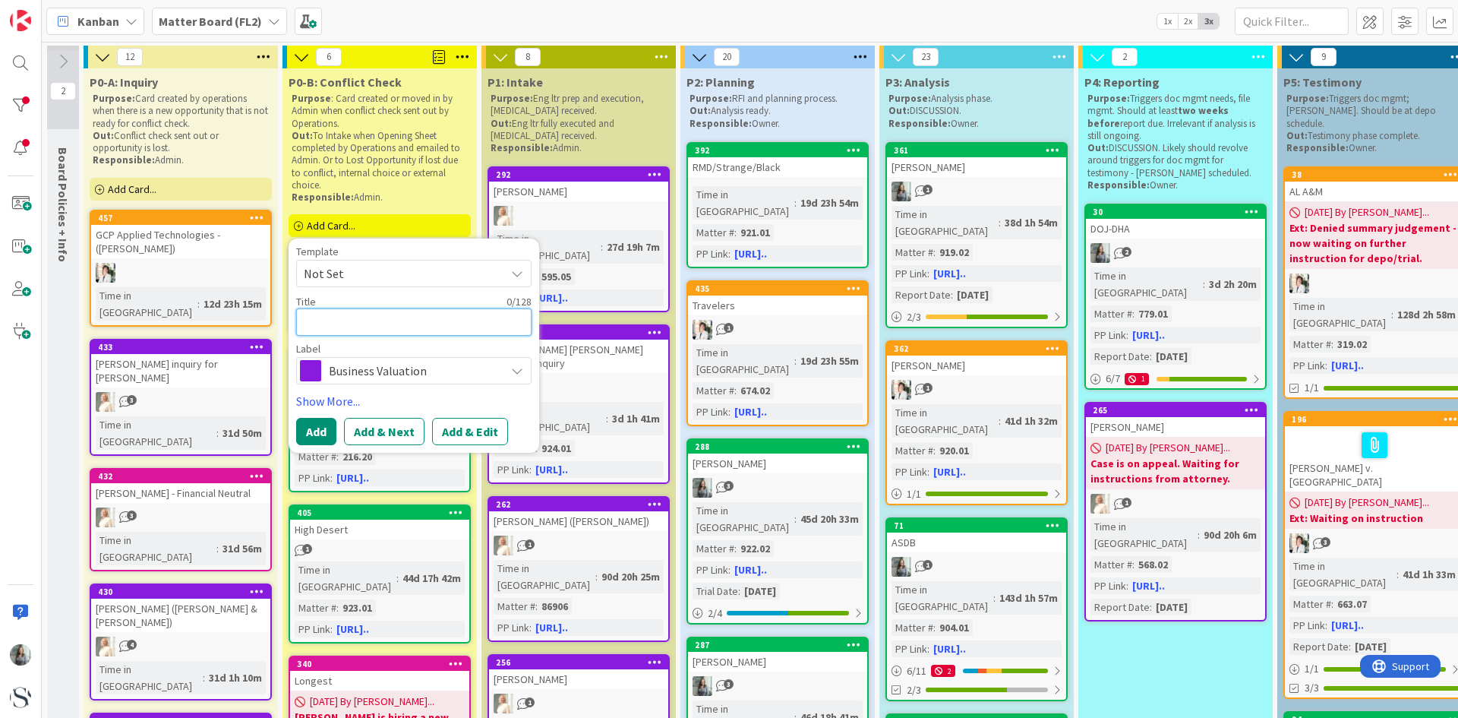
click at [311, 322] on textarea at bounding box center [413, 321] width 235 height 27
paste textarea "Gilliland"
type textarea "x"
type textarea "Gilliland"
click at [456, 375] on span "Business Valuation" at bounding box center [413, 370] width 169 height 21
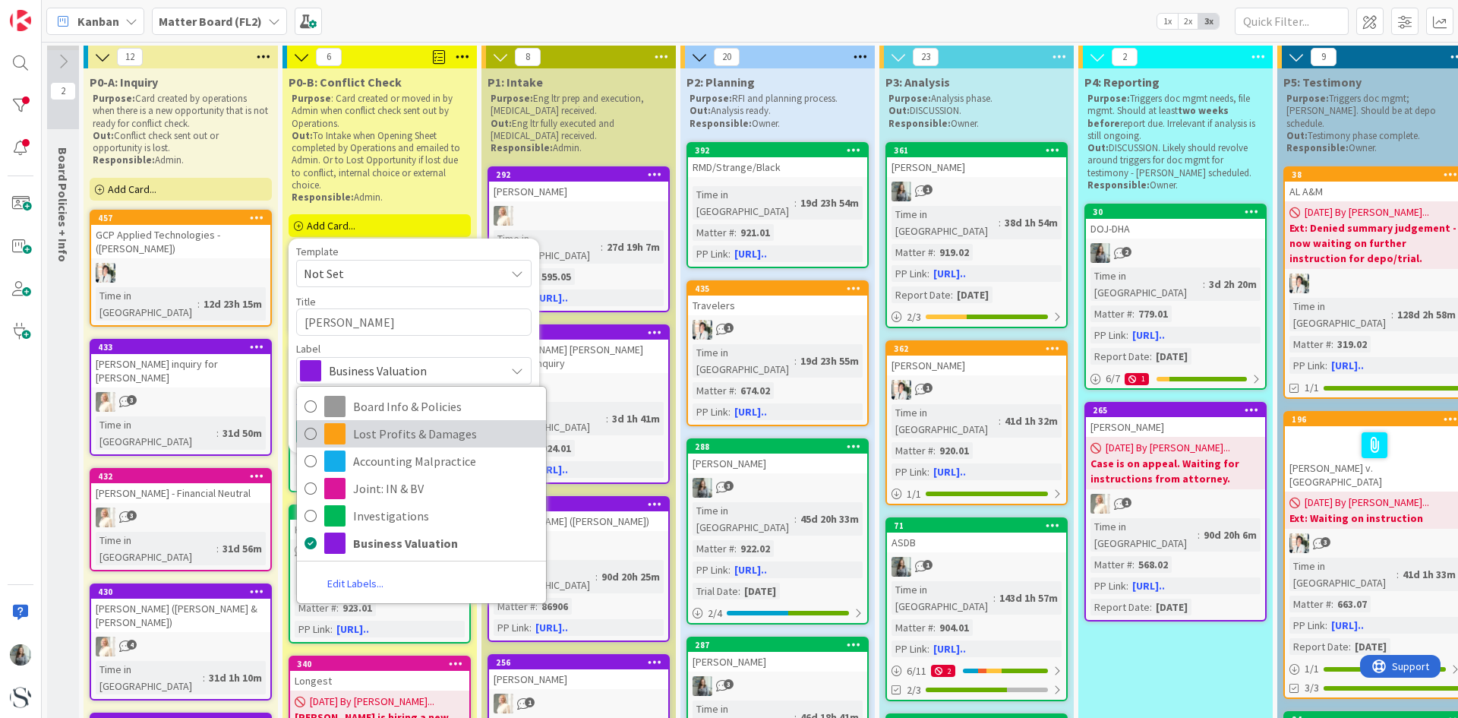
click at [305, 437] on icon at bounding box center [311, 433] width 12 height 23
type textarea "x"
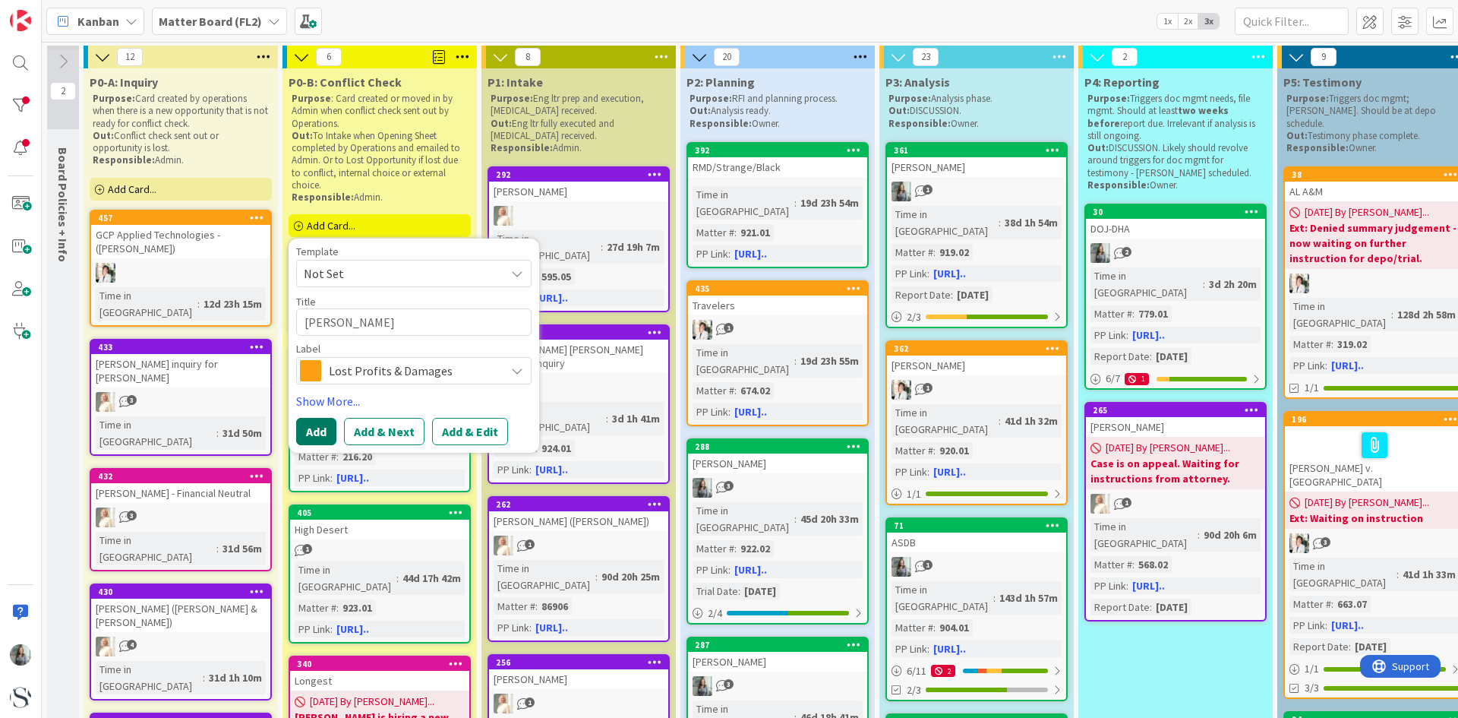
click at [326, 424] on button "Add" at bounding box center [316, 431] width 40 height 27
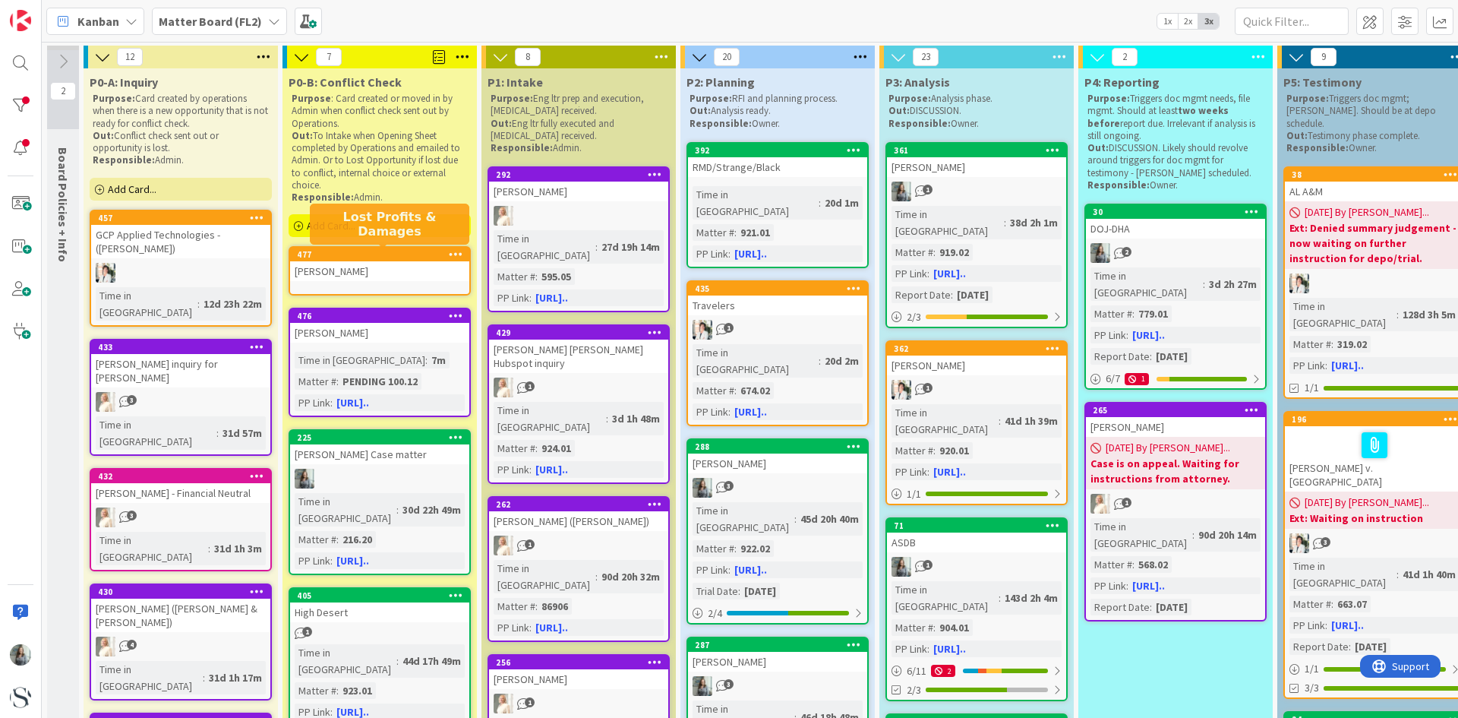
click at [337, 254] on div "477" at bounding box center [383, 254] width 172 height 11
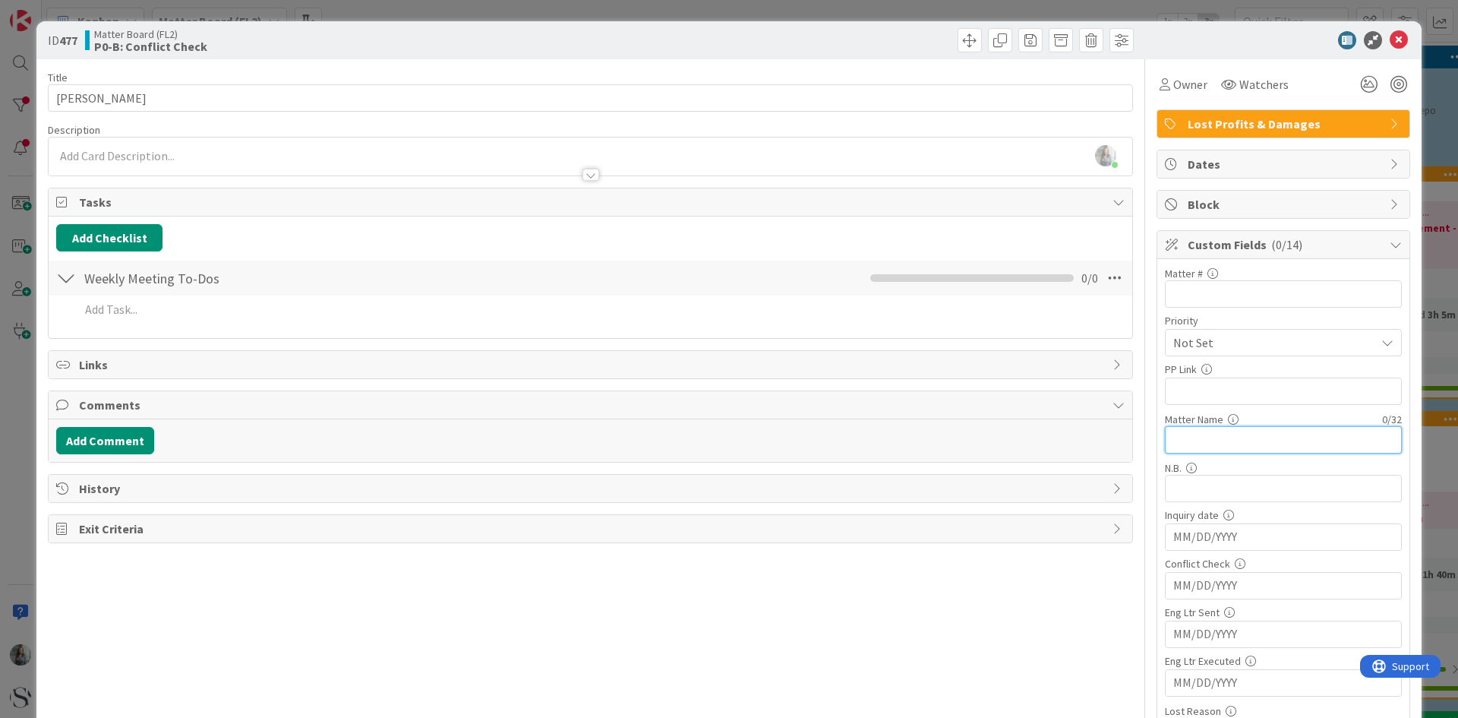
click at [1185, 440] on input "text" at bounding box center [1283, 439] width 237 height 27
paste input "Gilliland - Russell Gilliland v."
type input "Gilliland - Russell Gilliland v."
click at [1168, 295] on input "text" at bounding box center [1283, 293] width 237 height 27
type input "643.17"
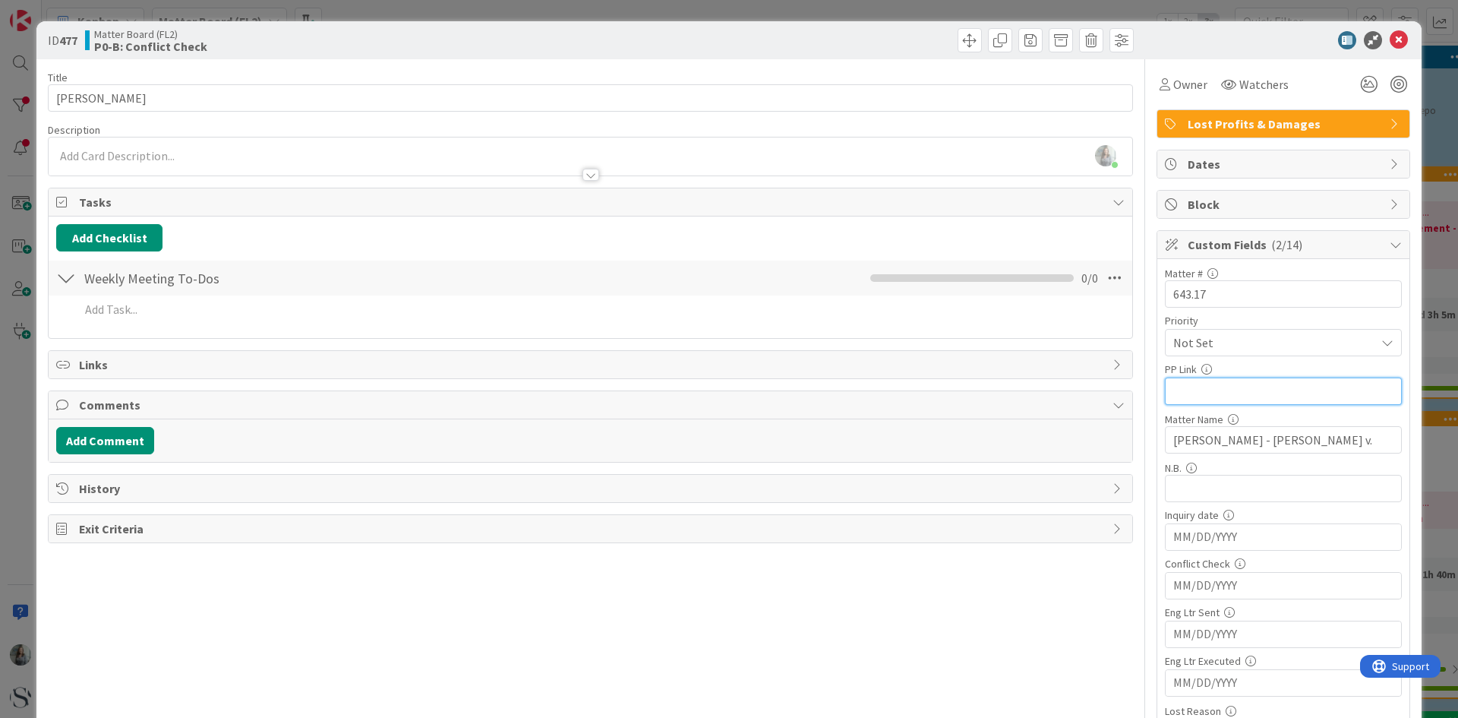
click at [1213, 380] on input "text" at bounding box center [1283, 390] width 237 height 27
click at [1175, 389] on input "text" at bounding box center [1283, 390] width 237 height 27
paste input "https://app.practicepanther.com/Project/Details/9e223024-4c20-4cd2-ac94-fc7adea…"
type input "https://app.practicepanther.com/Project/Details/9e223024-4c20-4cd2-ac94-fc7adea…"
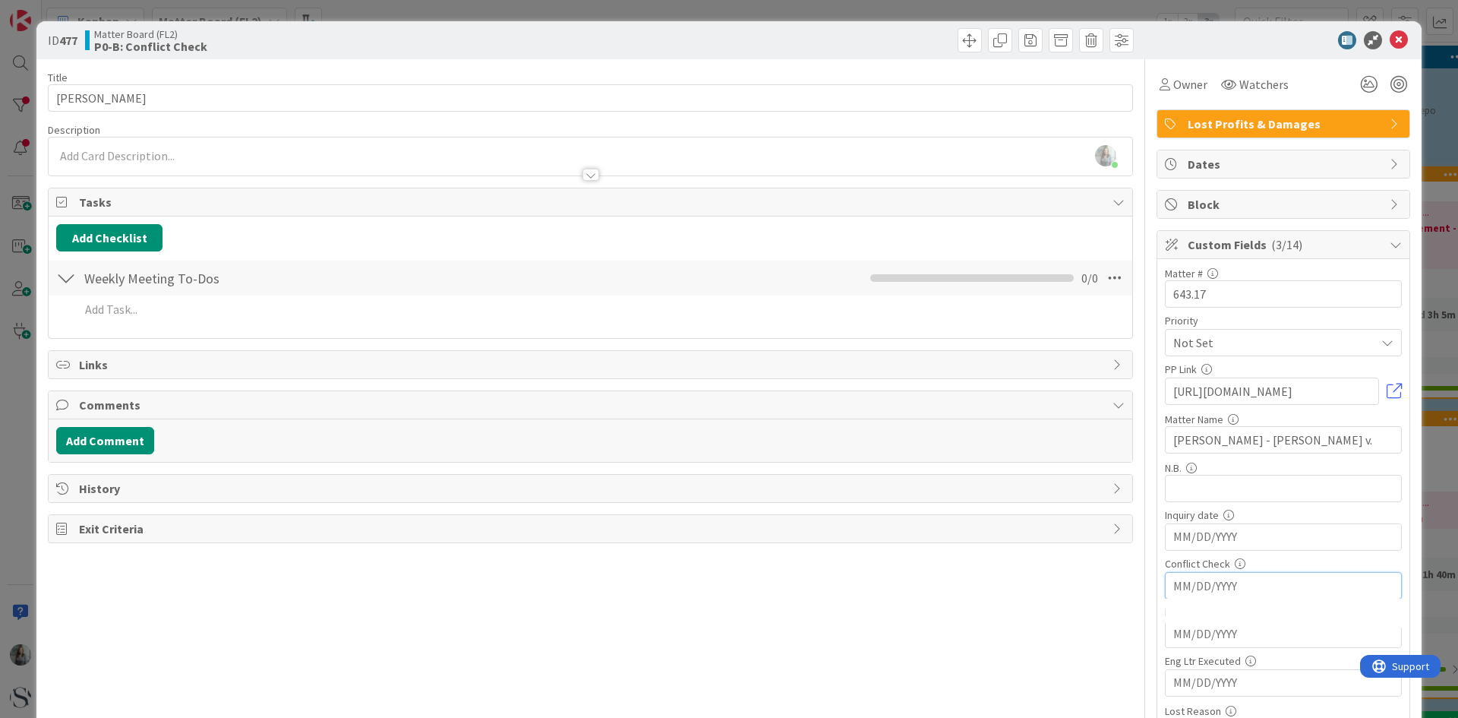
click at [1179, 589] on input "MM/DD/YYYY" at bounding box center [1283, 586] width 220 height 26
click at [1280, 671] on td "3" at bounding box center [1287, 678] width 30 height 29
type input "09/03/2025"
click at [1393, 42] on icon at bounding box center [1399, 40] width 18 height 18
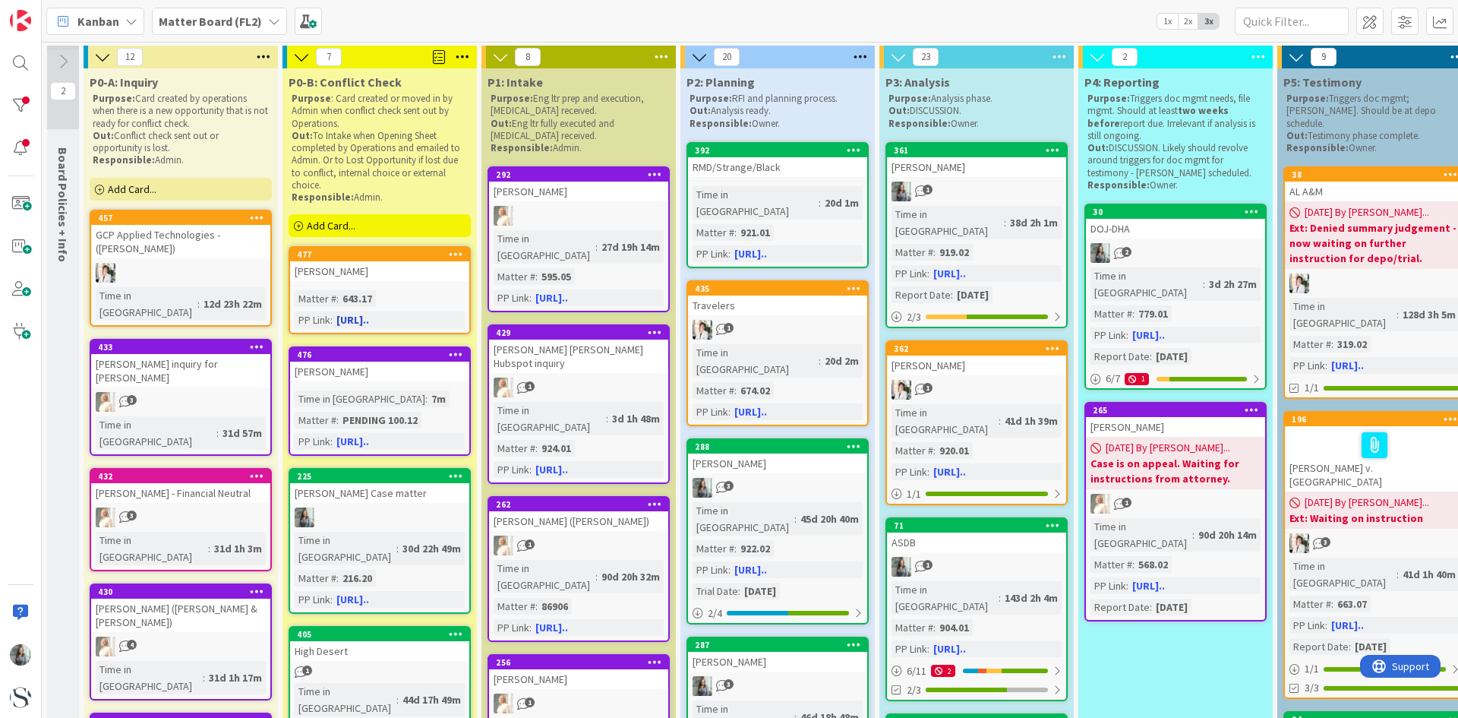
click at [308, 281] on div "Gilliland" at bounding box center [379, 271] width 179 height 20
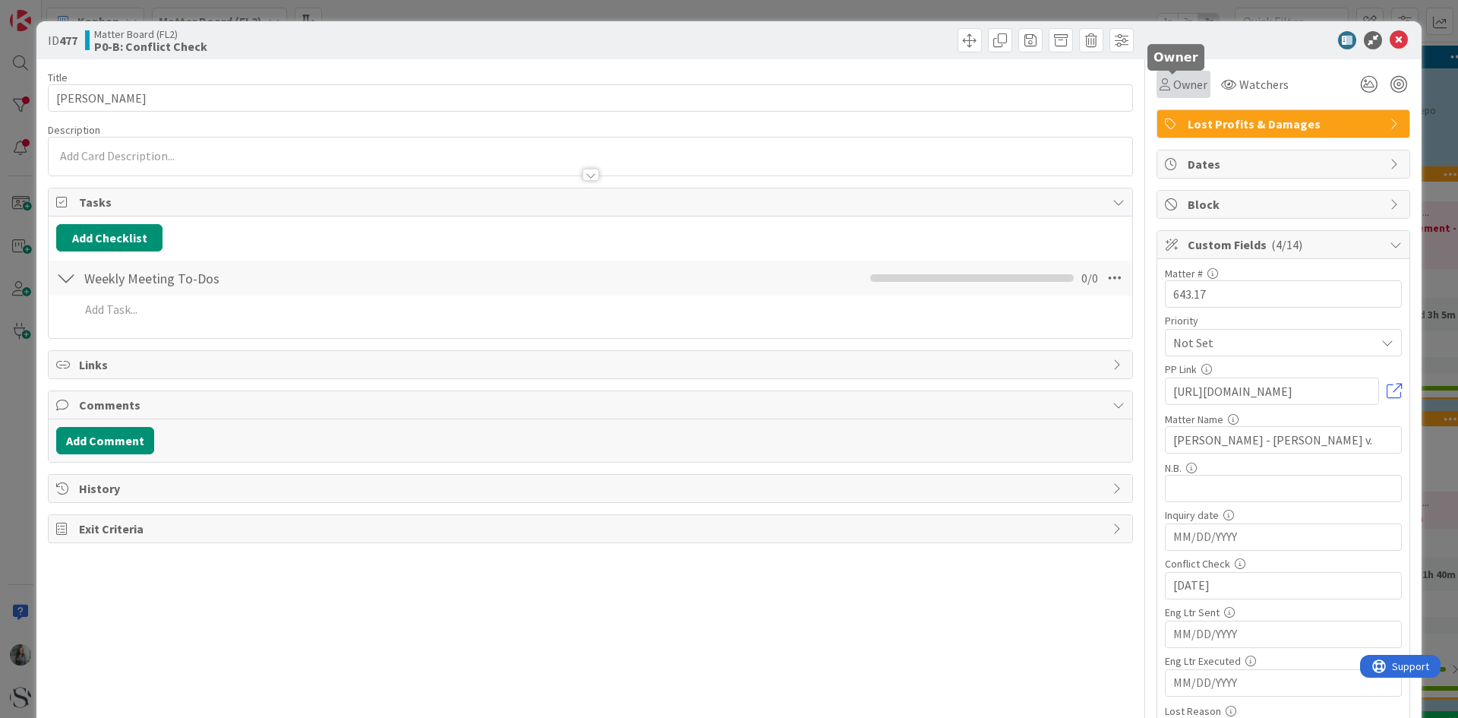
click at [1173, 80] on span "Owner" at bounding box center [1190, 84] width 34 height 18
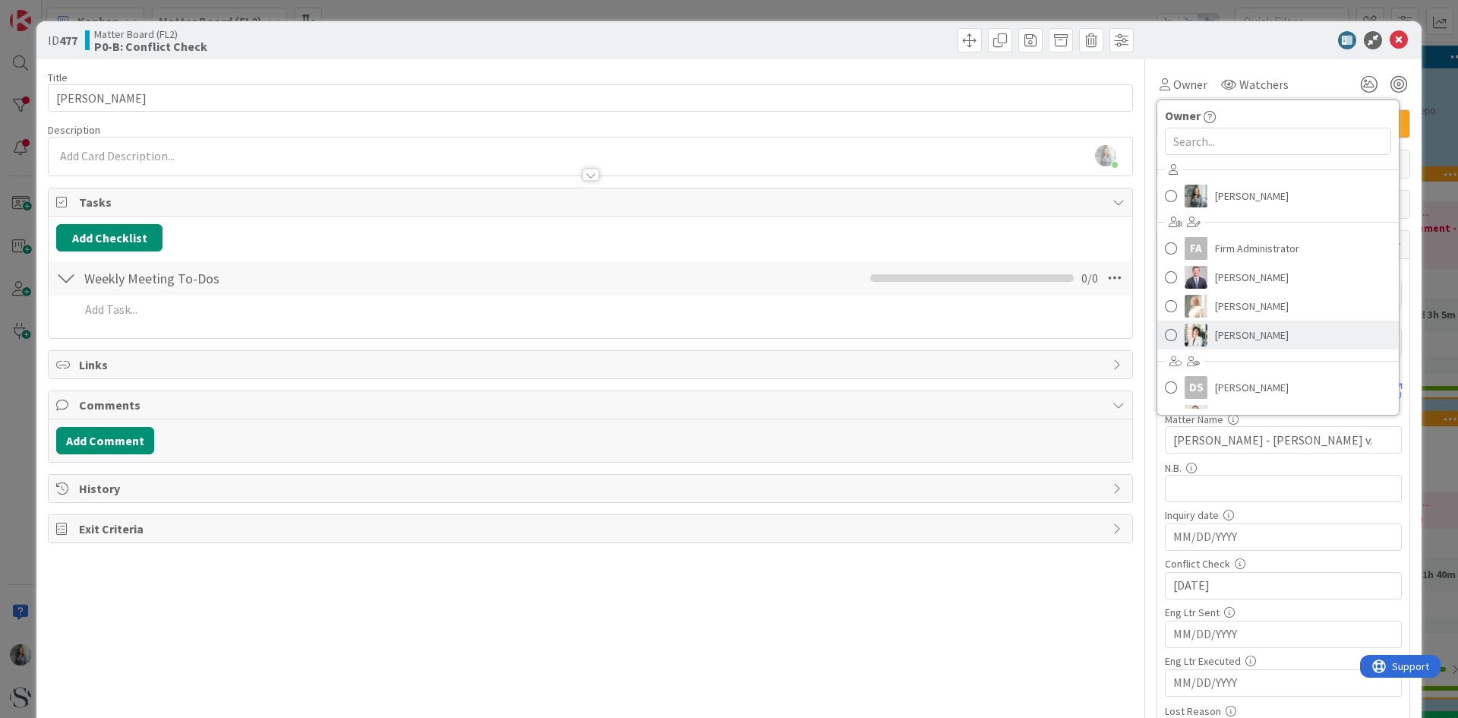
click at [1166, 331] on link "Kelly Todd" at bounding box center [1277, 334] width 241 height 29
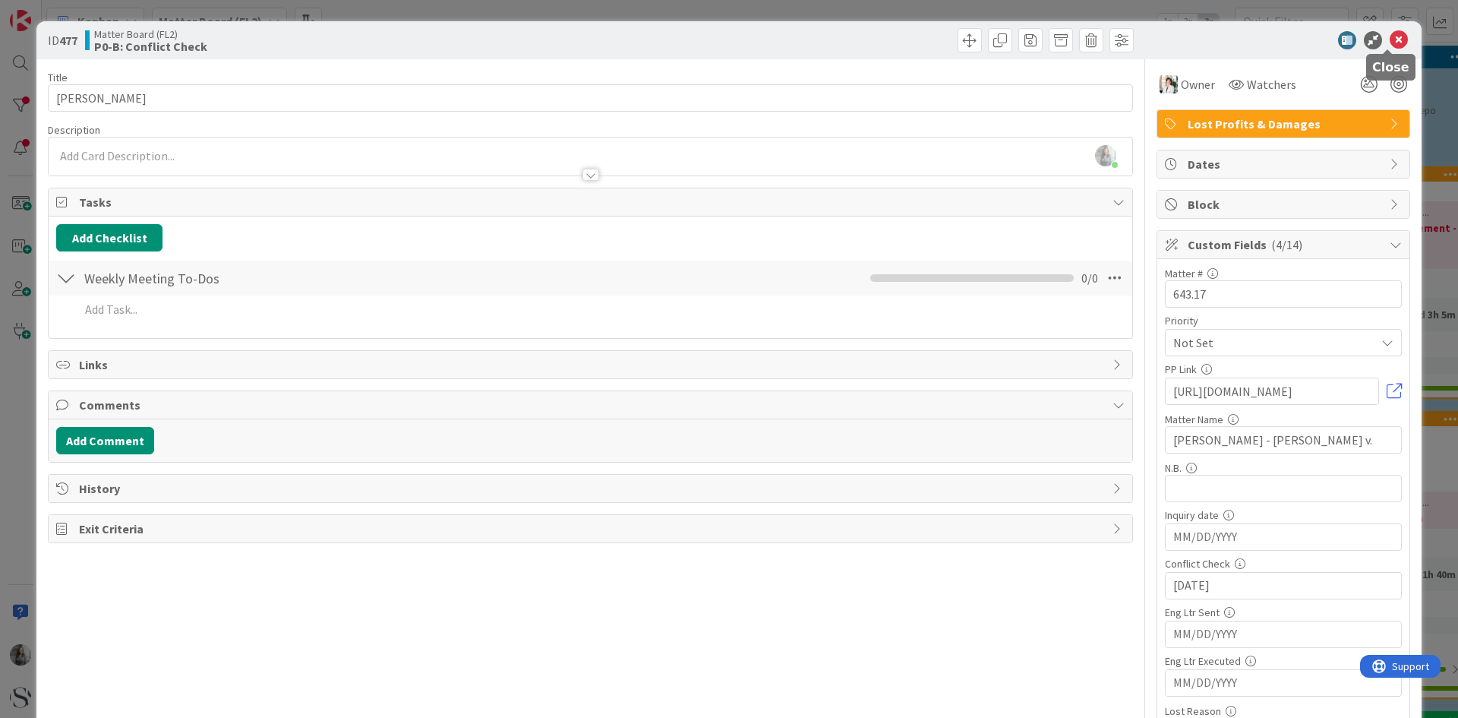
click at [1390, 39] on icon at bounding box center [1399, 40] width 18 height 18
